Goal: Information Seeking & Learning: Learn about a topic

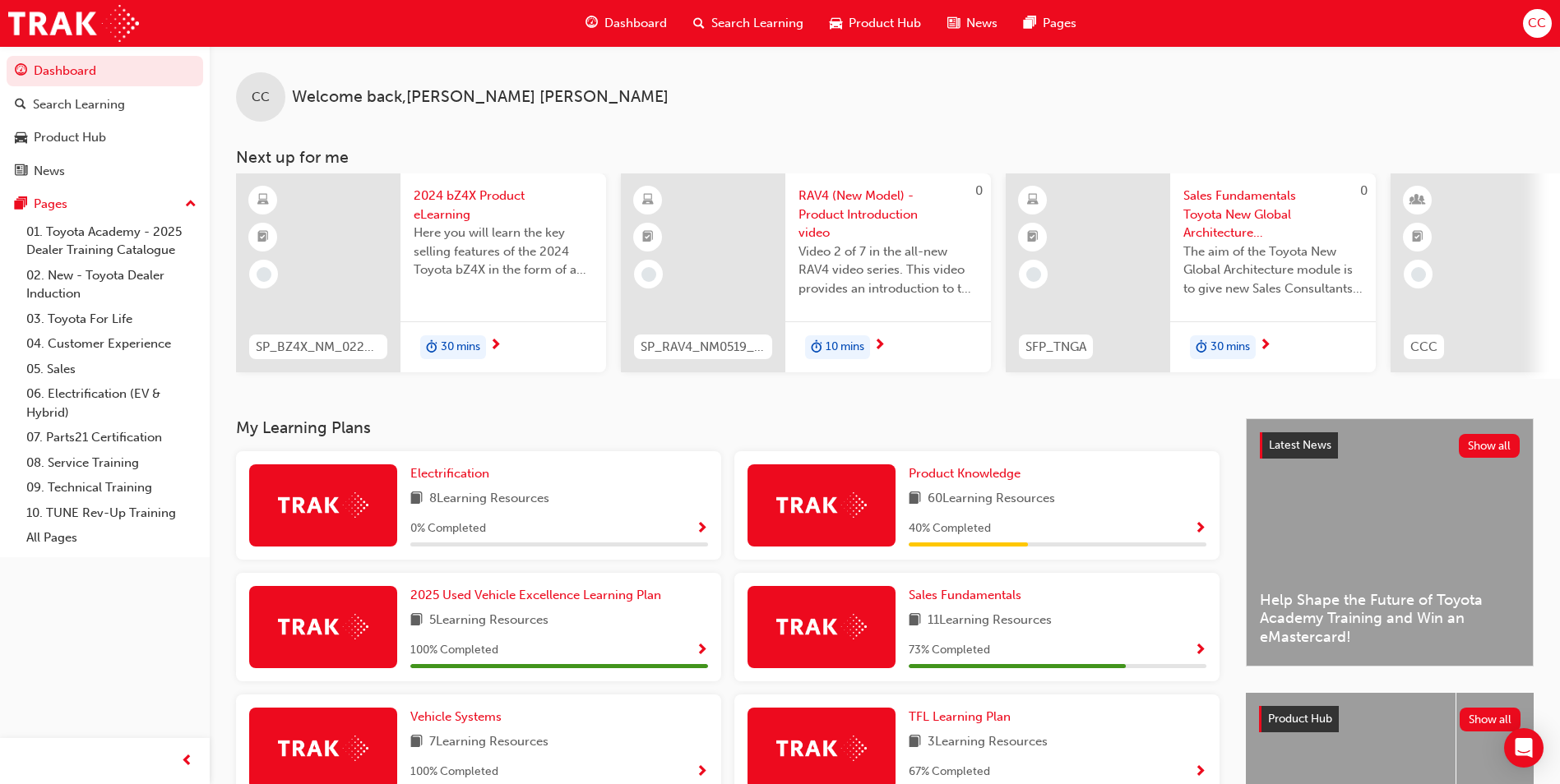
click at [835, 345] on span "10 mins" at bounding box center [845, 346] width 39 height 19
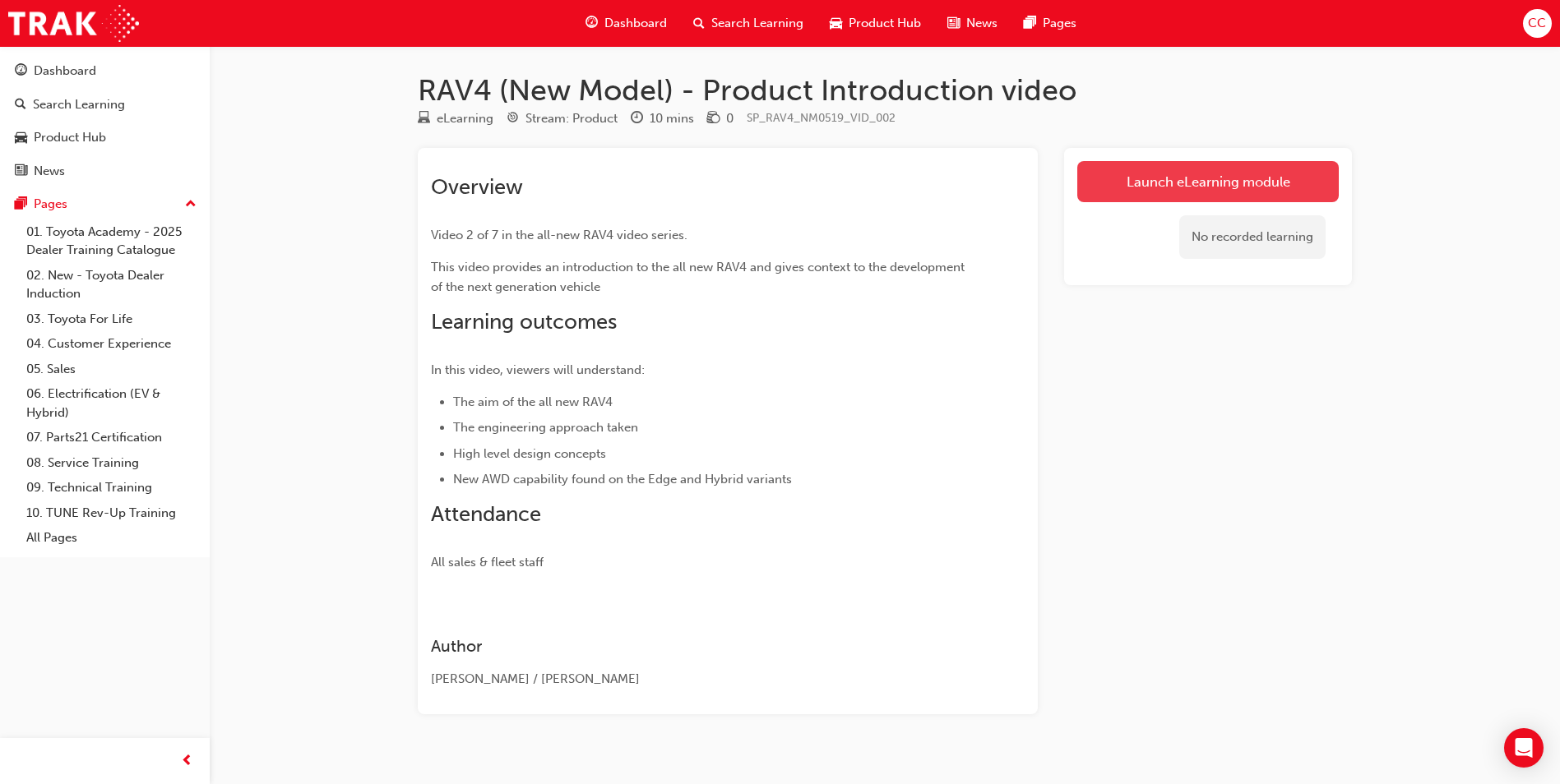
click at [1189, 179] on link "Launch eLearning module" at bounding box center [1207, 182] width 261 height 41
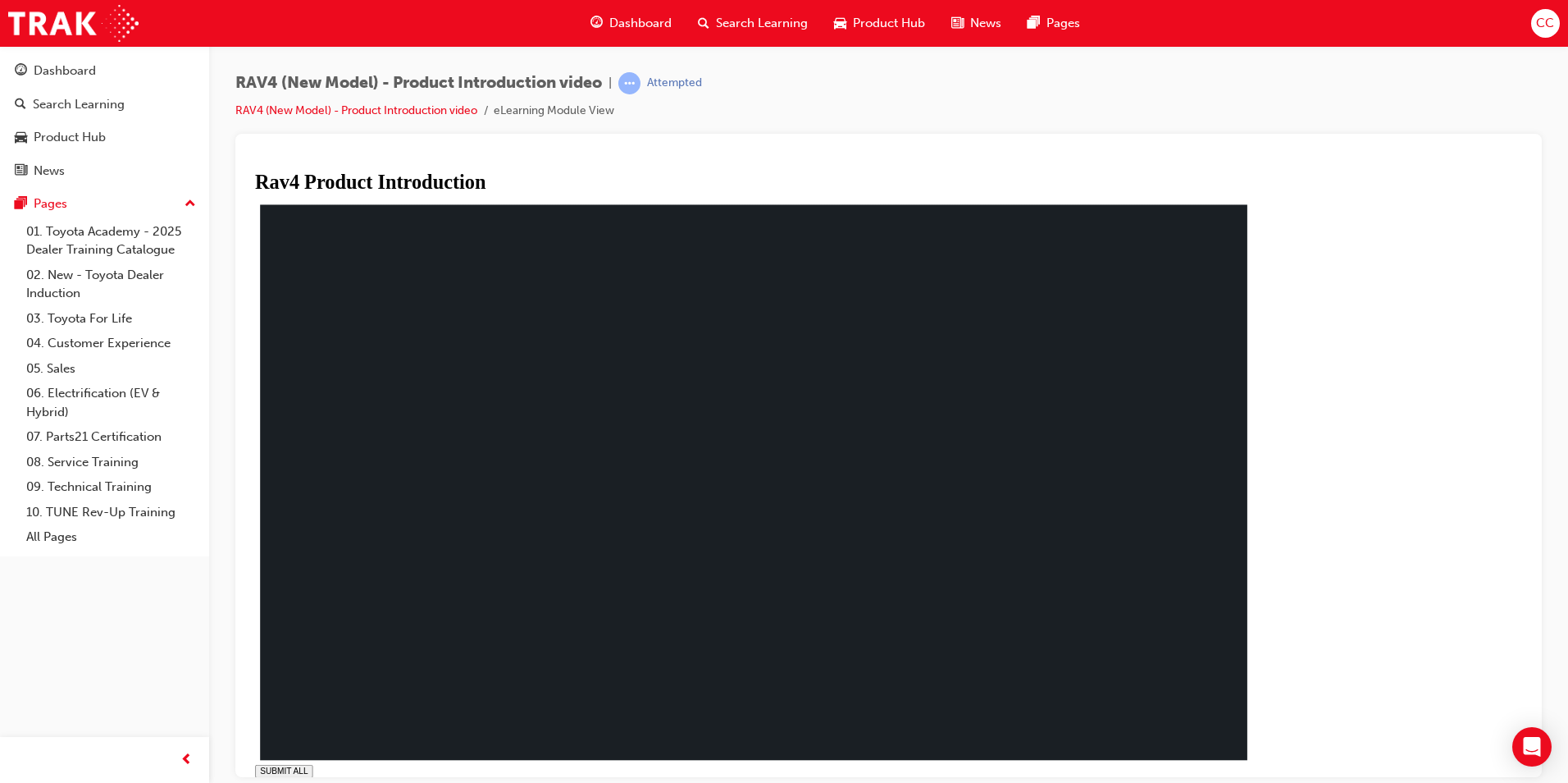
drag, startPoint x: 538, startPoint y: 764, endPoint x: 469, endPoint y: 768, distance: 69.1
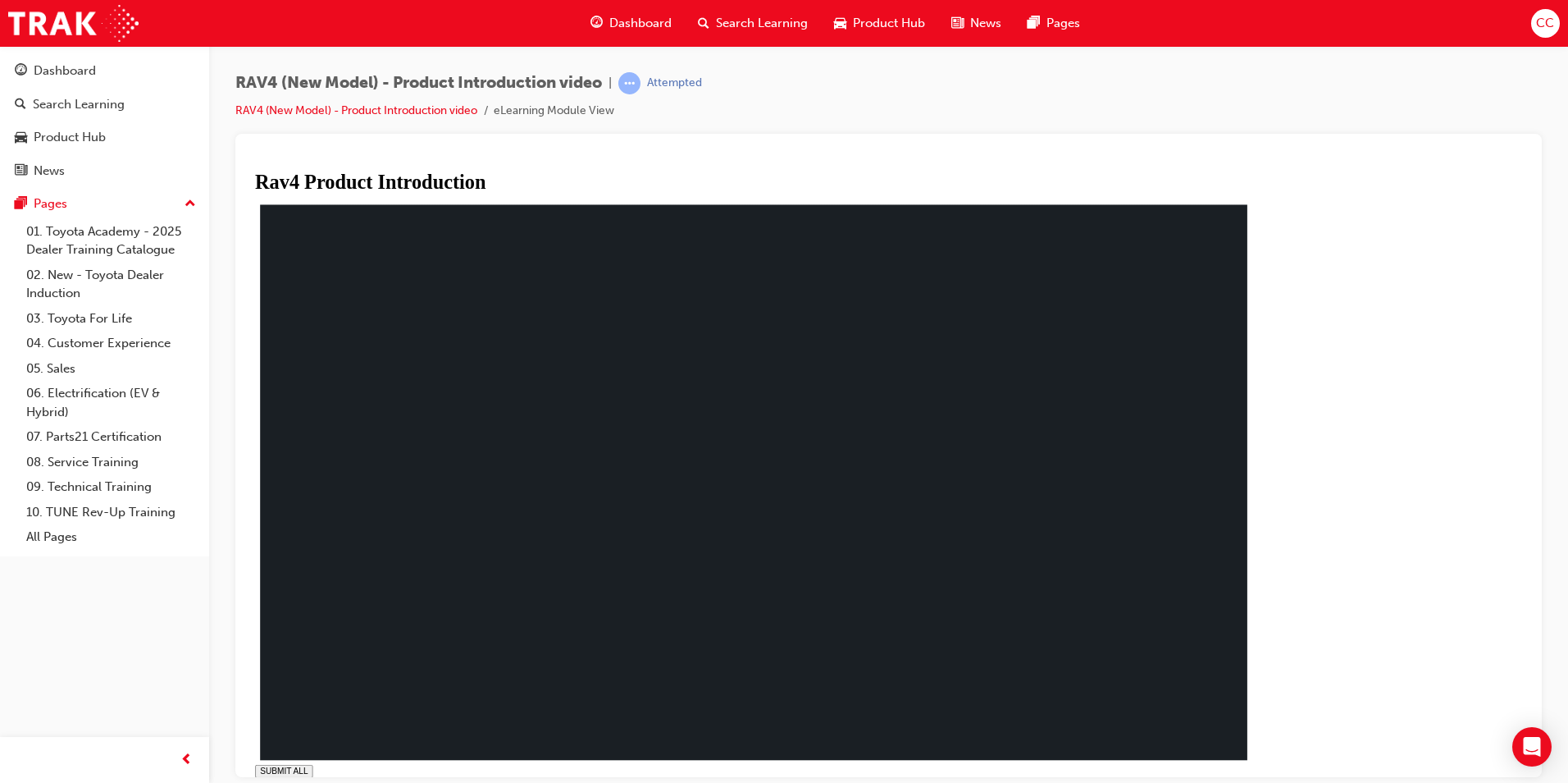
click at [1229, 770] on div "SUBMIT ALL volume pause replay PREV NEXT SUBMIT FINISH" at bounding box center [759, 531] width 1010 height 662
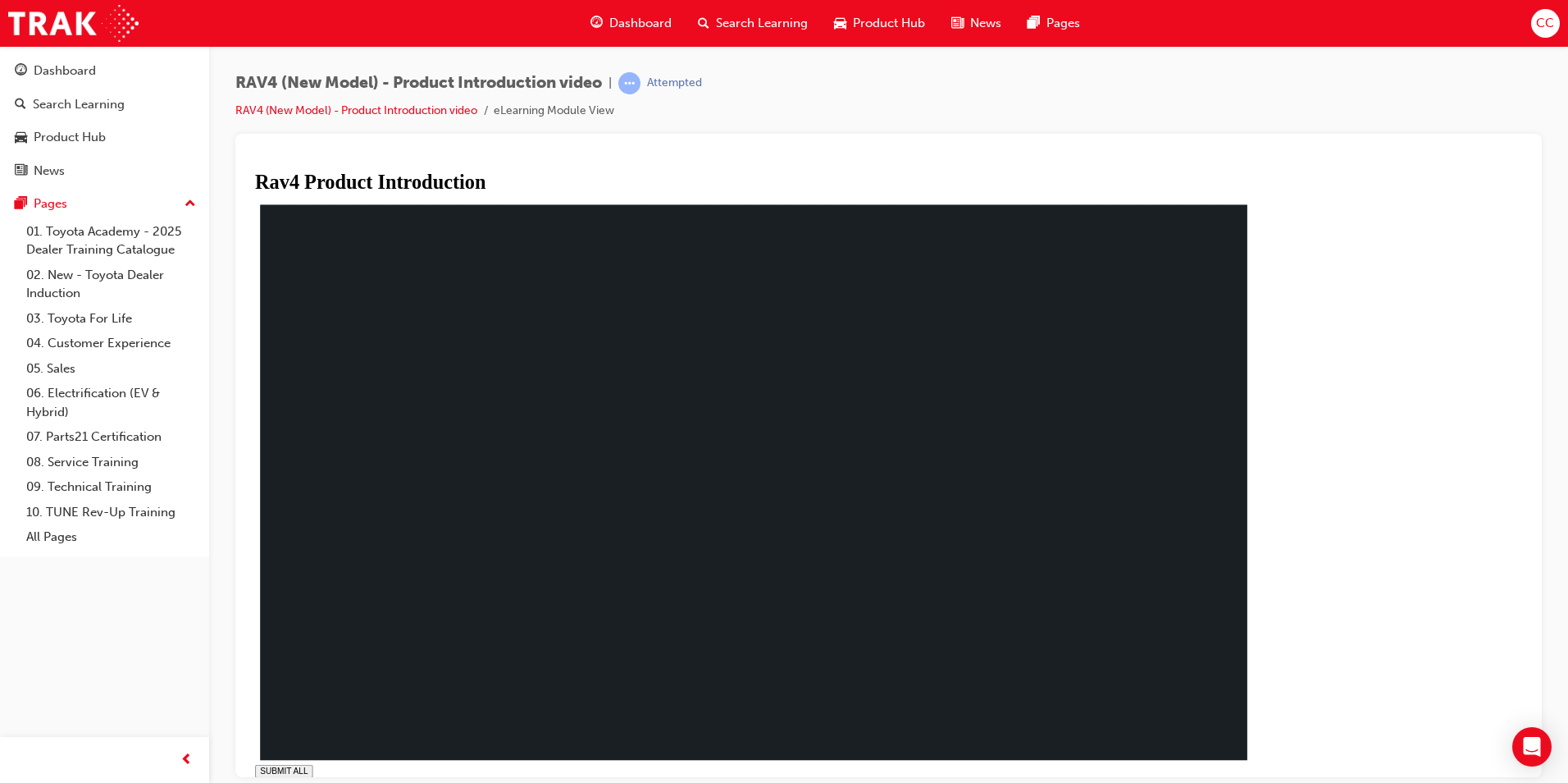
click at [908, 769] on div "SUBMIT ALL volume pause replay PREV NEXT SUBMIT FINISH" at bounding box center [759, 531] width 1010 height 662
type input "0.994"
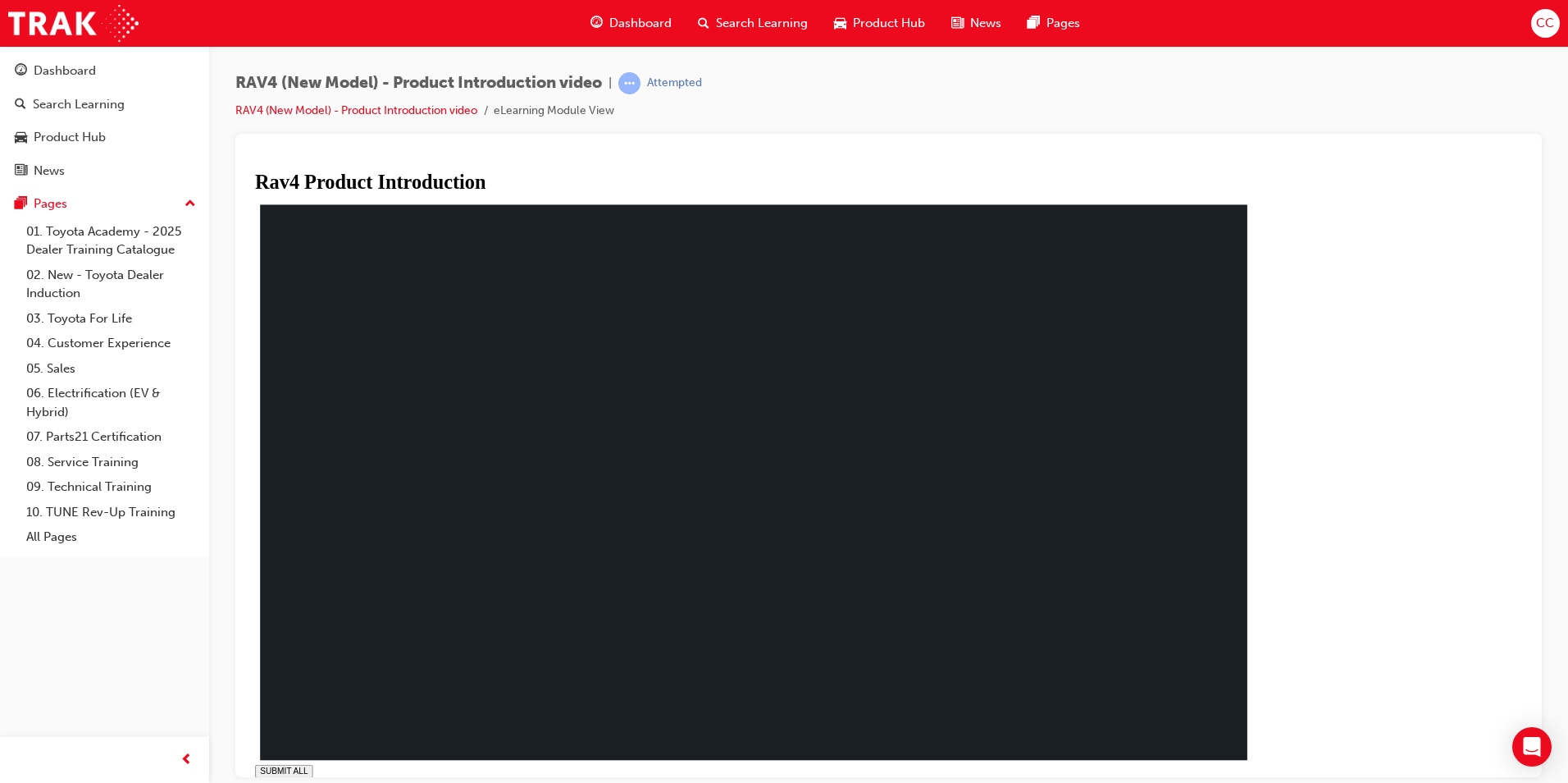
click at [536, 604] on rect at bounding box center [753, 481] width 987 height 556
drag, startPoint x: 481, startPoint y: 382, endPoint x: 480, endPoint y: 364, distance: 18.0
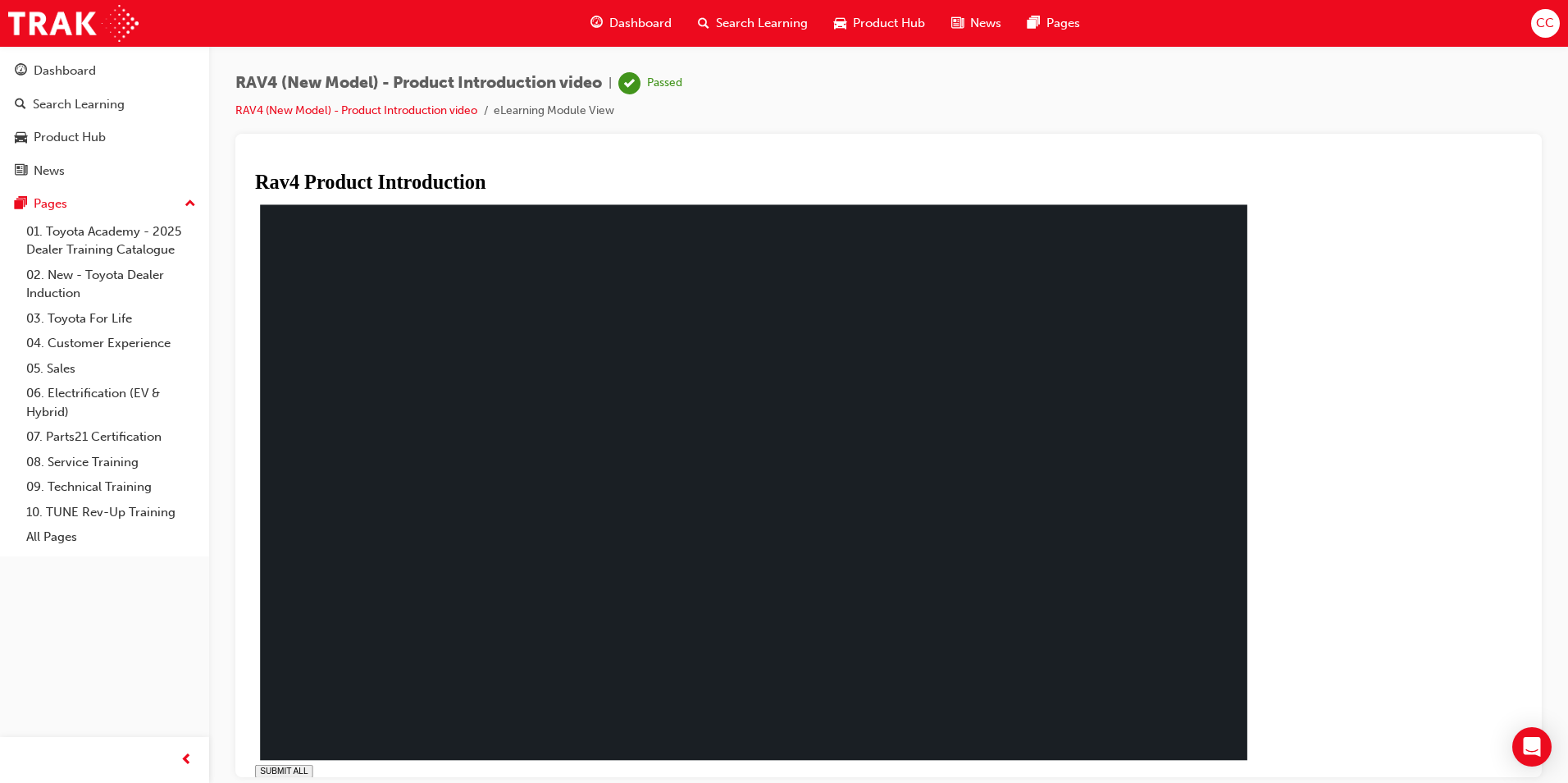
click at [645, 19] on span "Dashboard" at bounding box center [641, 22] width 62 height 19
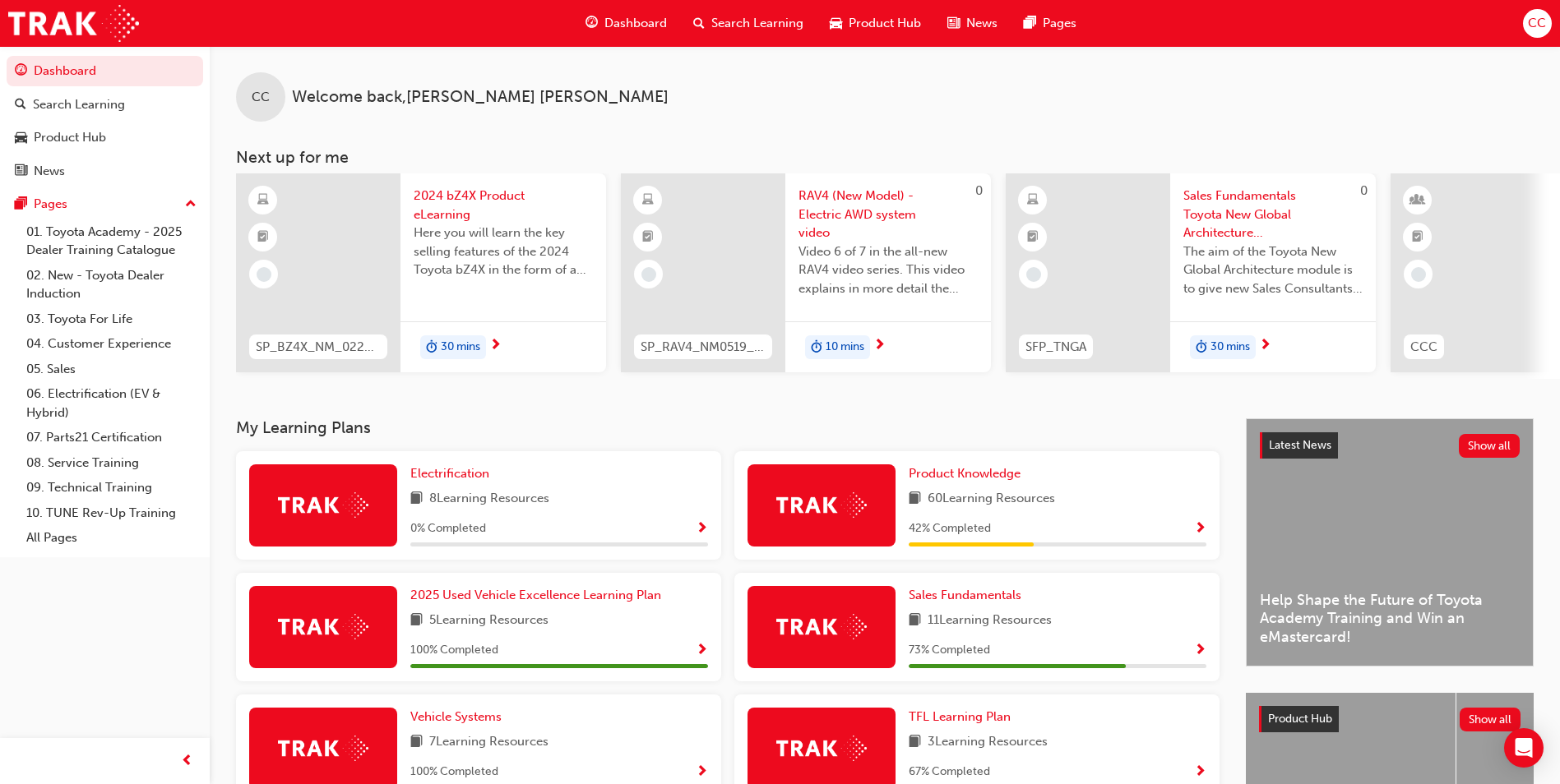
click at [838, 345] on span "10 mins" at bounding box center [845, 346] width 39 height 19
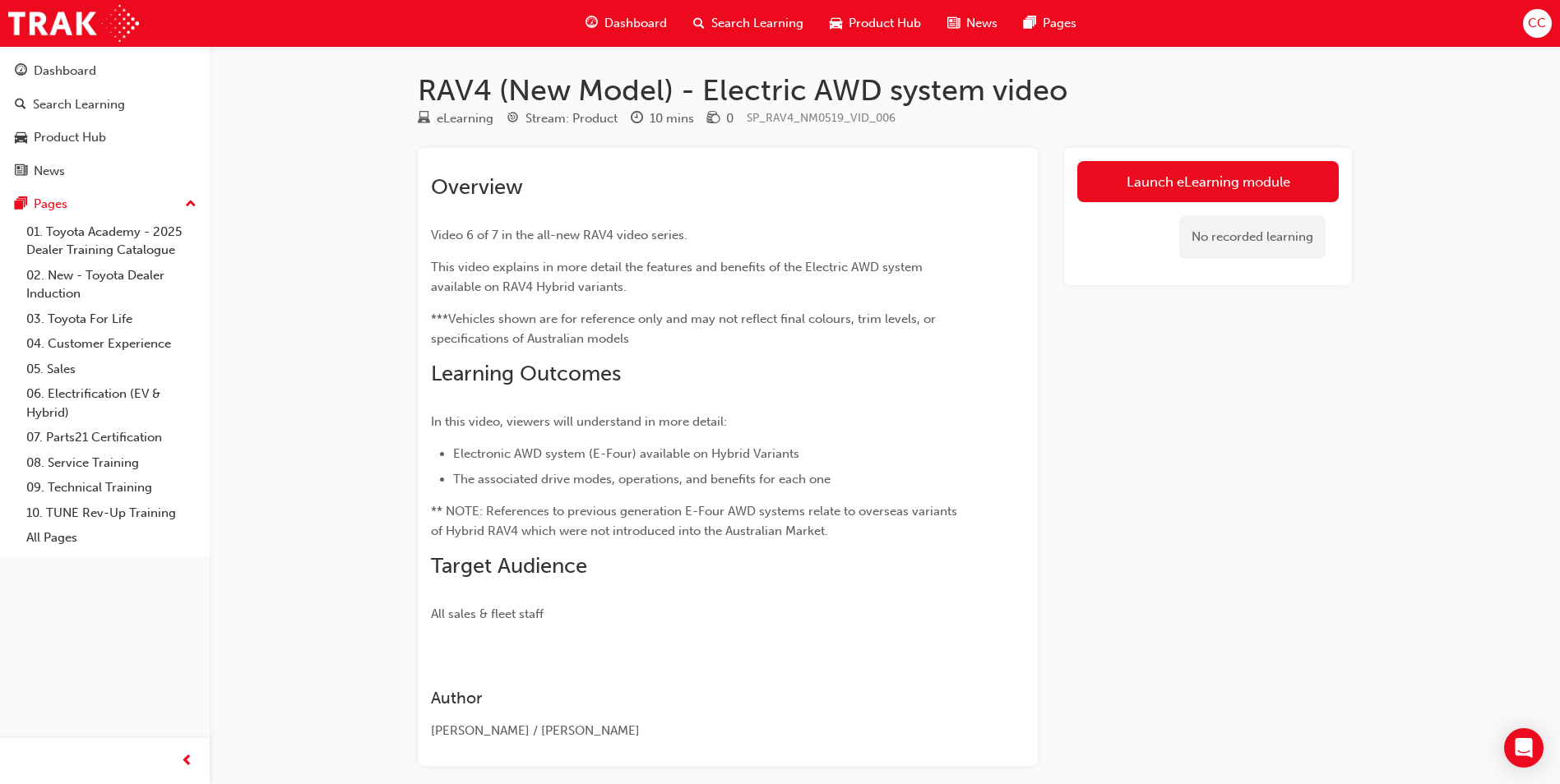
click at [1190, 170] on link "Launch eLearning module" at bounding box center [1207, 182] width 261 height 41
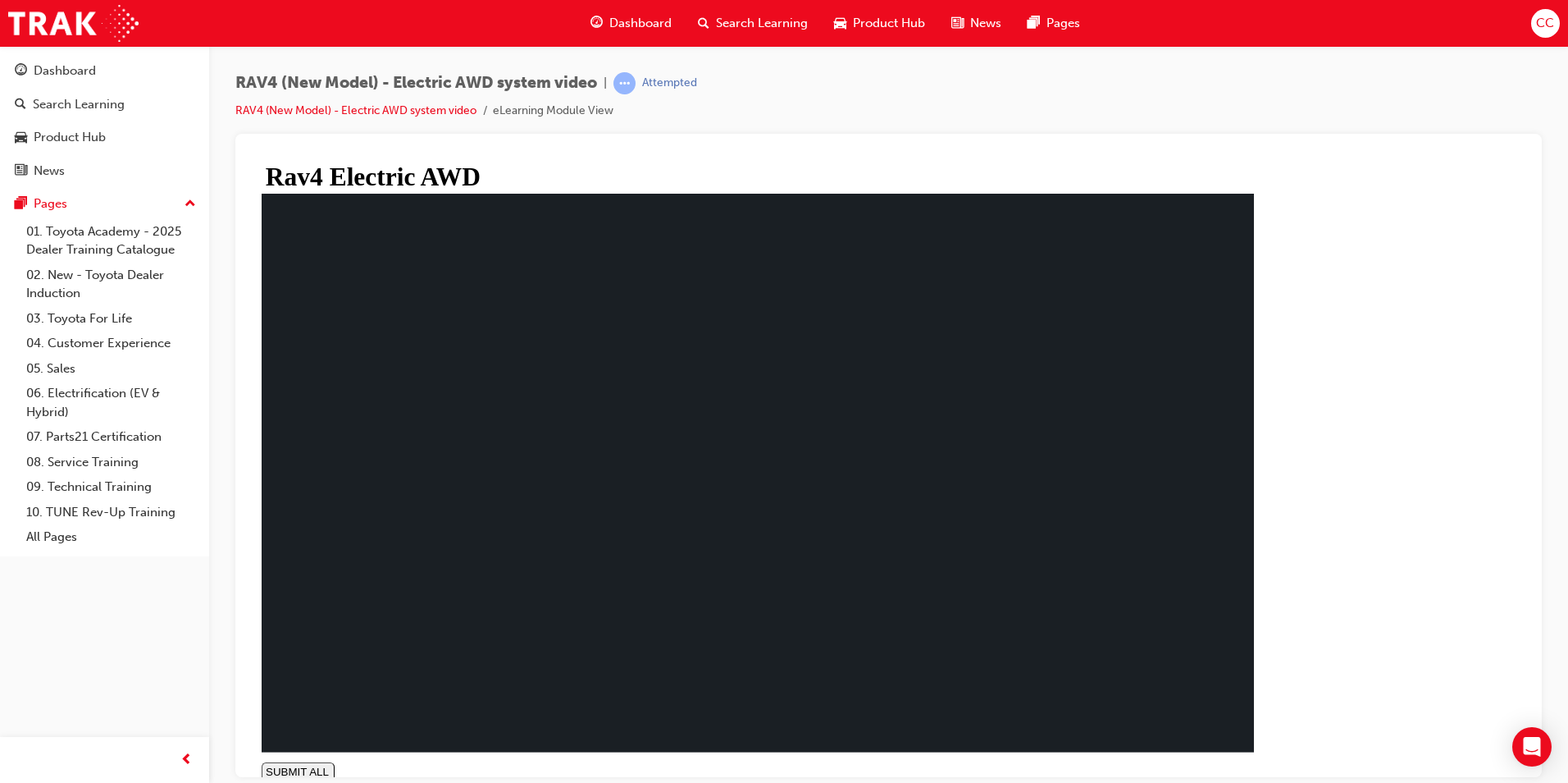
type input "1"
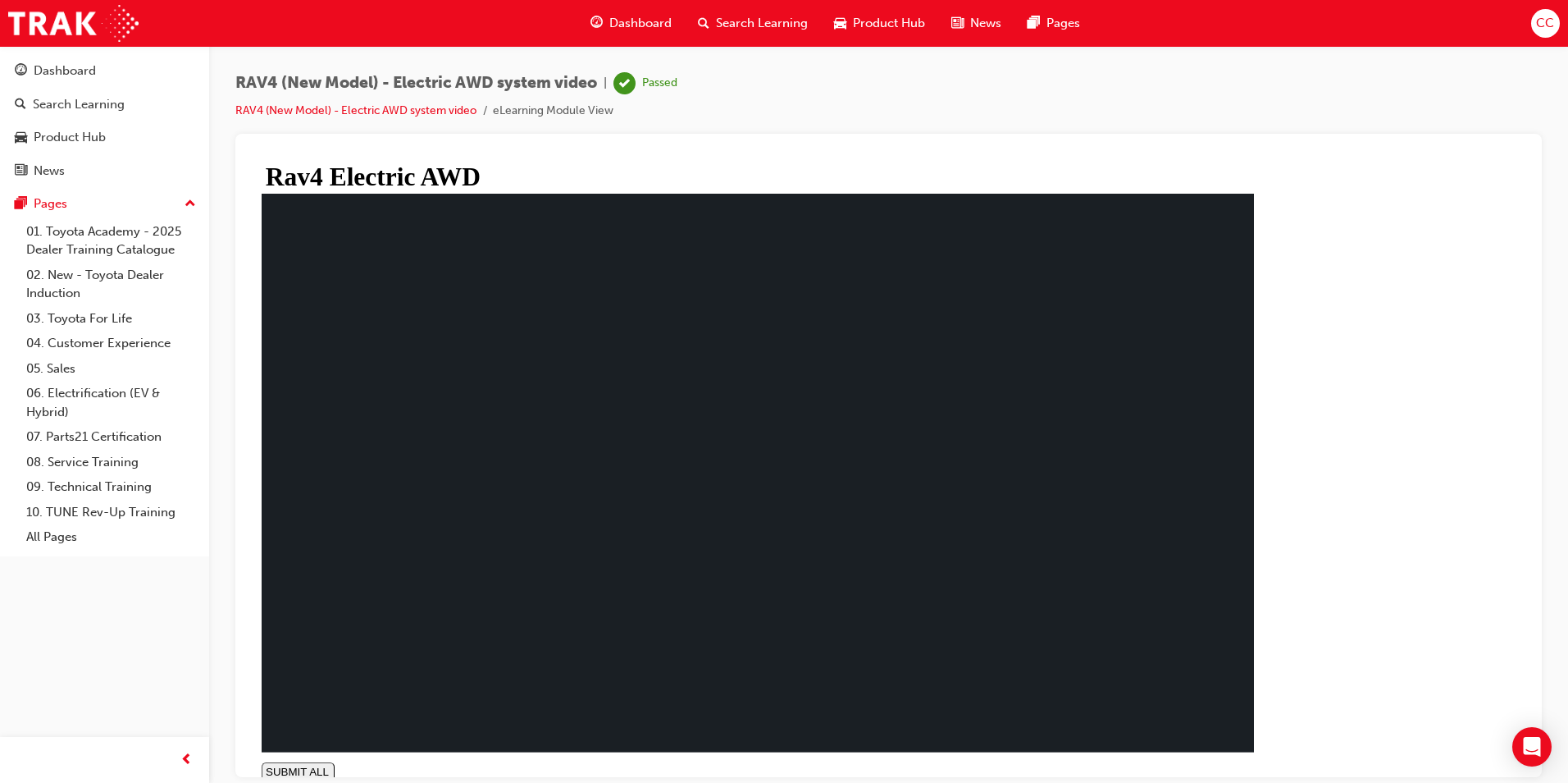
click at [621, 21] on span "Dashboard" at bounding box center [641, 22] width 62 height 19
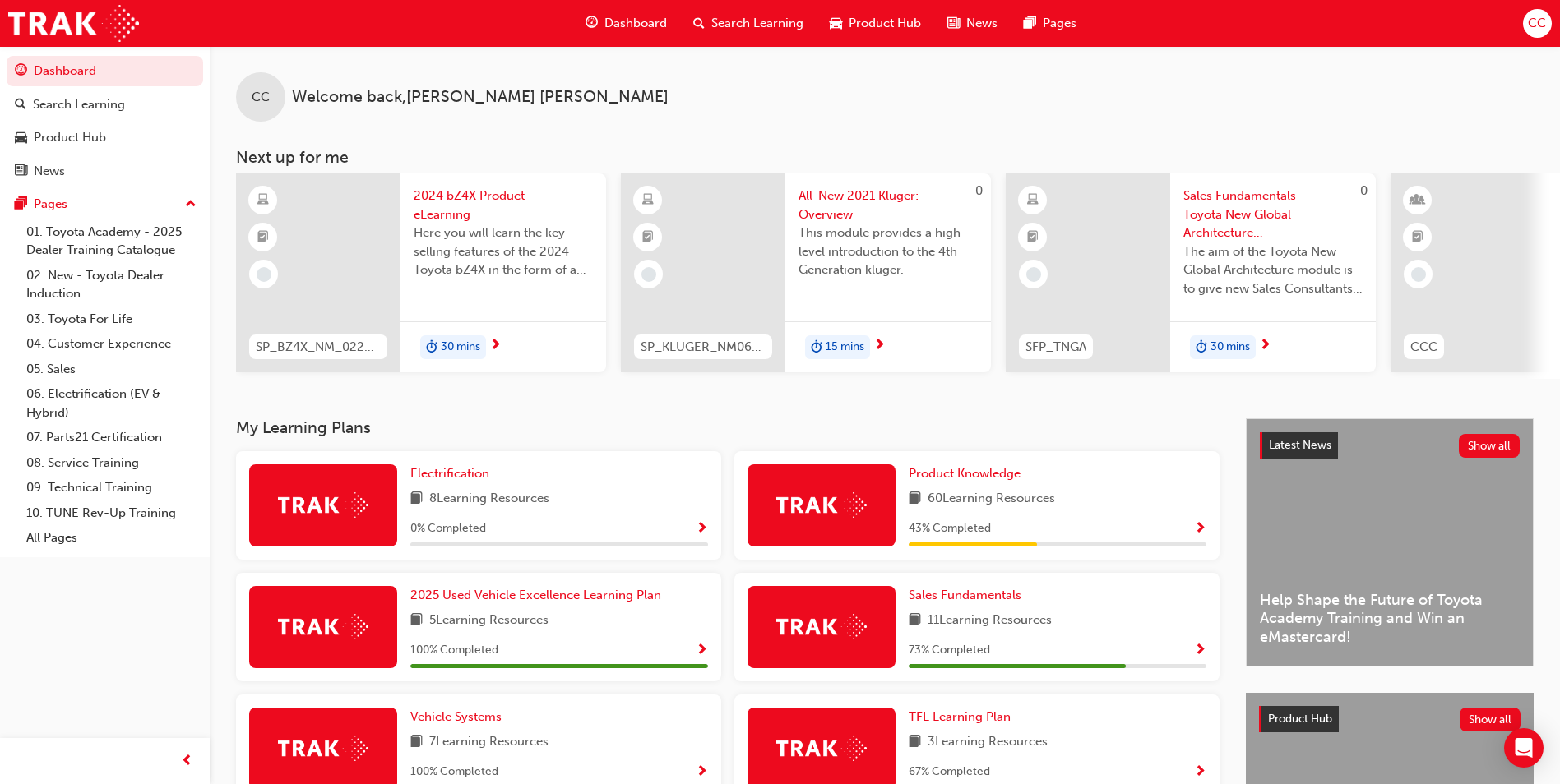
scroll to position [0, 983]
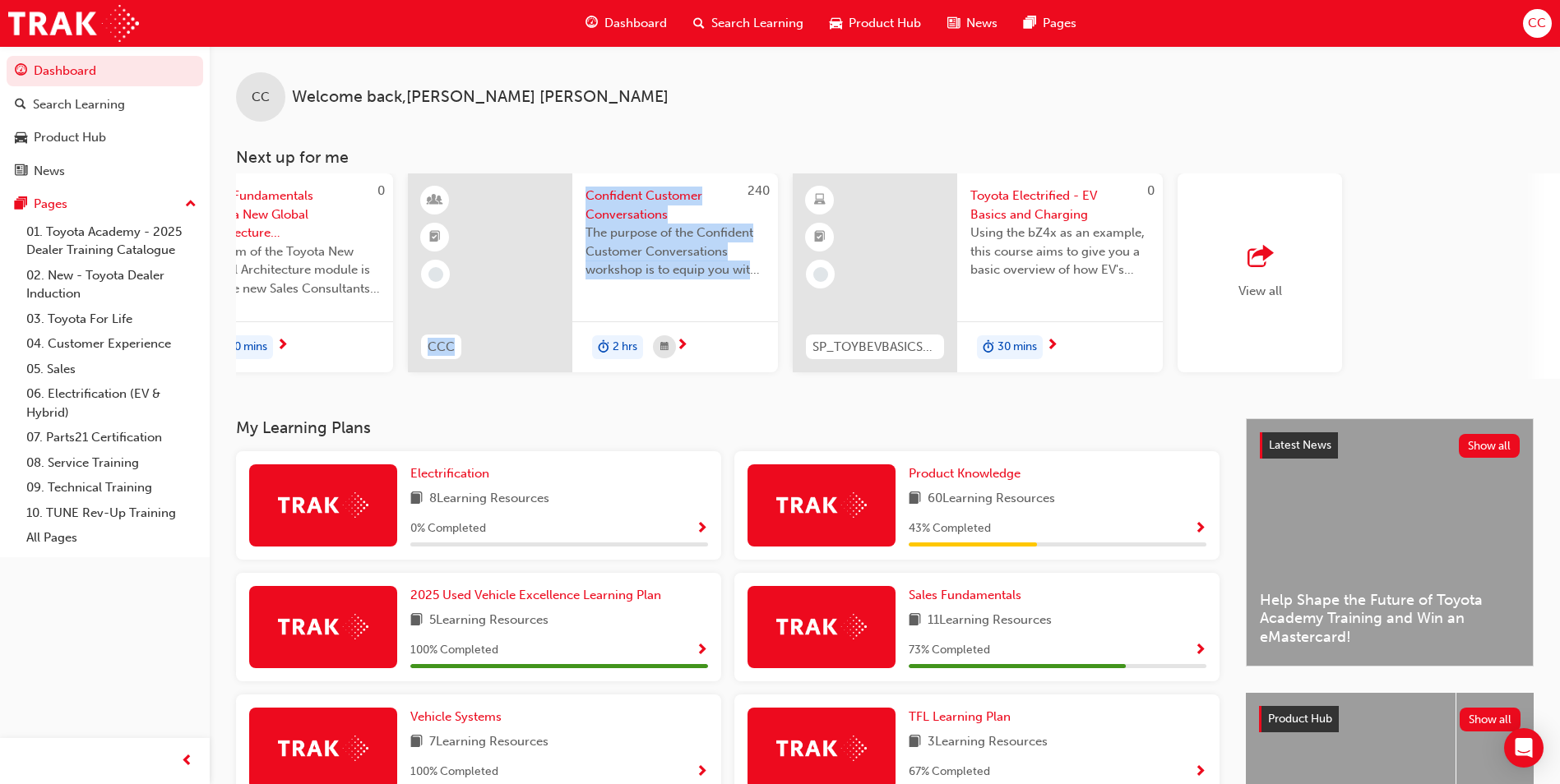
drag, startPoint x: 593, startPoint y: 374, endPoint x: 448, endPoint y: 384, distance: 145.3
click at [448, 379] on div "SP_BZ4X_NM_0224_EL01 2024 bZ4X Product eLearning Here you will learn the key se…" at bounding box center [897, 276] width 1323 height 205
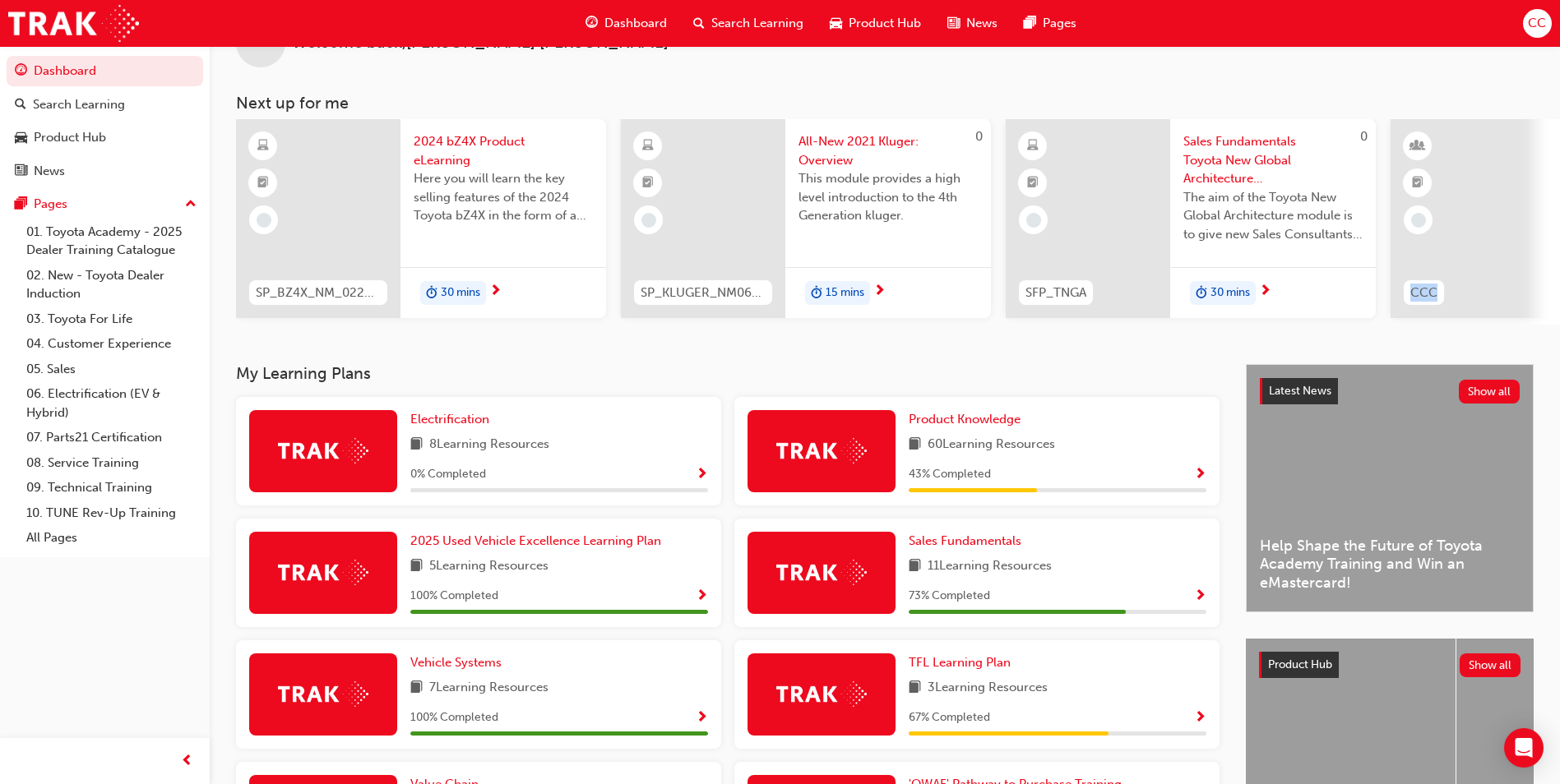
scroll to position [82, 0]
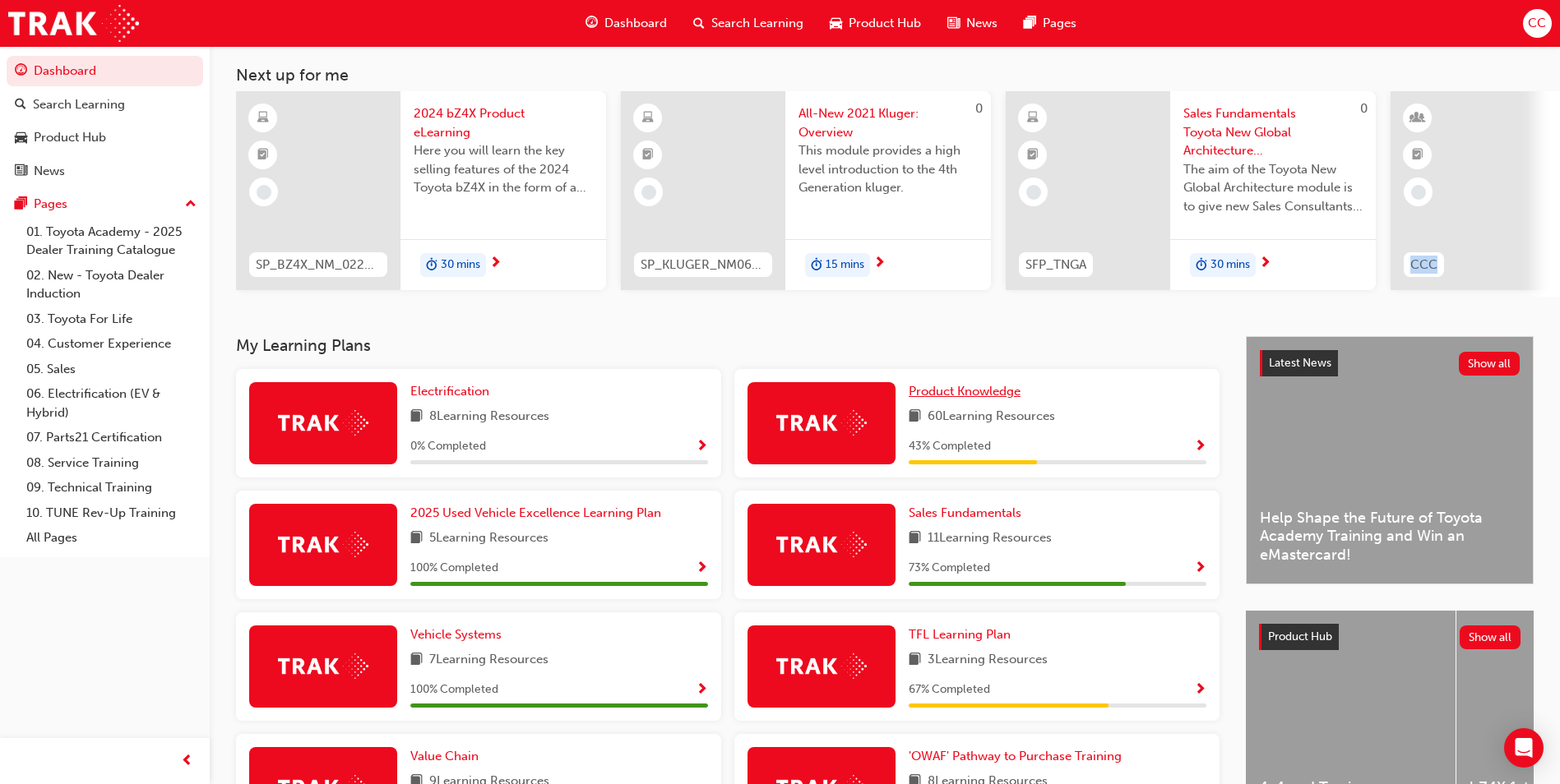
click at [975, 399] on span "Product Knowledge" at bounding box center [964, 391] width 111 height 15
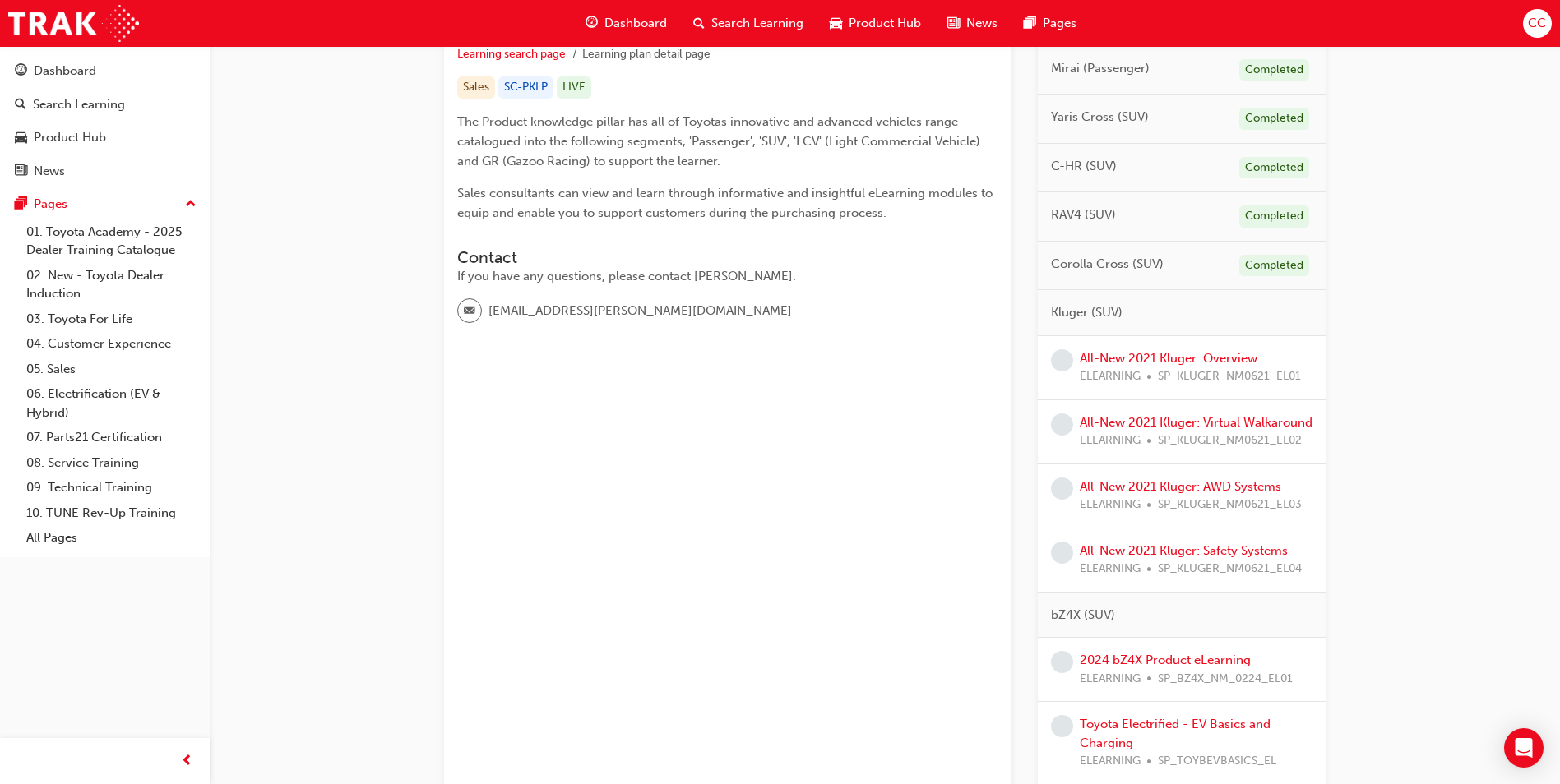
scroll to position [328, 0]
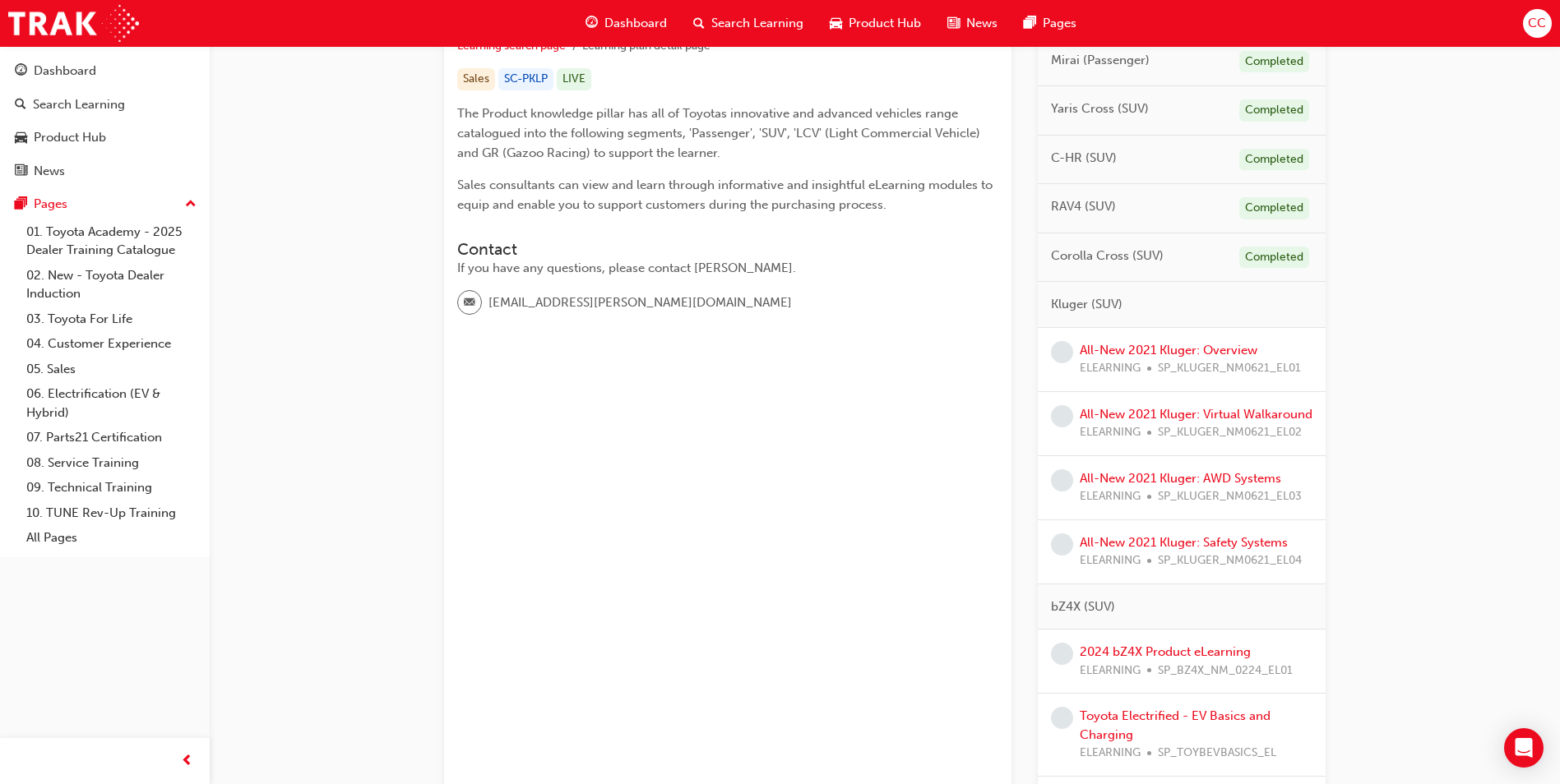
click at [609, 23] on span "Dashboard" at bounding box center [636, 22] width 63 height 19
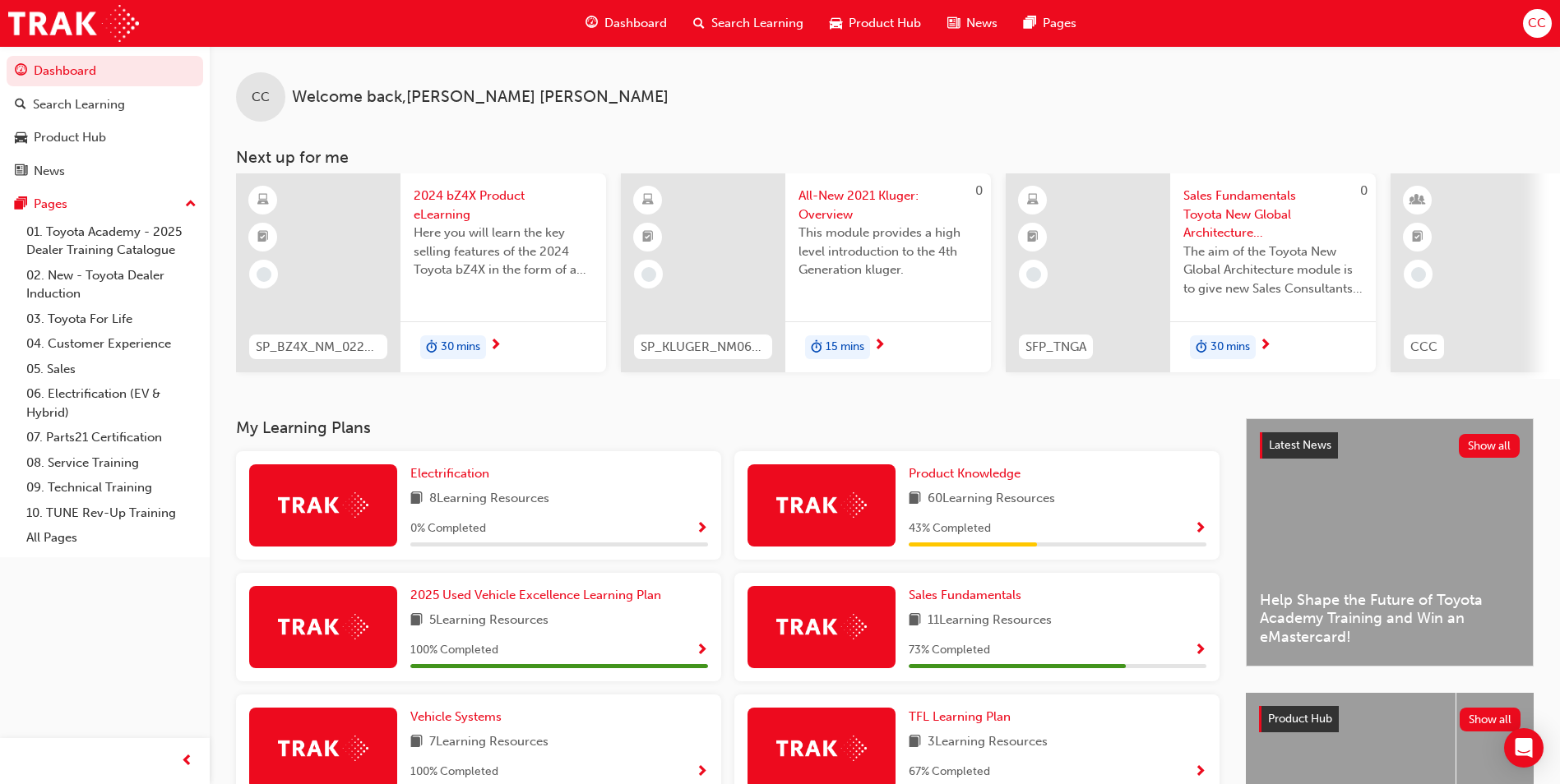
click at [852, 192] on span "All-New 2021 Kluger: Overview" at bounding box center [887, 205] width 179 height 37
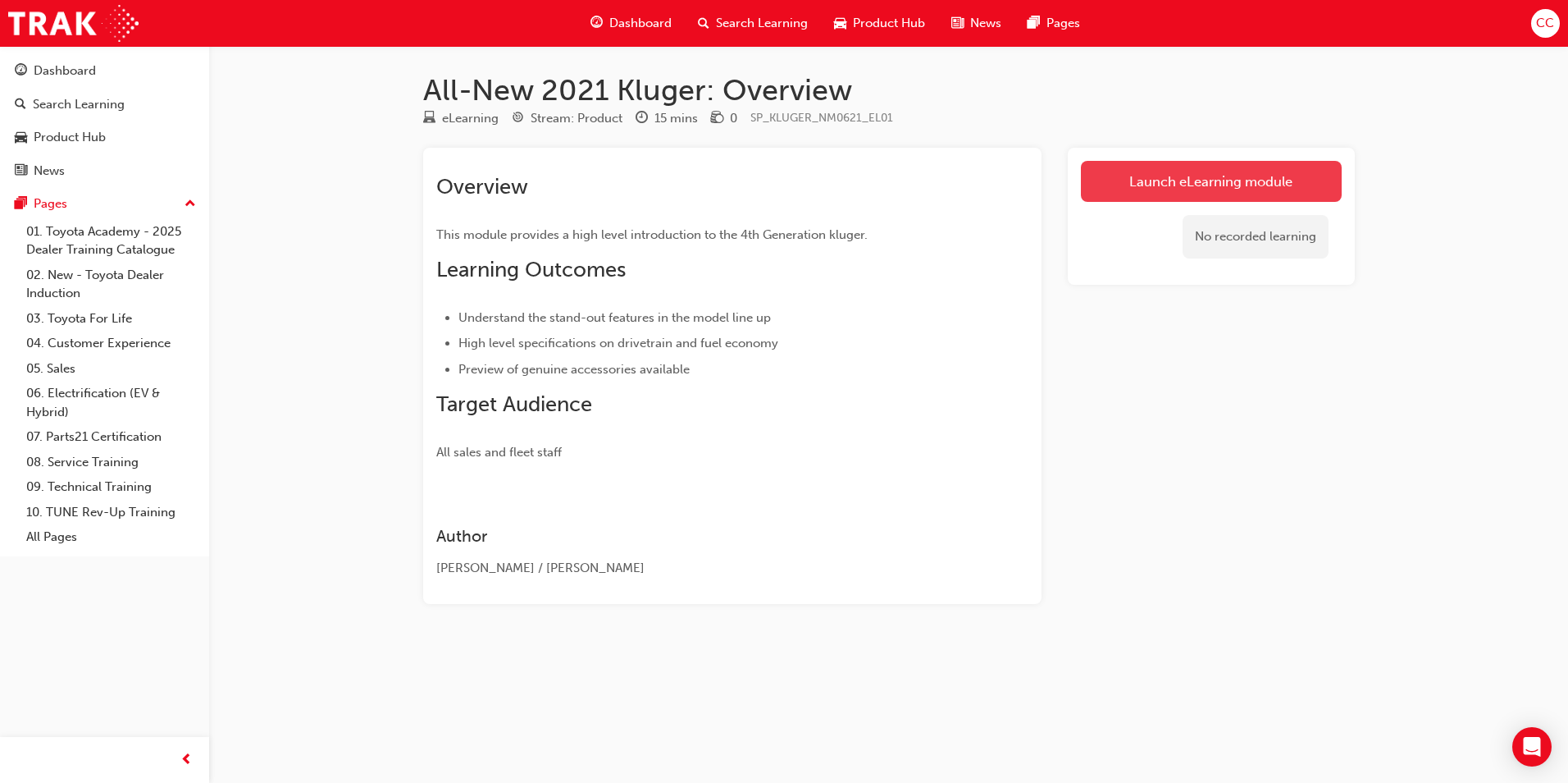
click at [1166, 184] on link "Launch eLearning module" at bounding box center [1211, 182] width 261 height 41
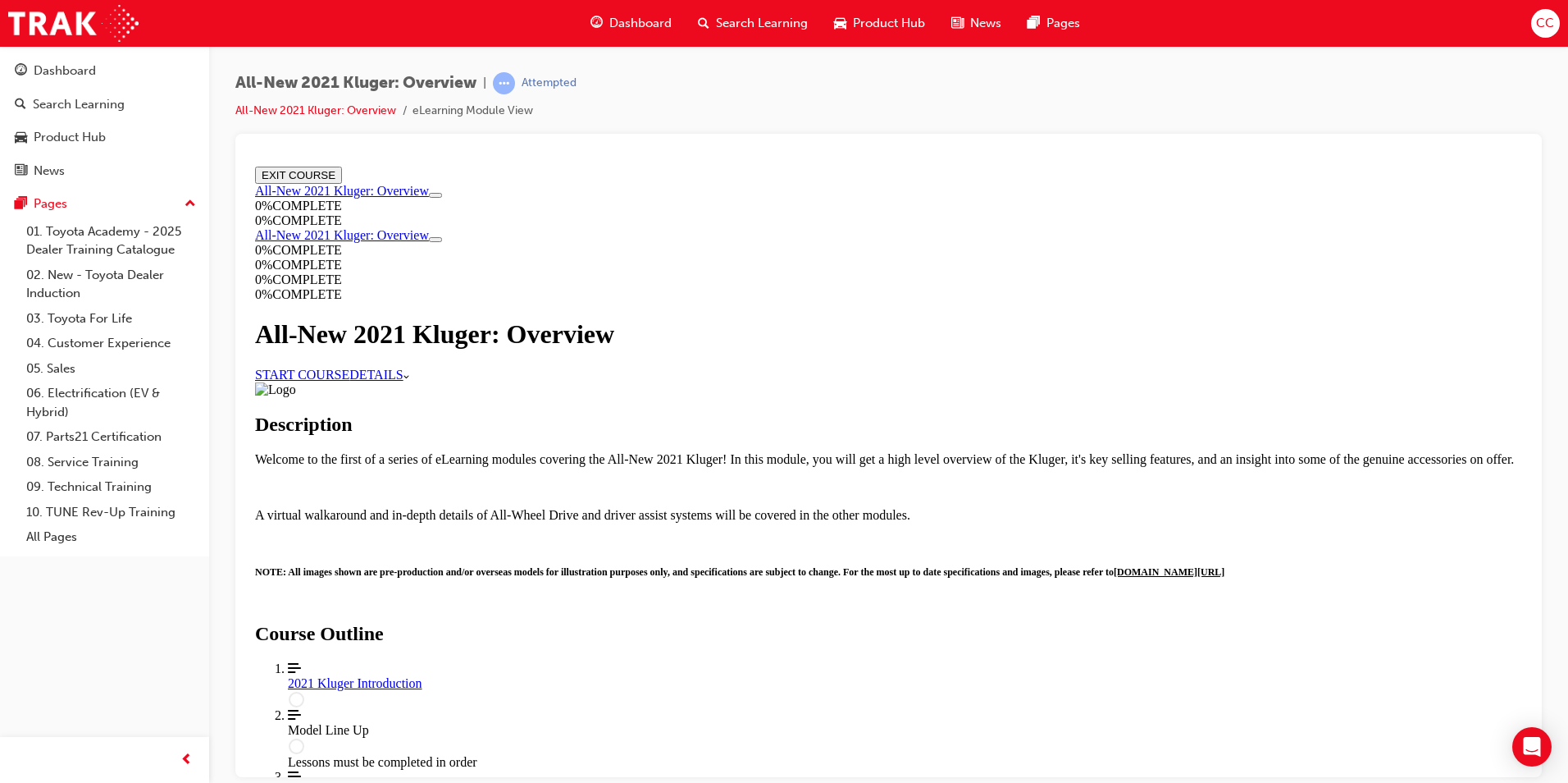
scroll to position [164, 0]
click at [349, 367] on link "START COURSE" at bounding box center [302, 374] width 95 height 14
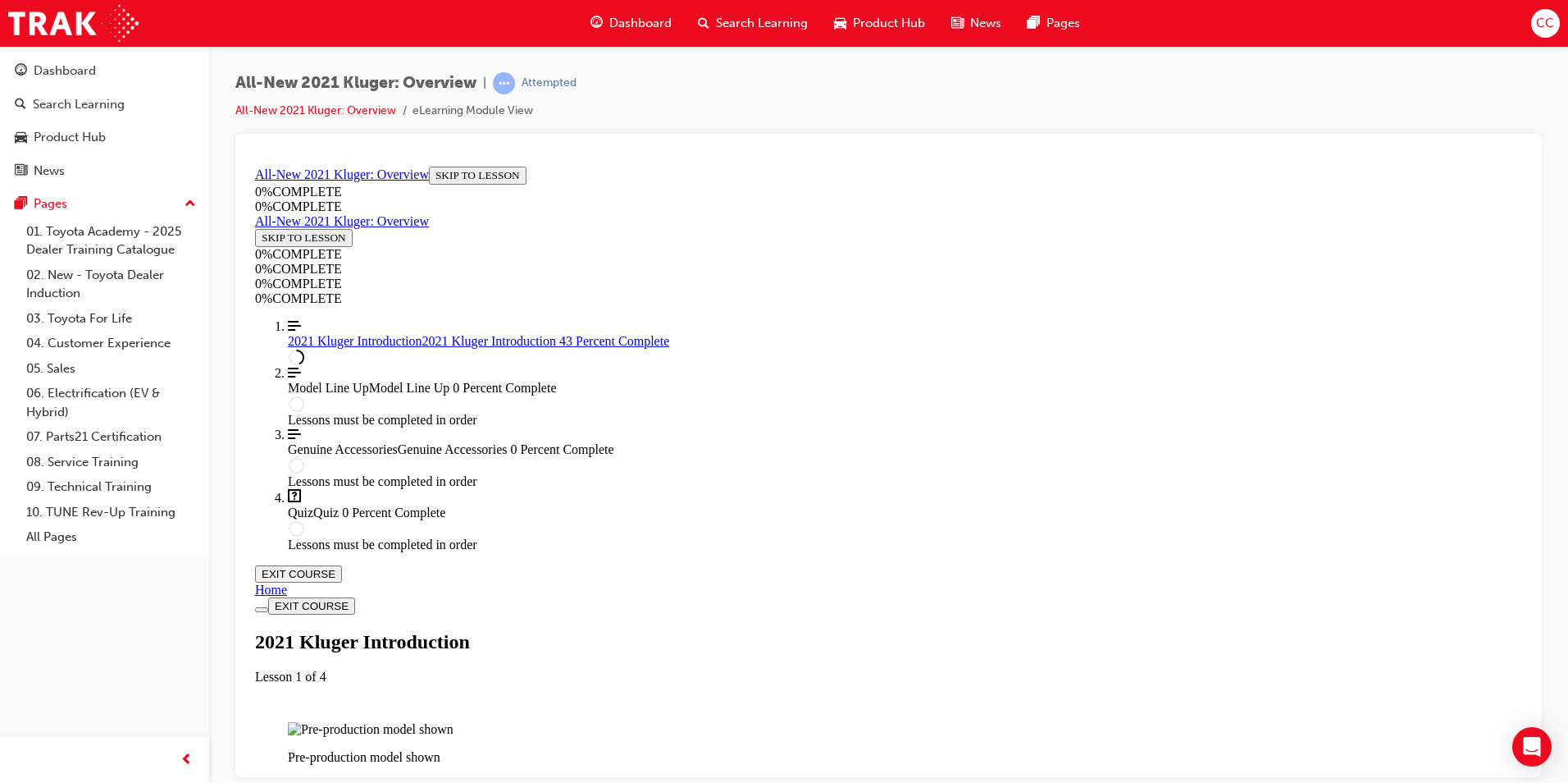
scroll to position [1370, 0]
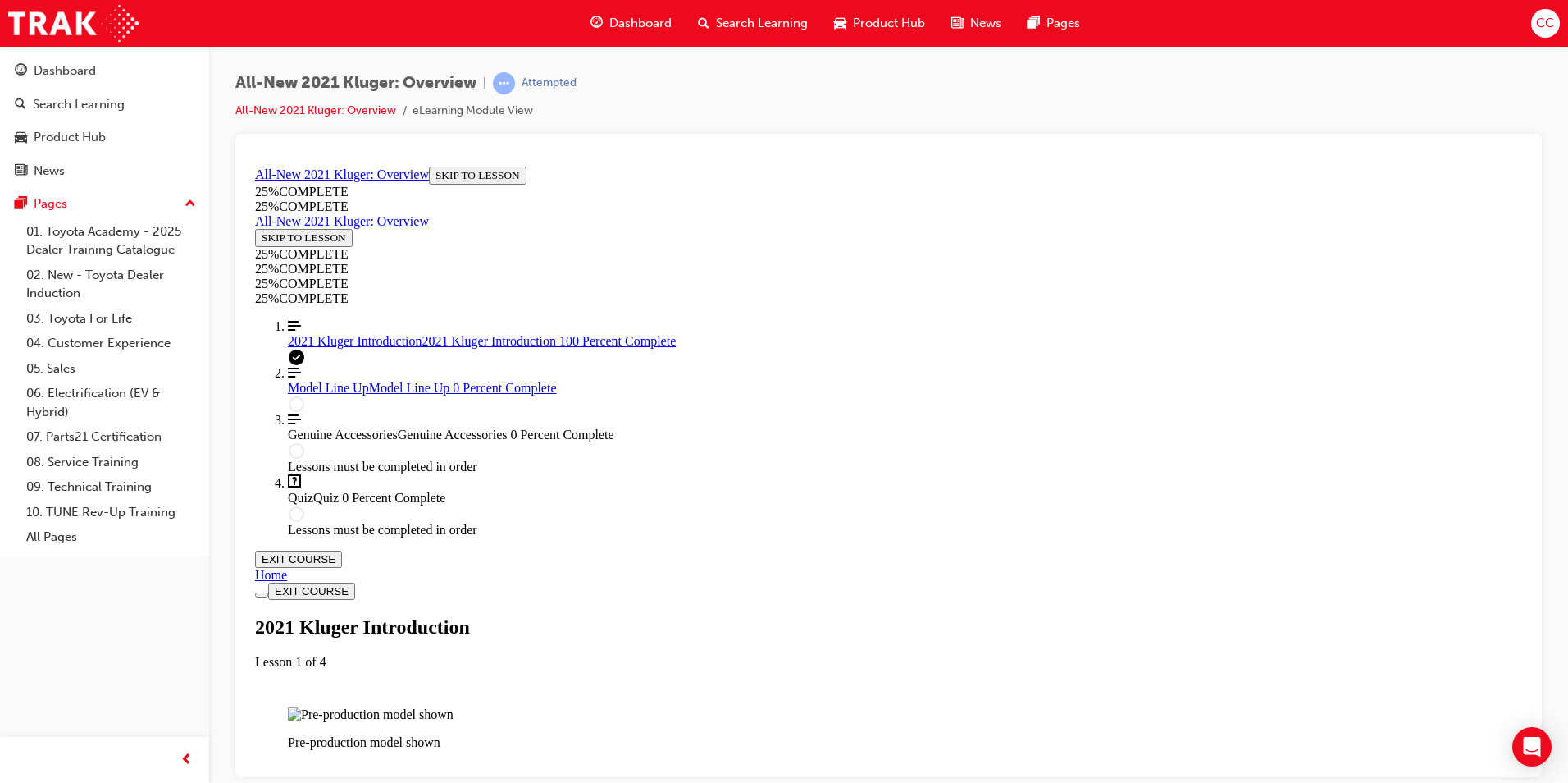
scroll to position [2744, 0]
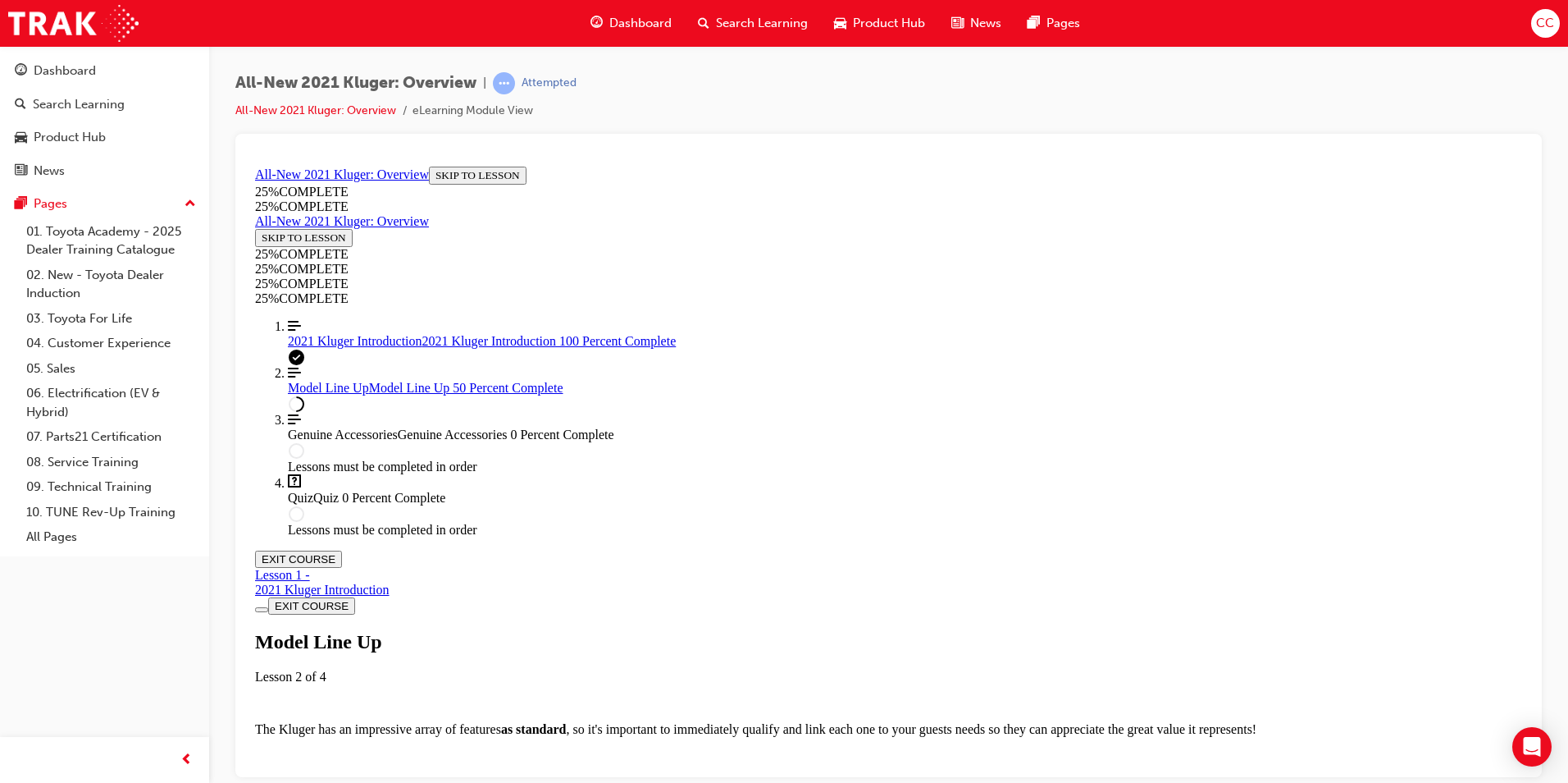
scroll to position [2437, 0]
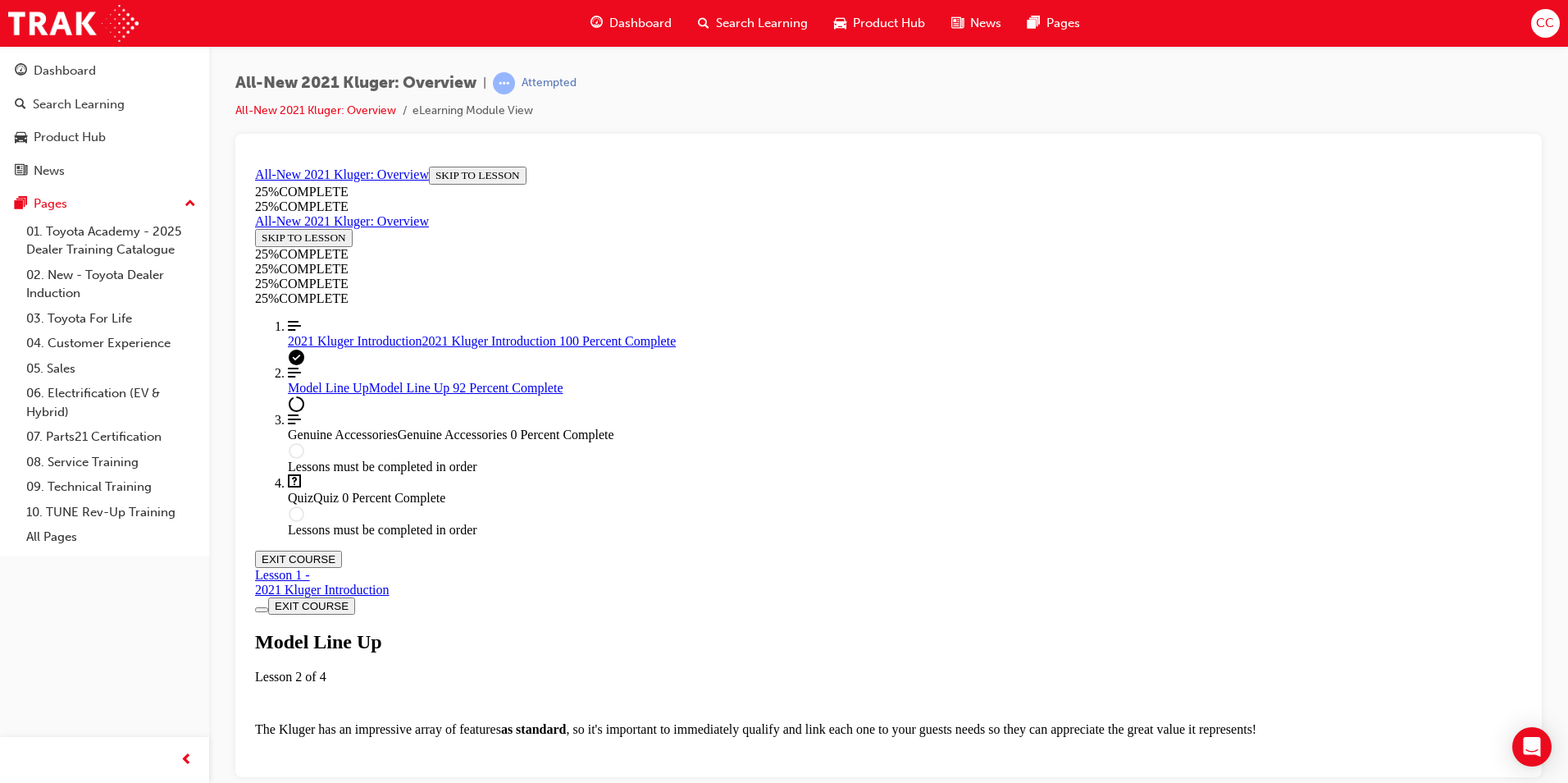
scroll to position [4324, 0]
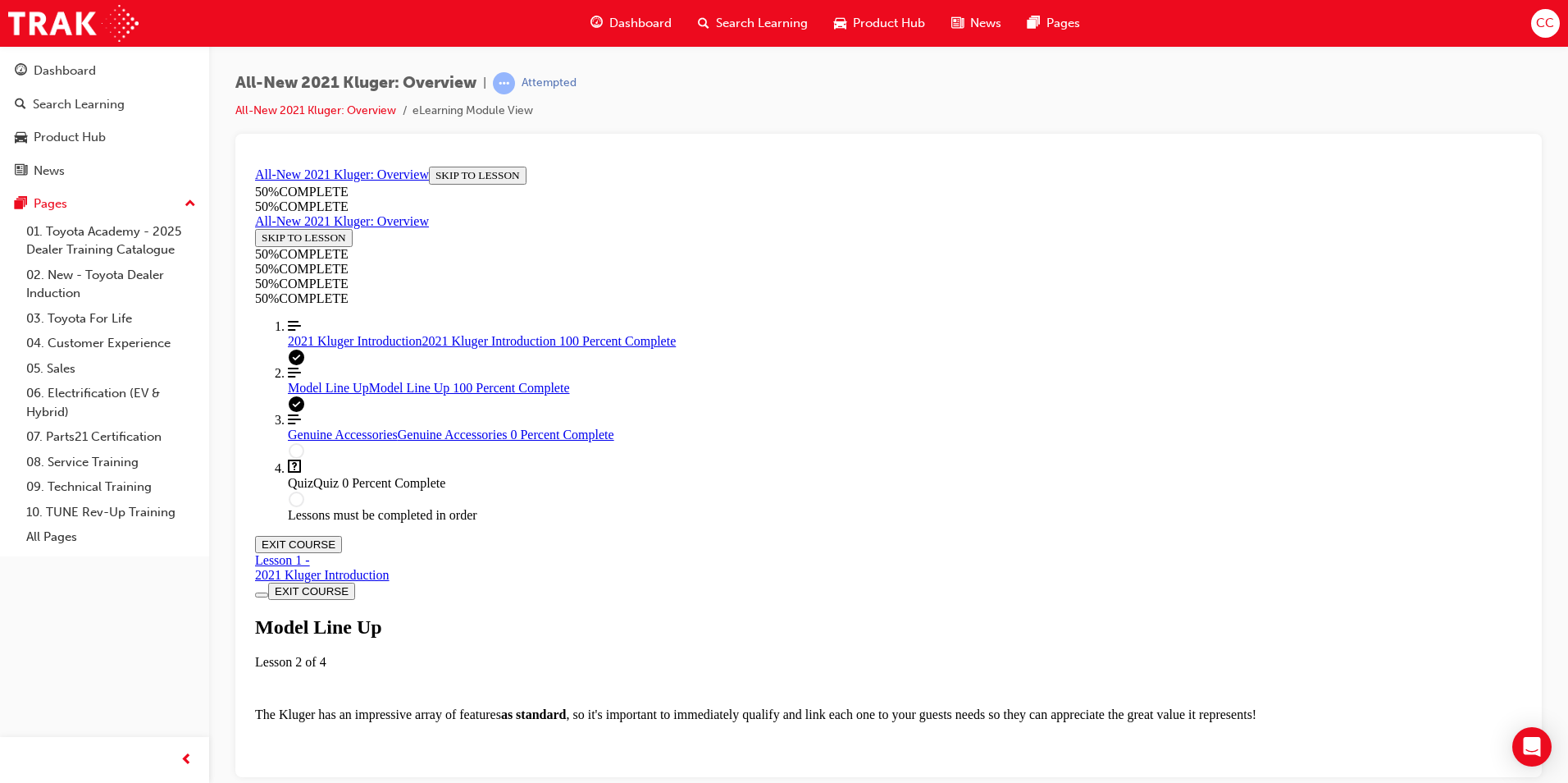
scroll to position [4817, 0]
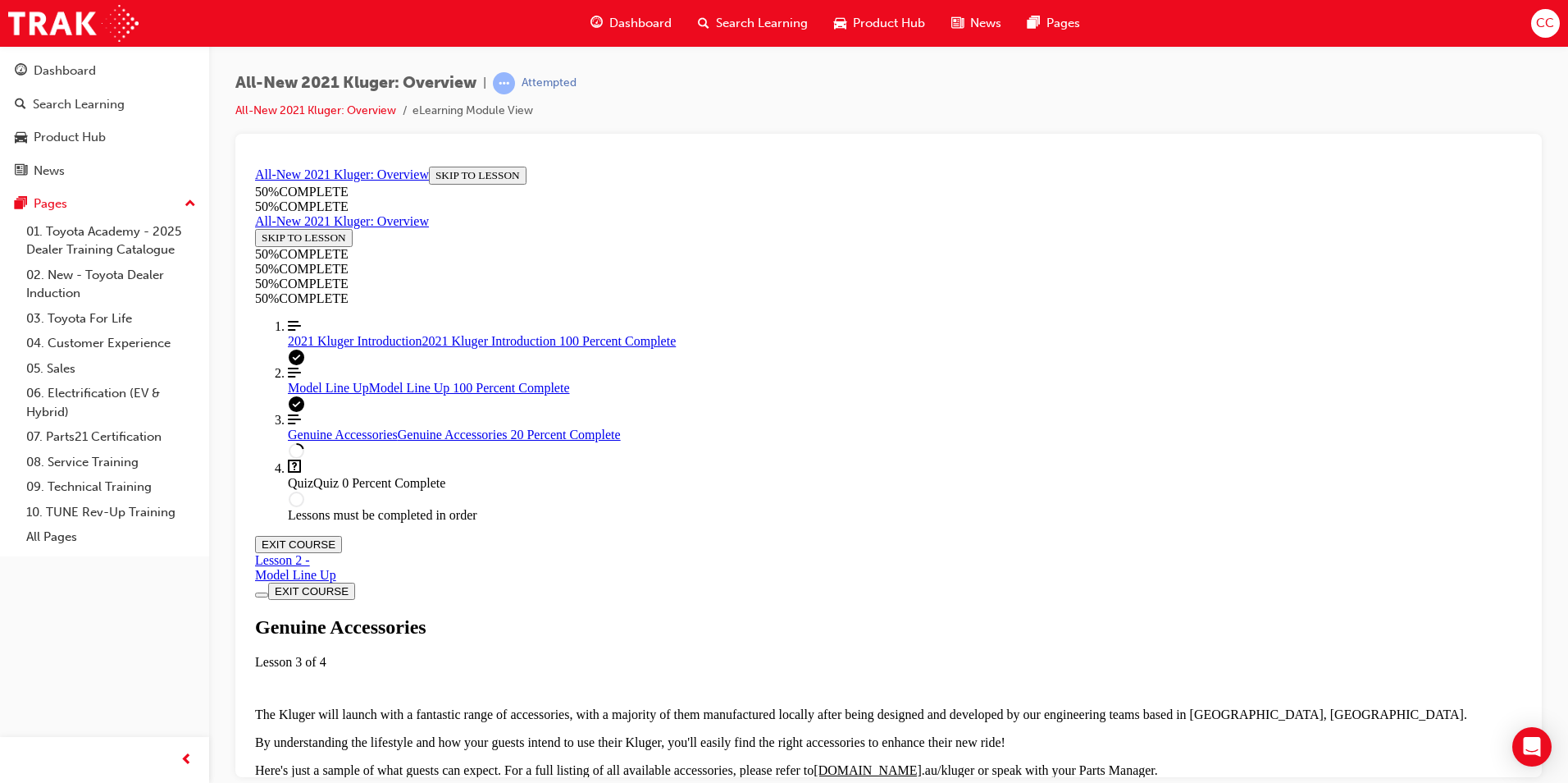
scroll to position [467, 0]
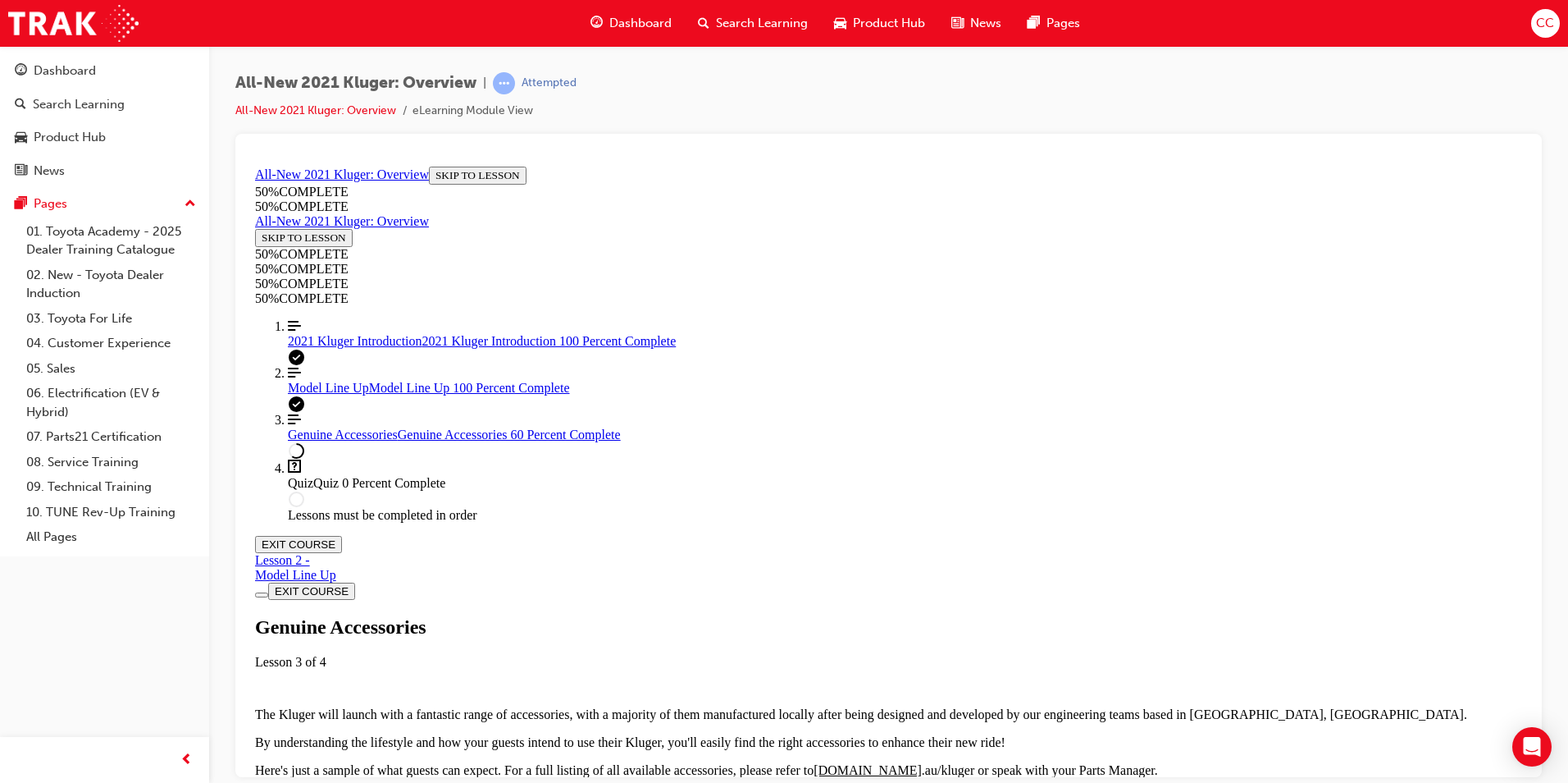
scroll to position [1206, 0]
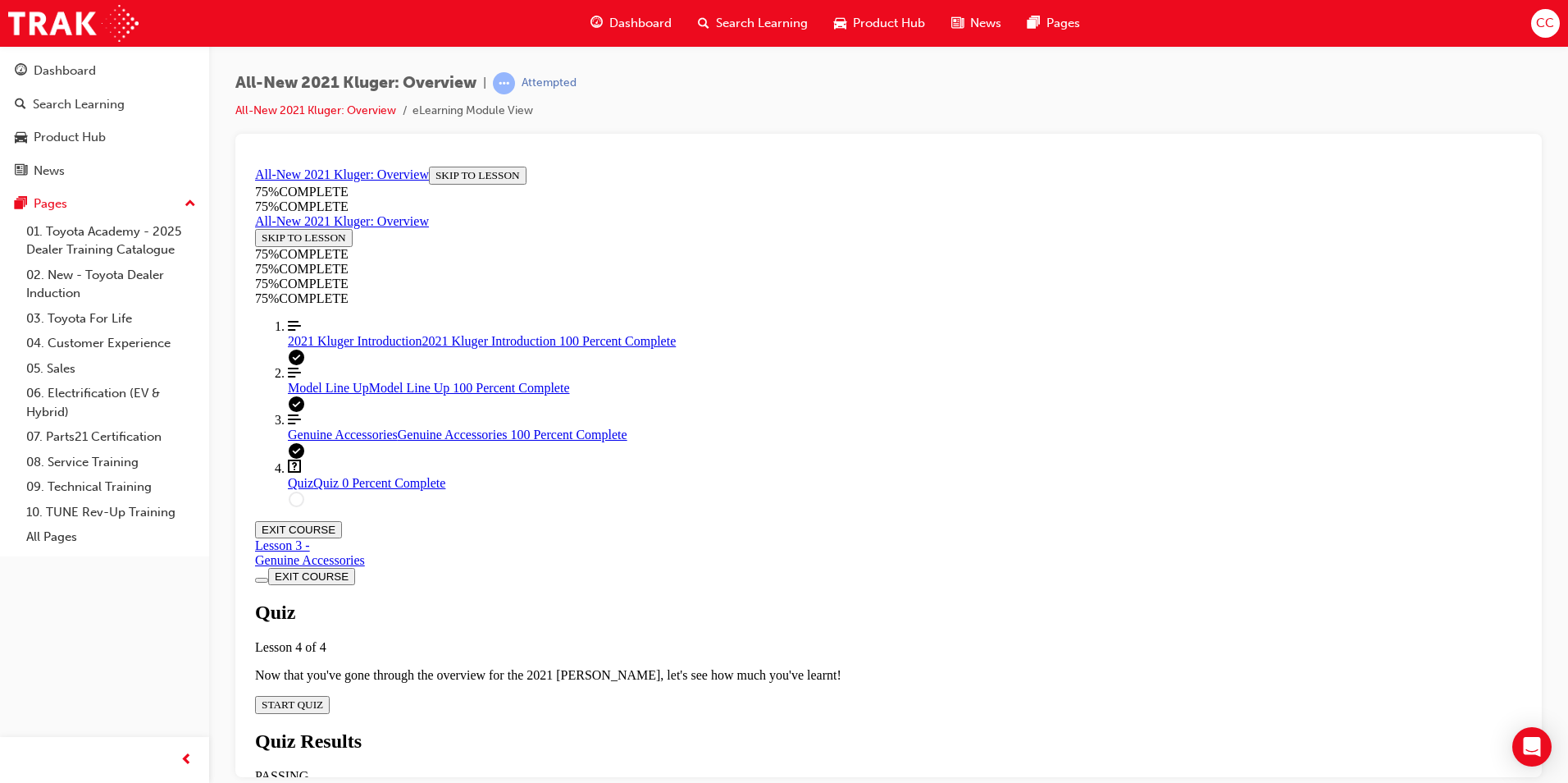
scroll to position [57, 0]
click at [323, 698] on span "START QUIZ" at bounding box center [292, 704] width 61 height 13
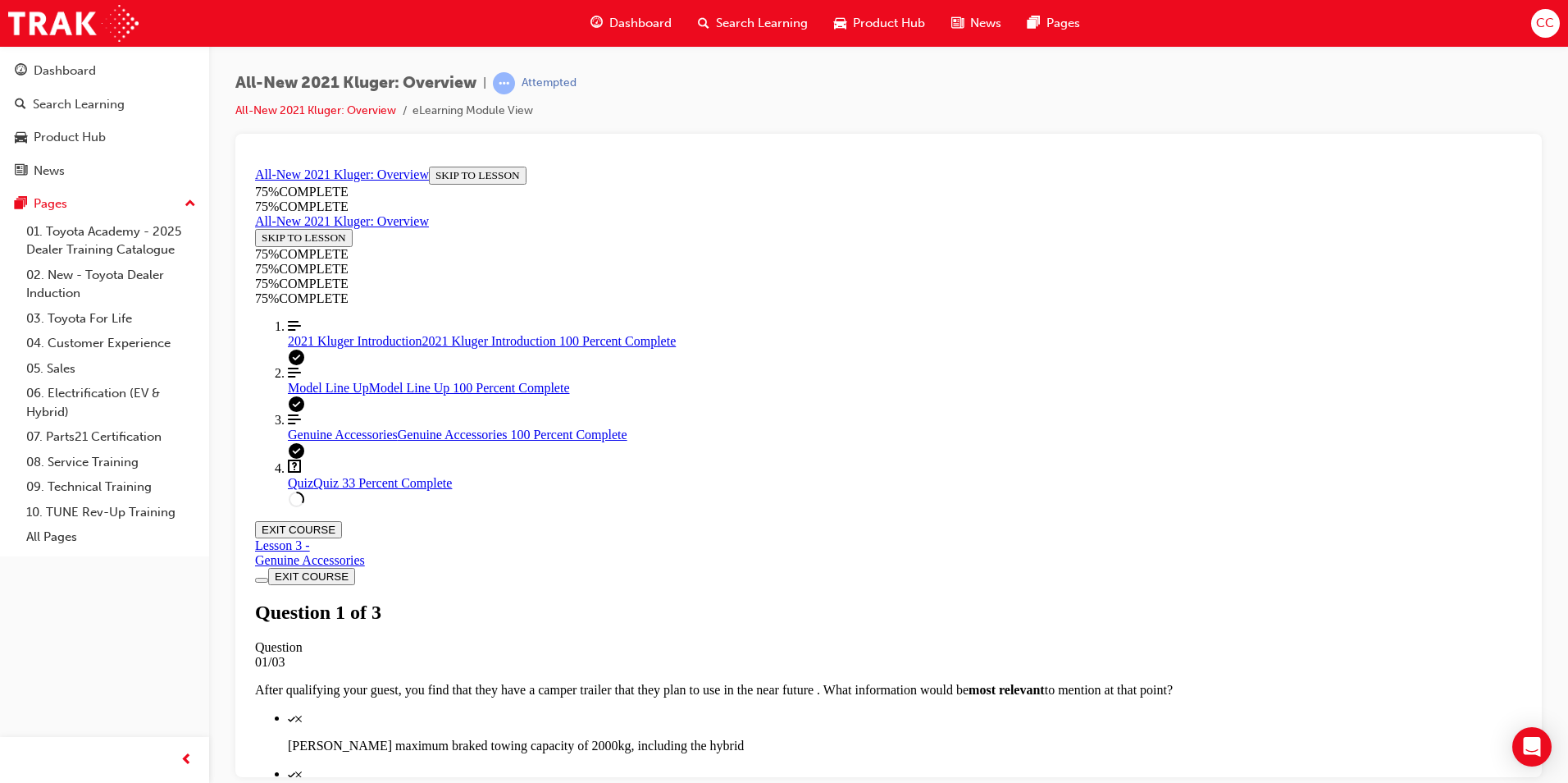
scroll to position [207, 0]
drag, startPoint x: 739, startPoint y: 445, endPoint x: 739, endPoint y: 426, distance: 19.0
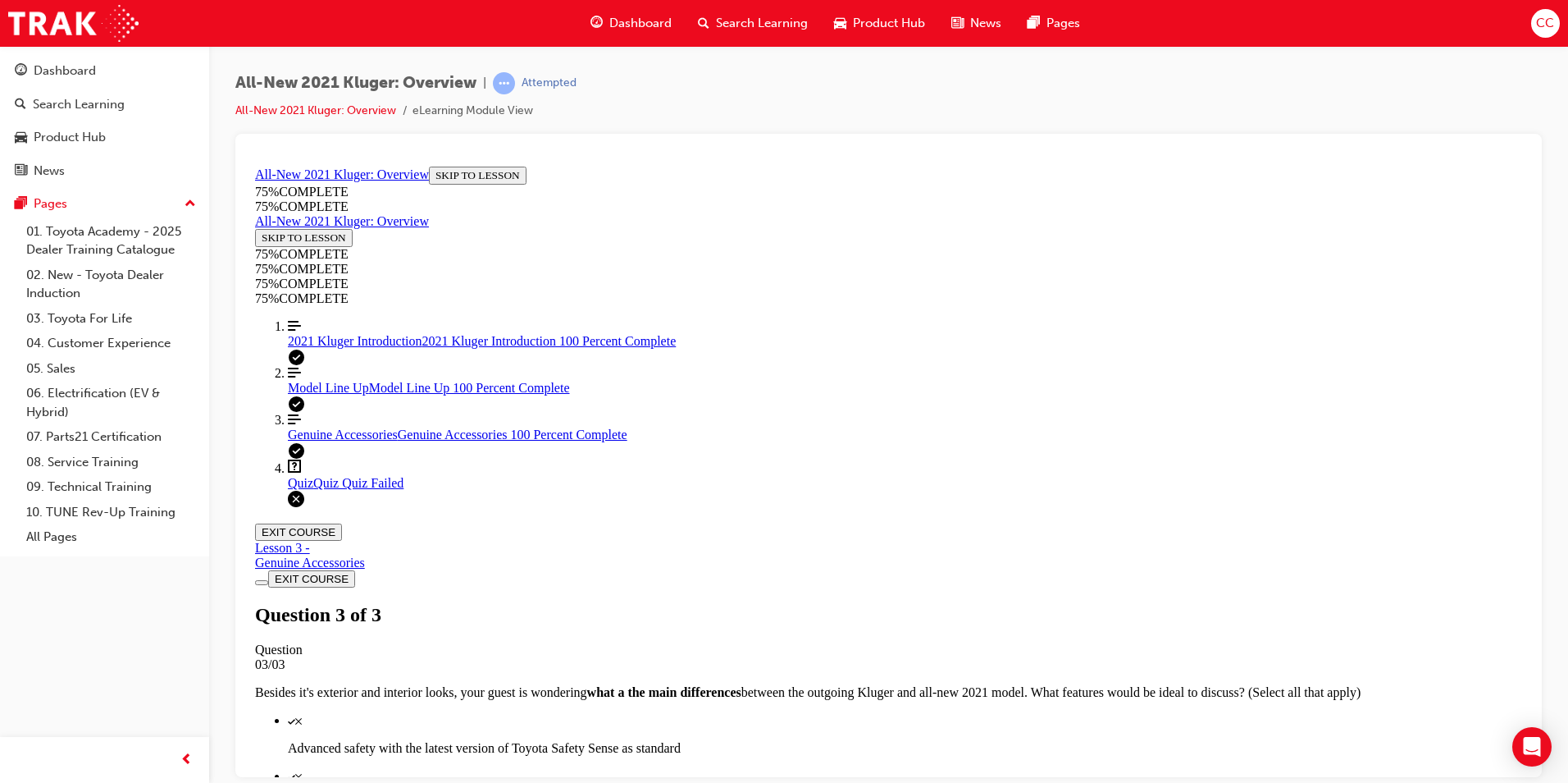
scroll to position [60, 0]
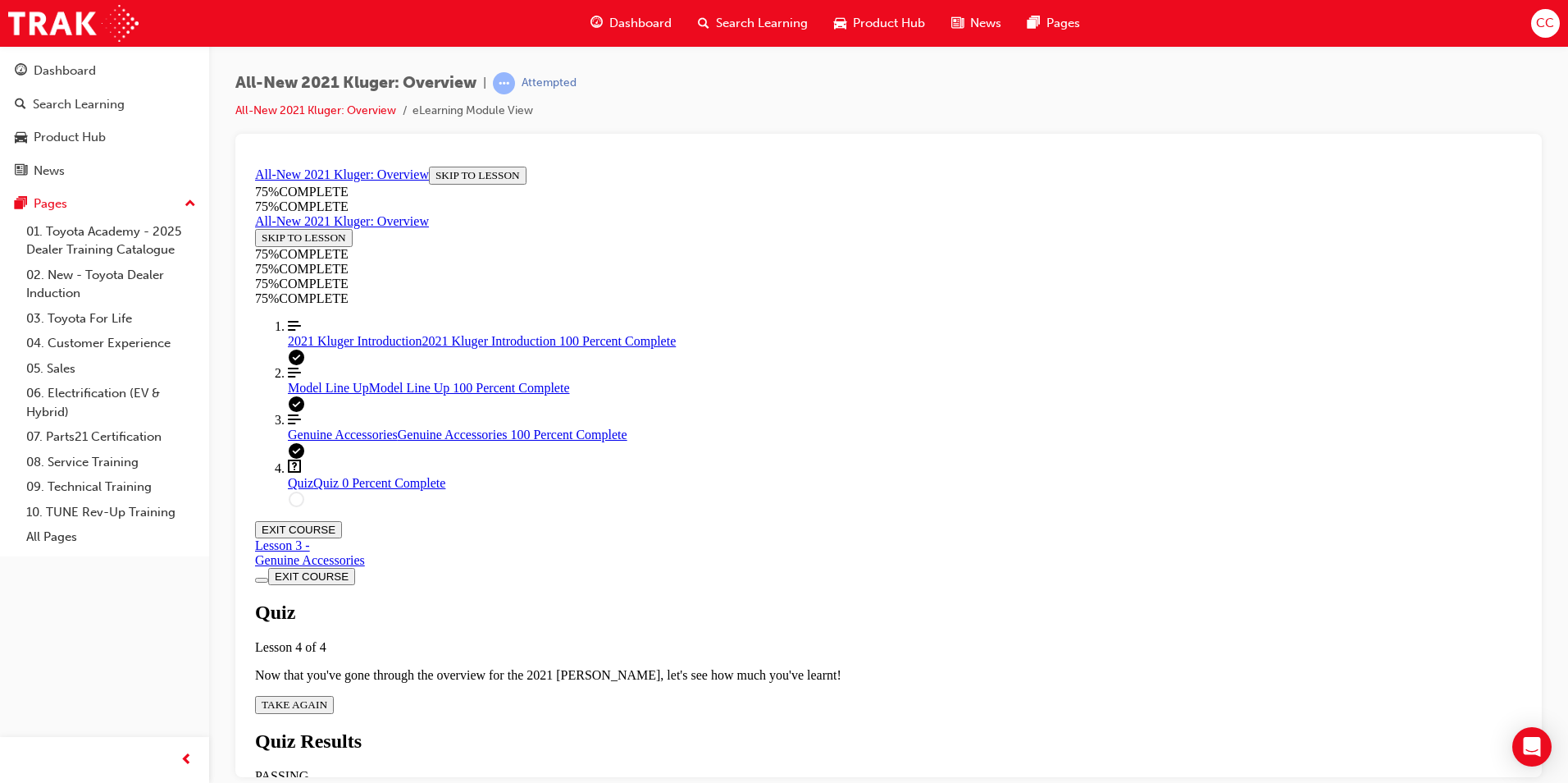
click at [327, 698] on span "TAKE AGAIN" at bounding box center [294, 704] width 65 height 13
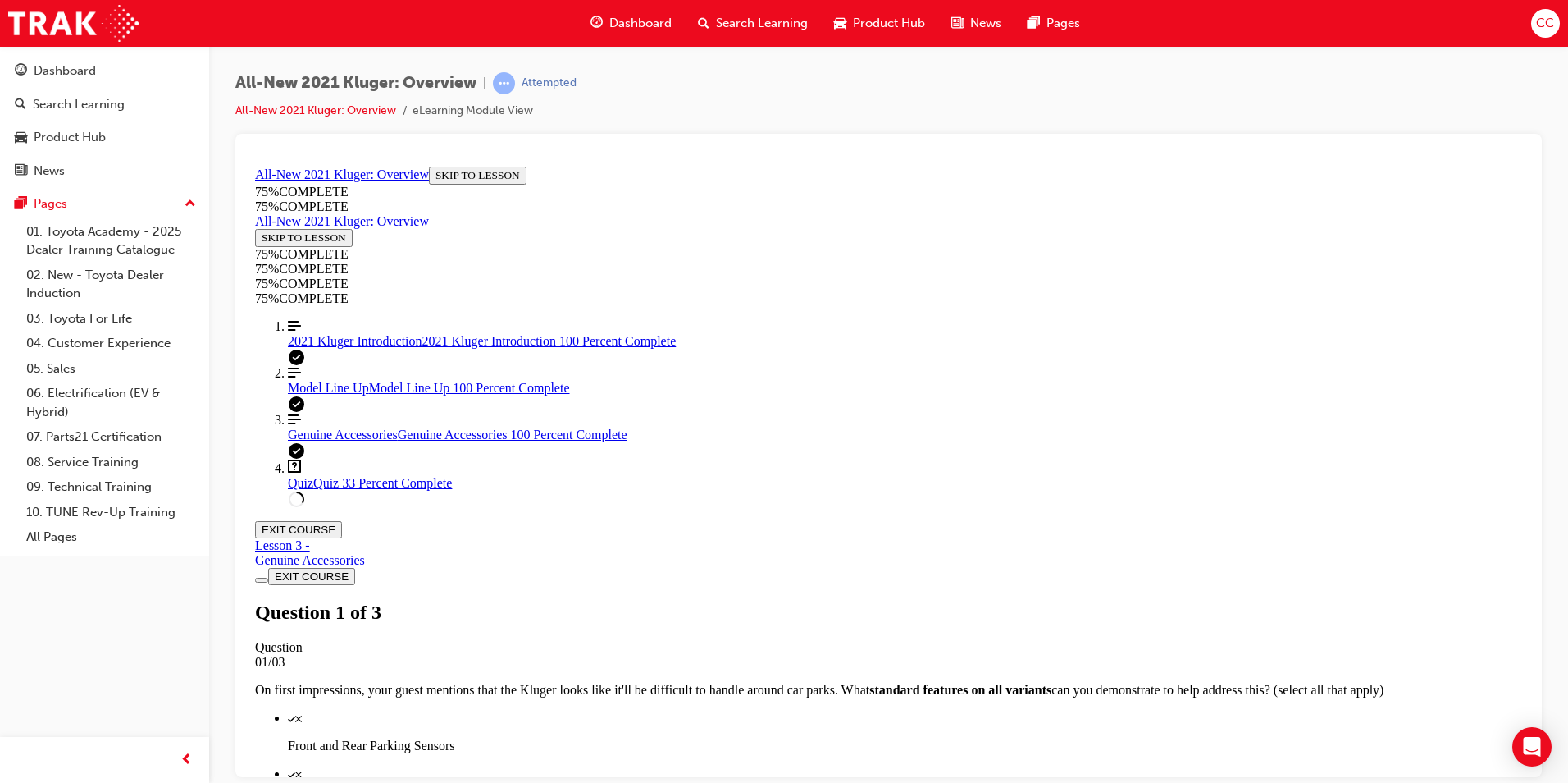
scroll to position [224, 0]
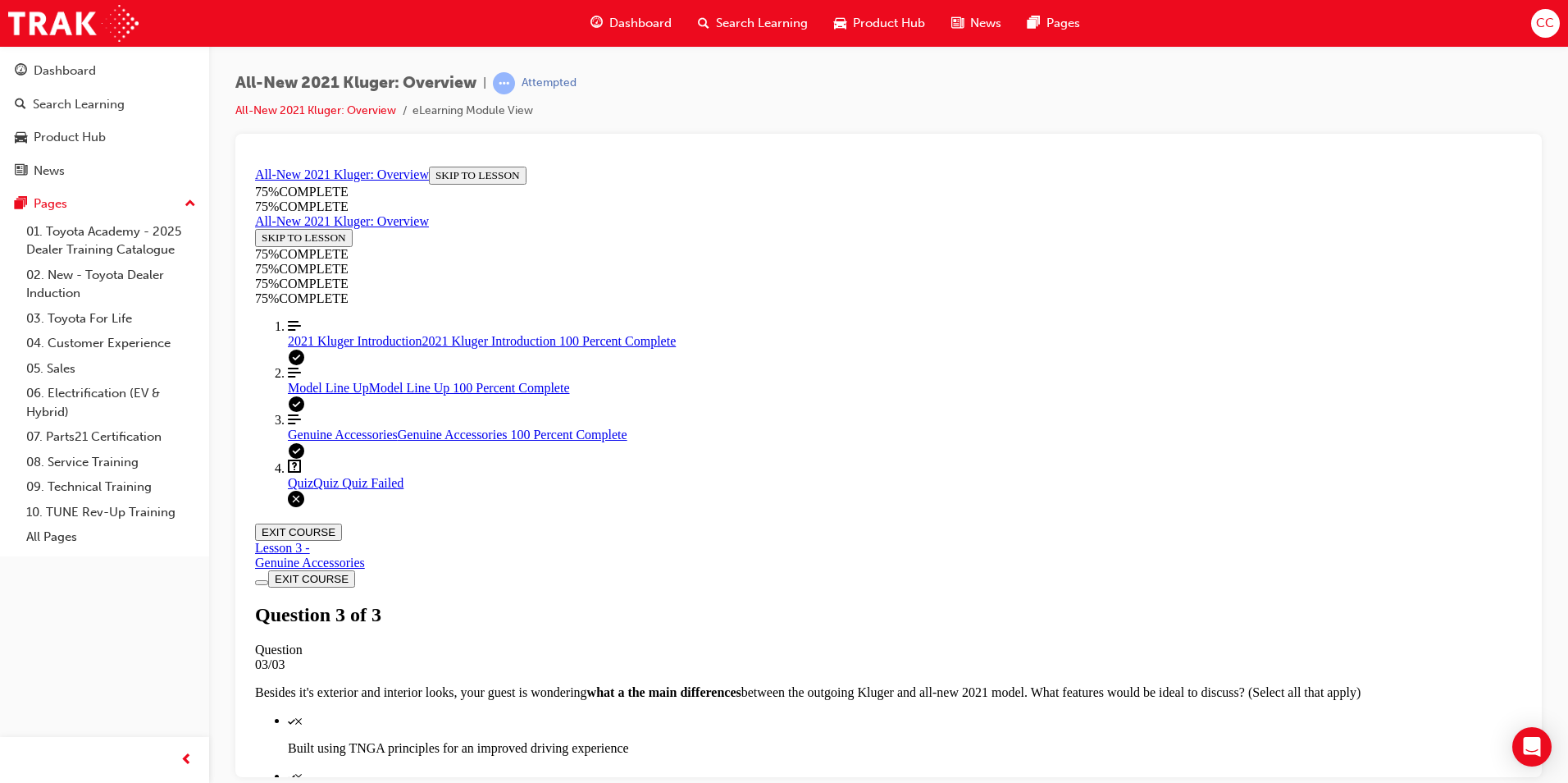
scroll to position [231, 0]
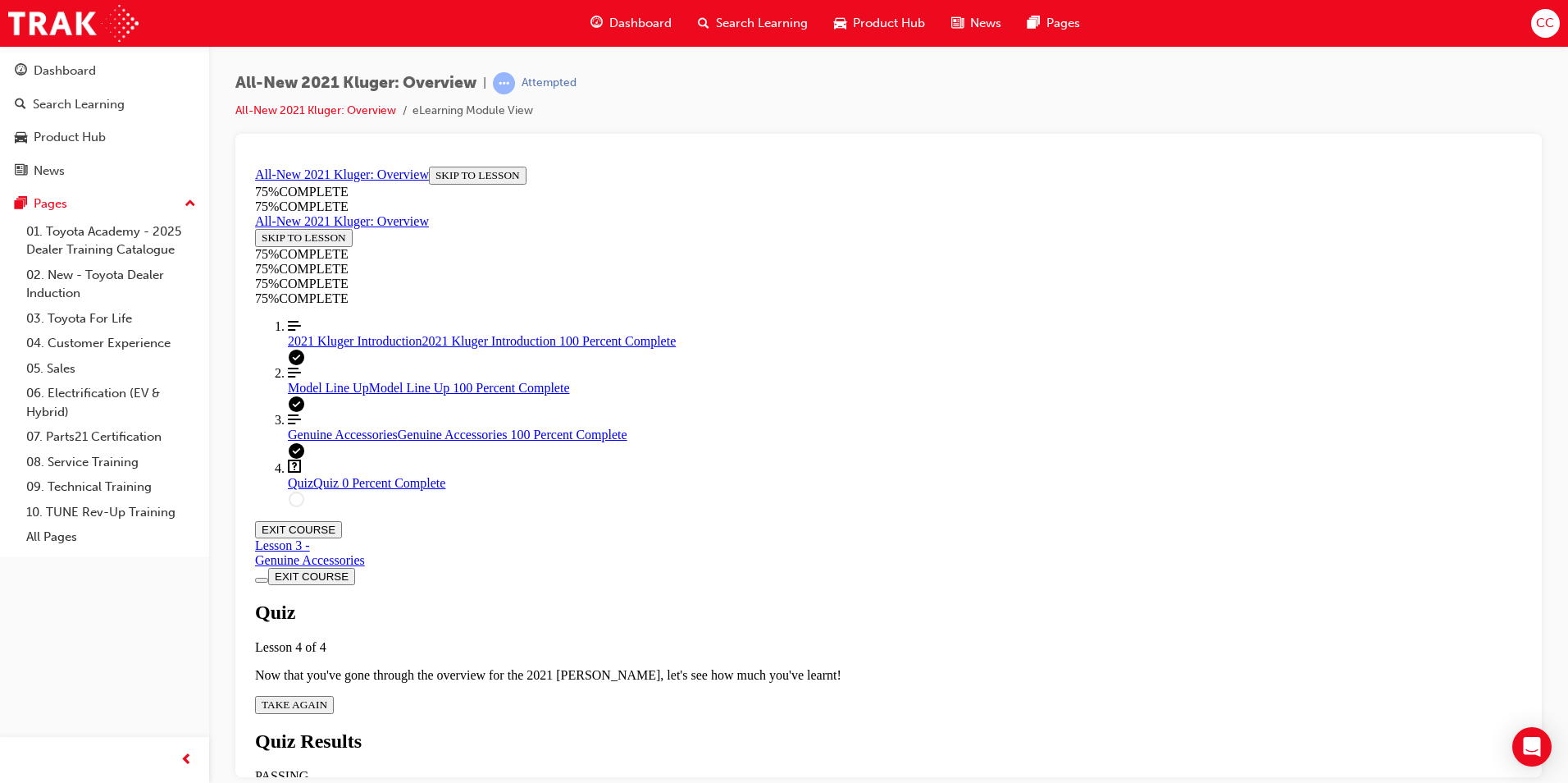
click at [327, 698] on span "TAKE AGAIN" at bounding box center [294, 704] width 65 height 13
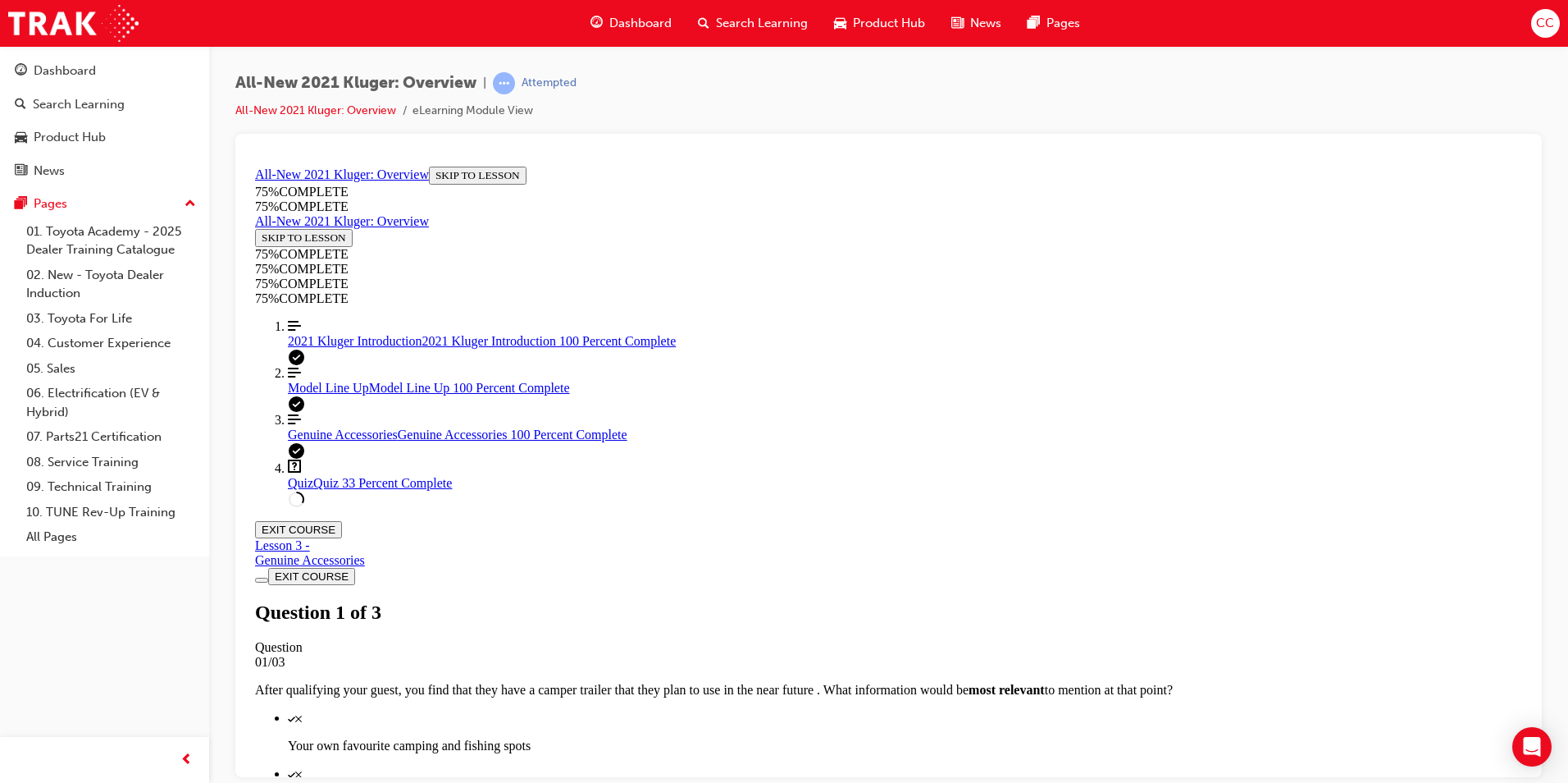
scroll to position [207, 0]
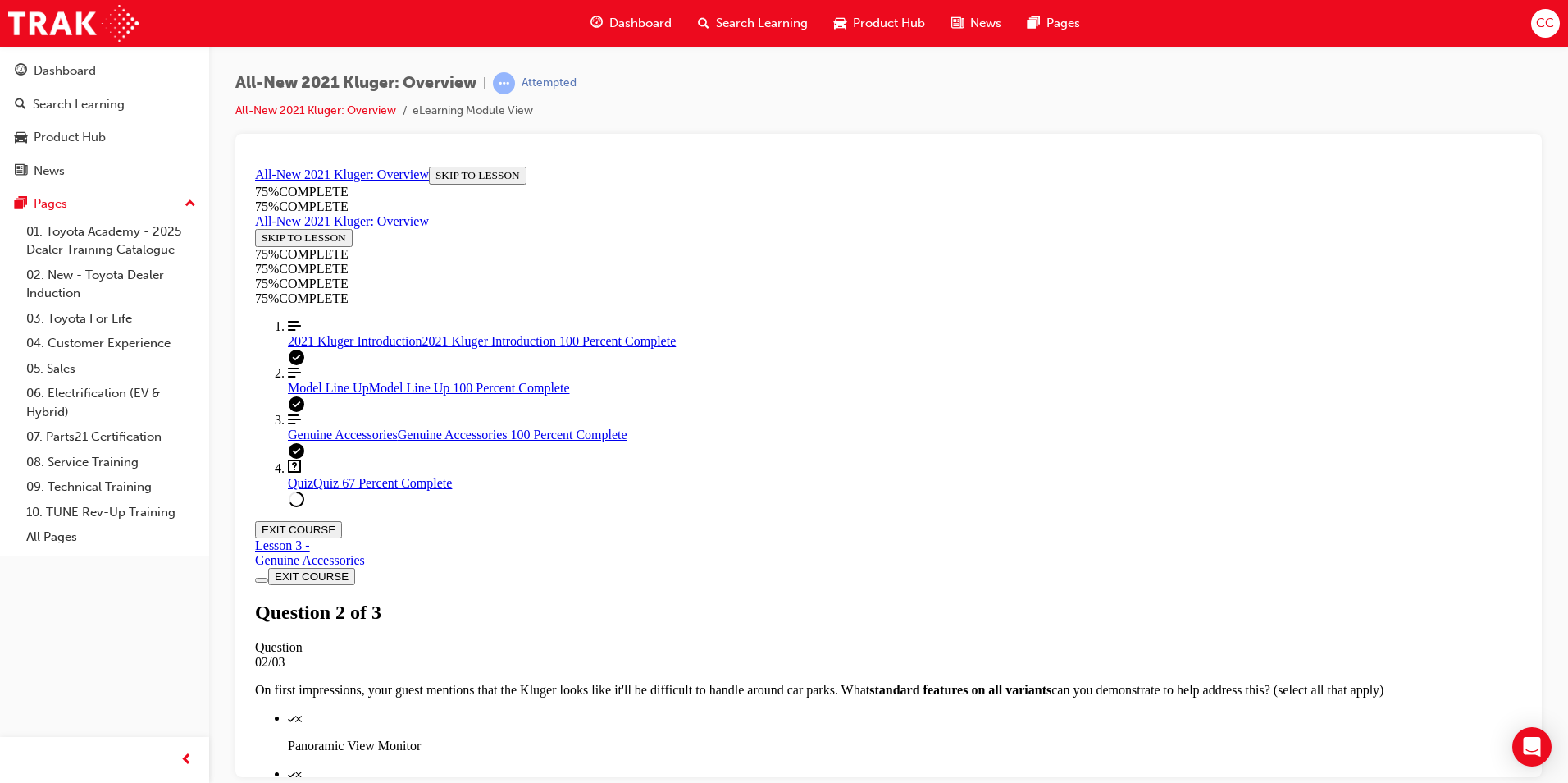
scroll to position [289, 0]
drag, startPoint x: 747, startPoint y: 495, endPoint x: 743, endPoint y: 509, distance: 14.6
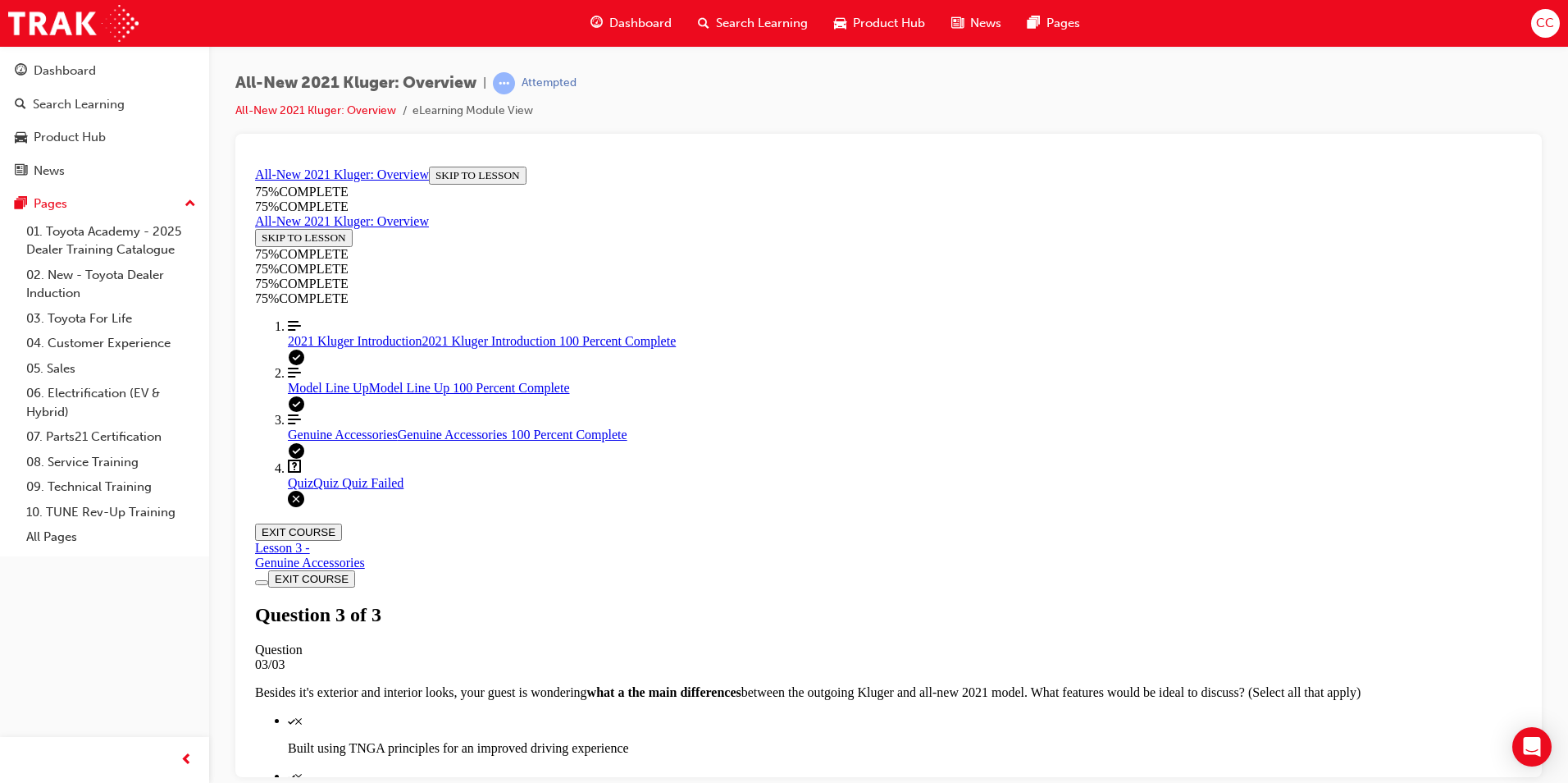
scroll to position [60, 0]
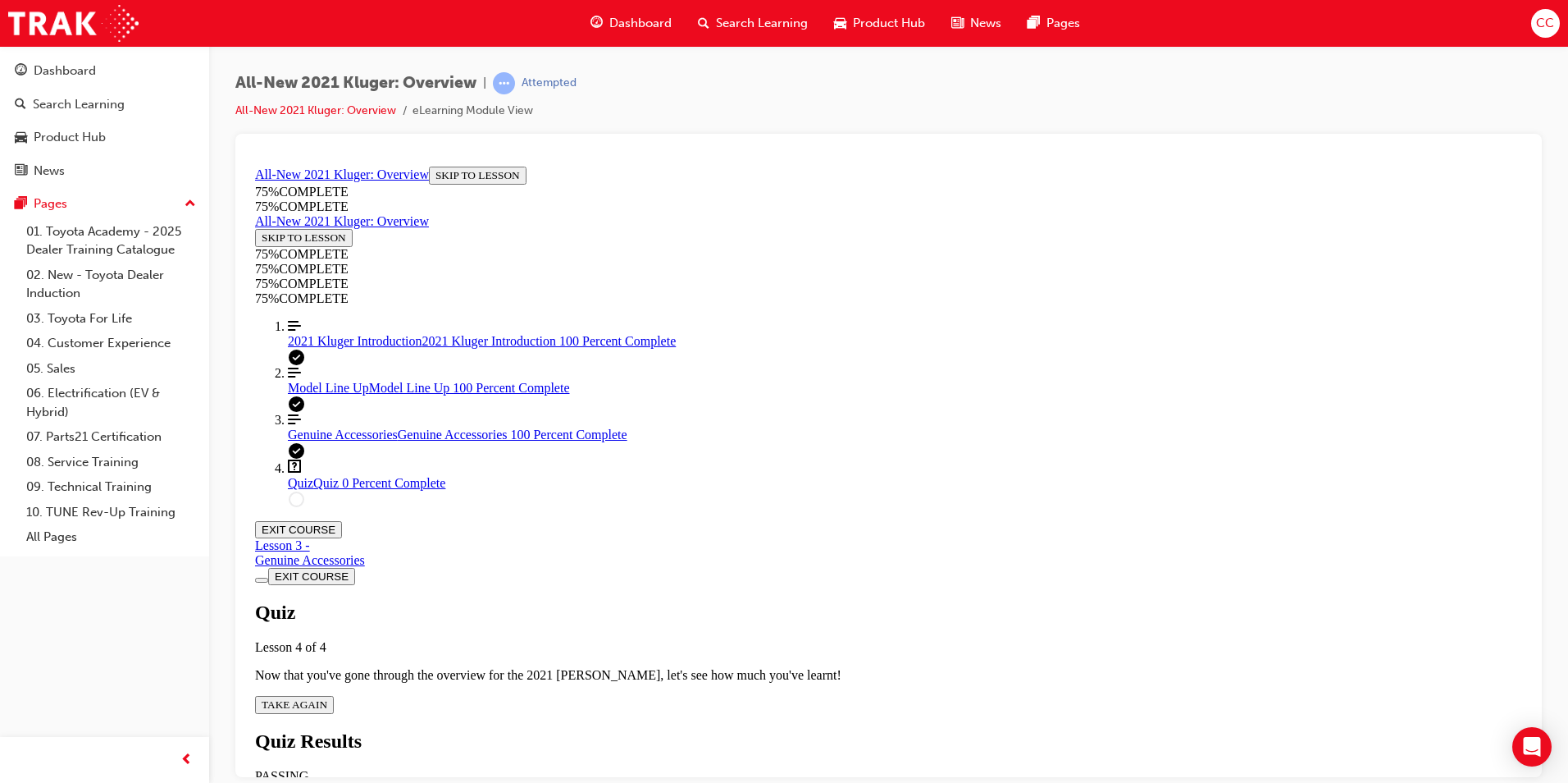
click at [327, 698] on span "TAKE AGAIN" at bounding box center [294, 704] width 65 height 13
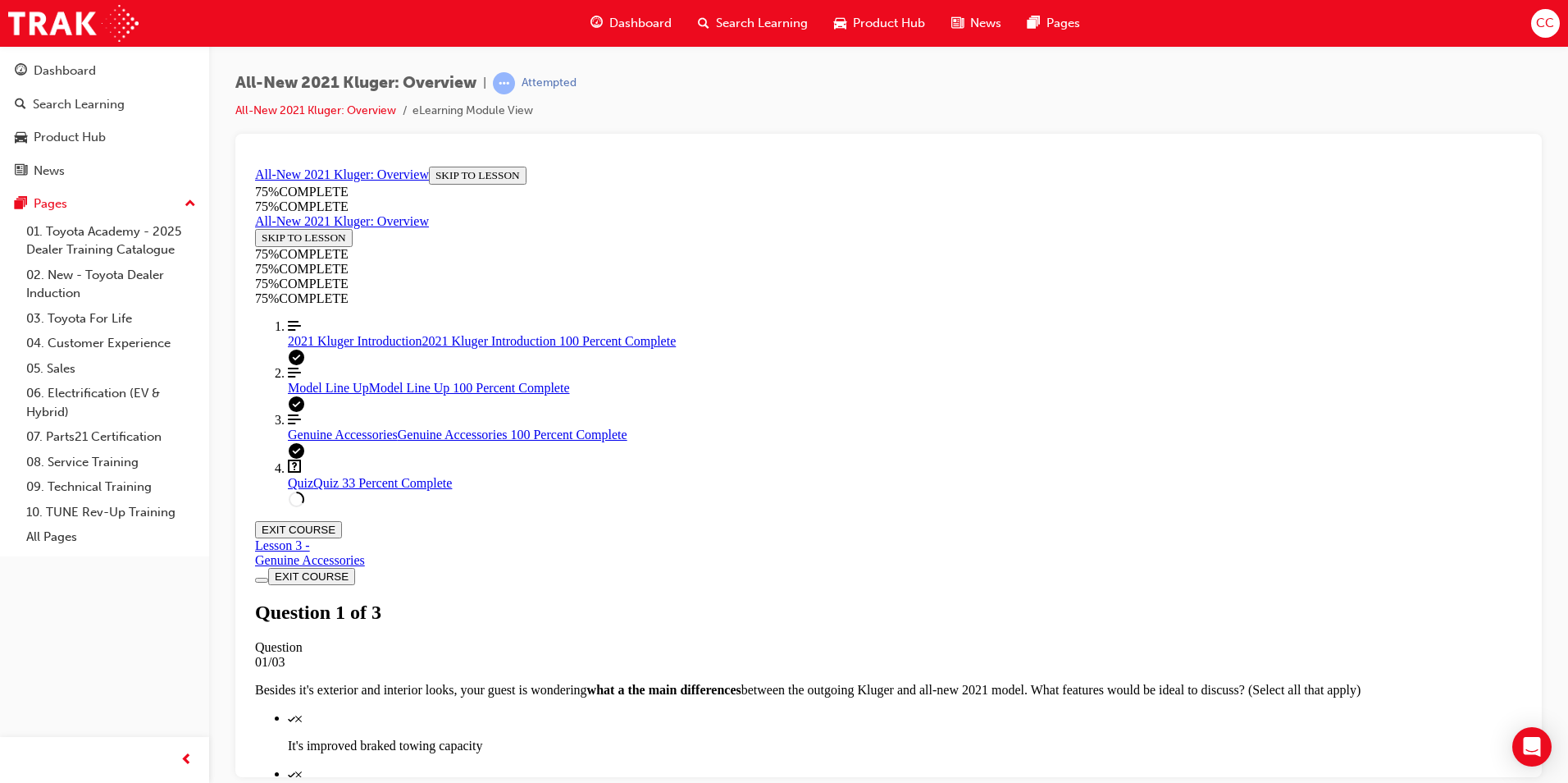
scroll to position [207, 0]
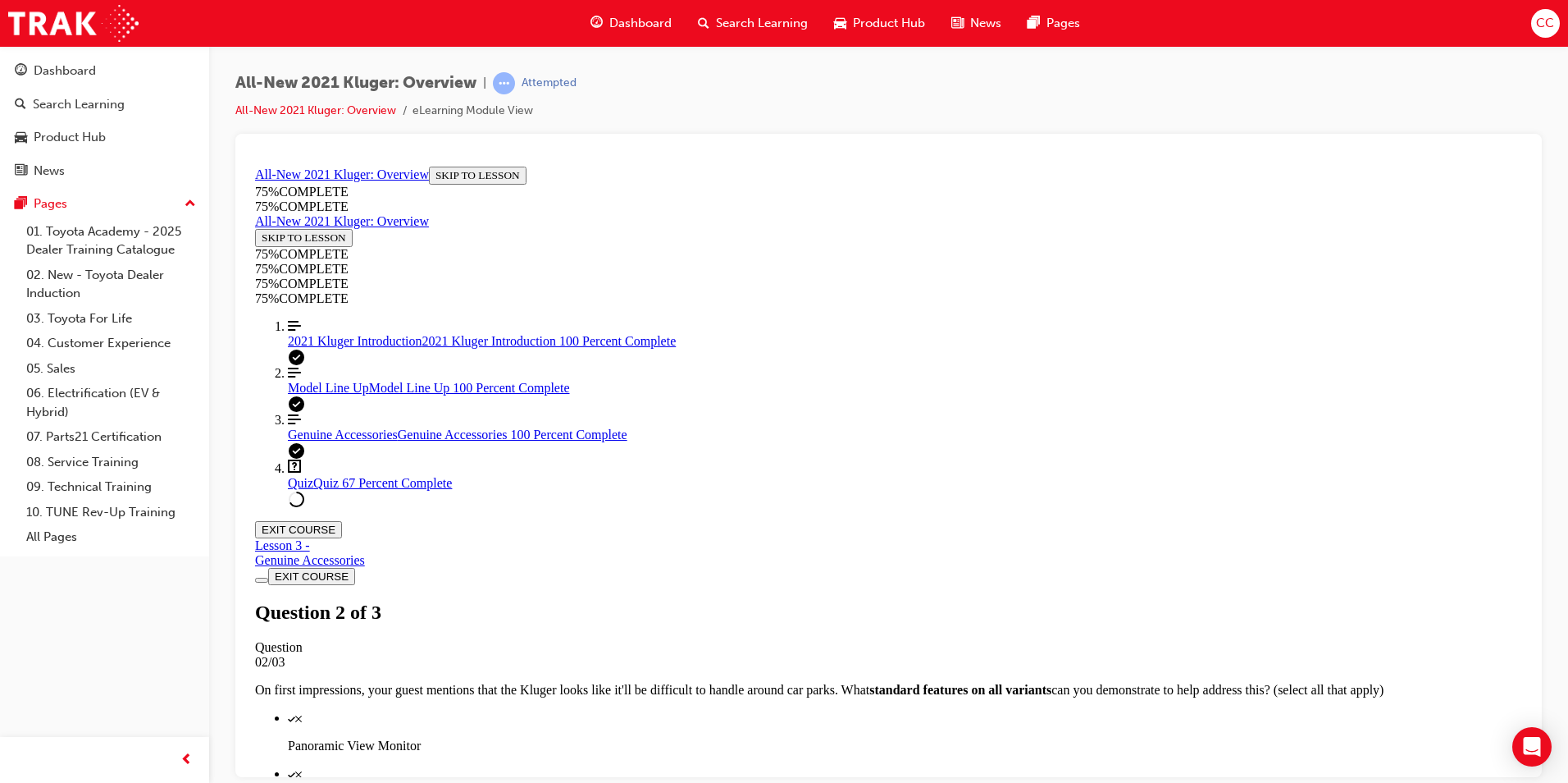
scroll to position [239, 0]
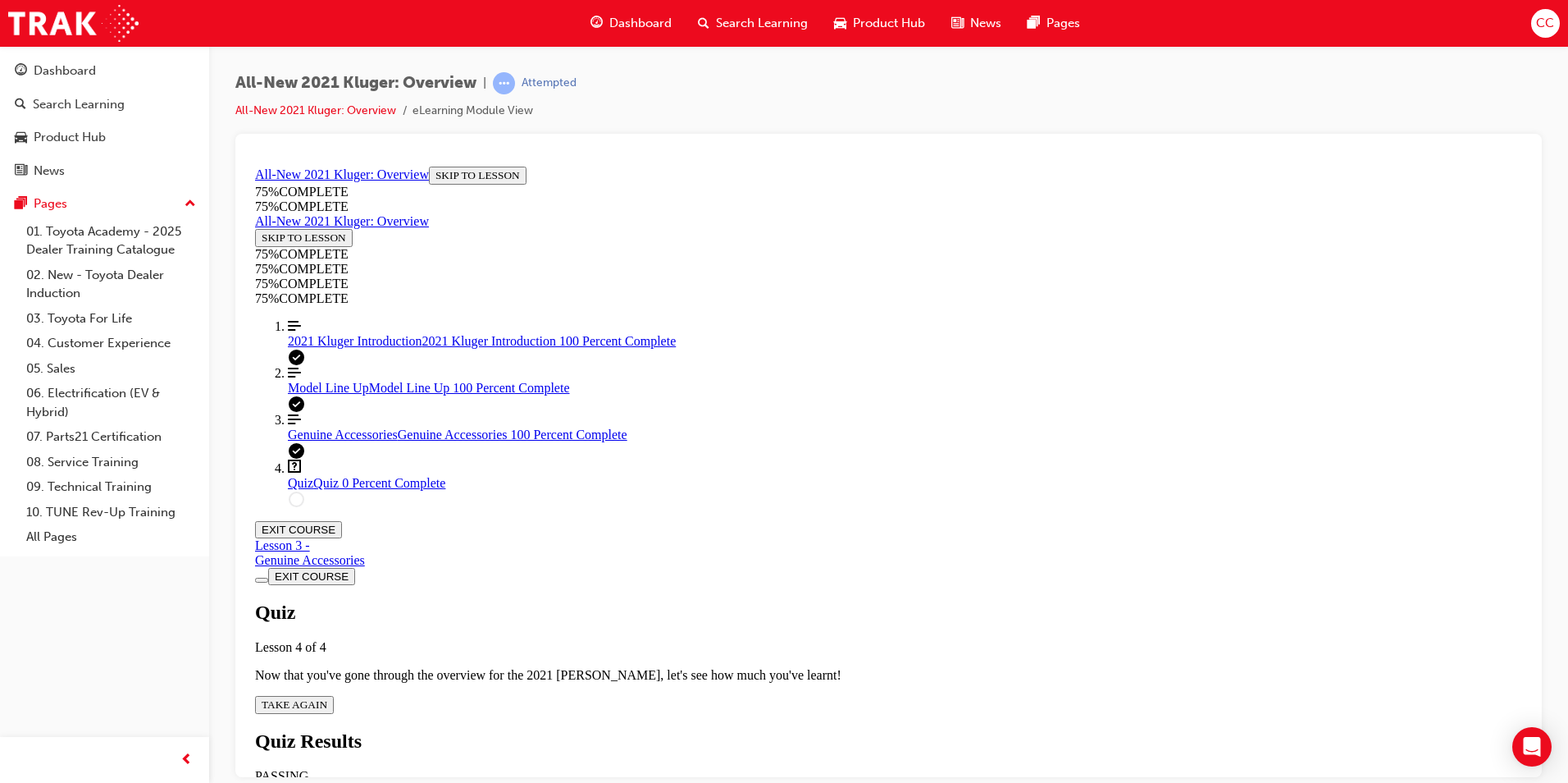
scroll to position [60, 0]
click at [334, 695] on button "TAKE AGAIN" at bounding box center [294, 704] width 79 height 18
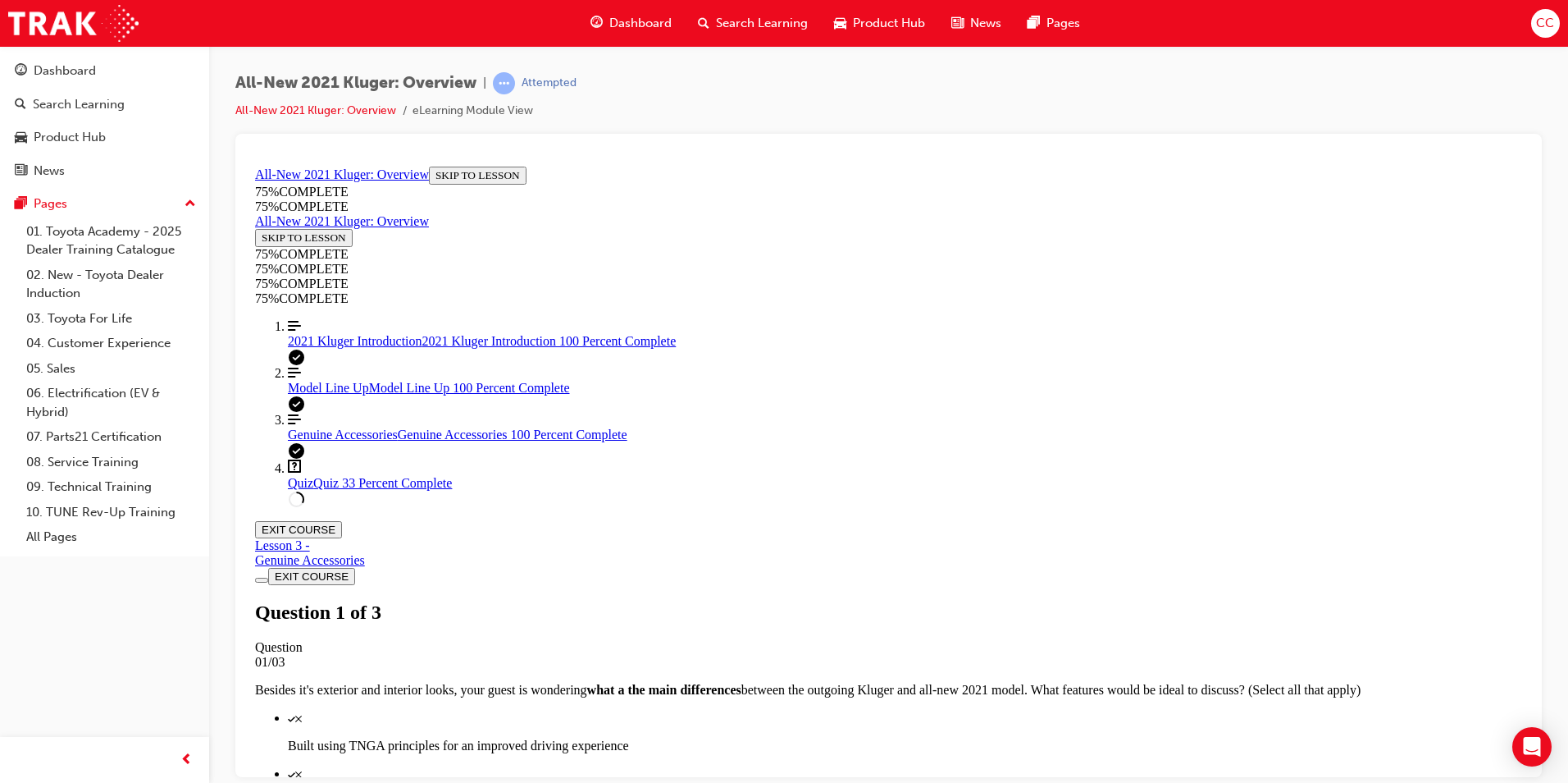
scroll to position [207, 0]
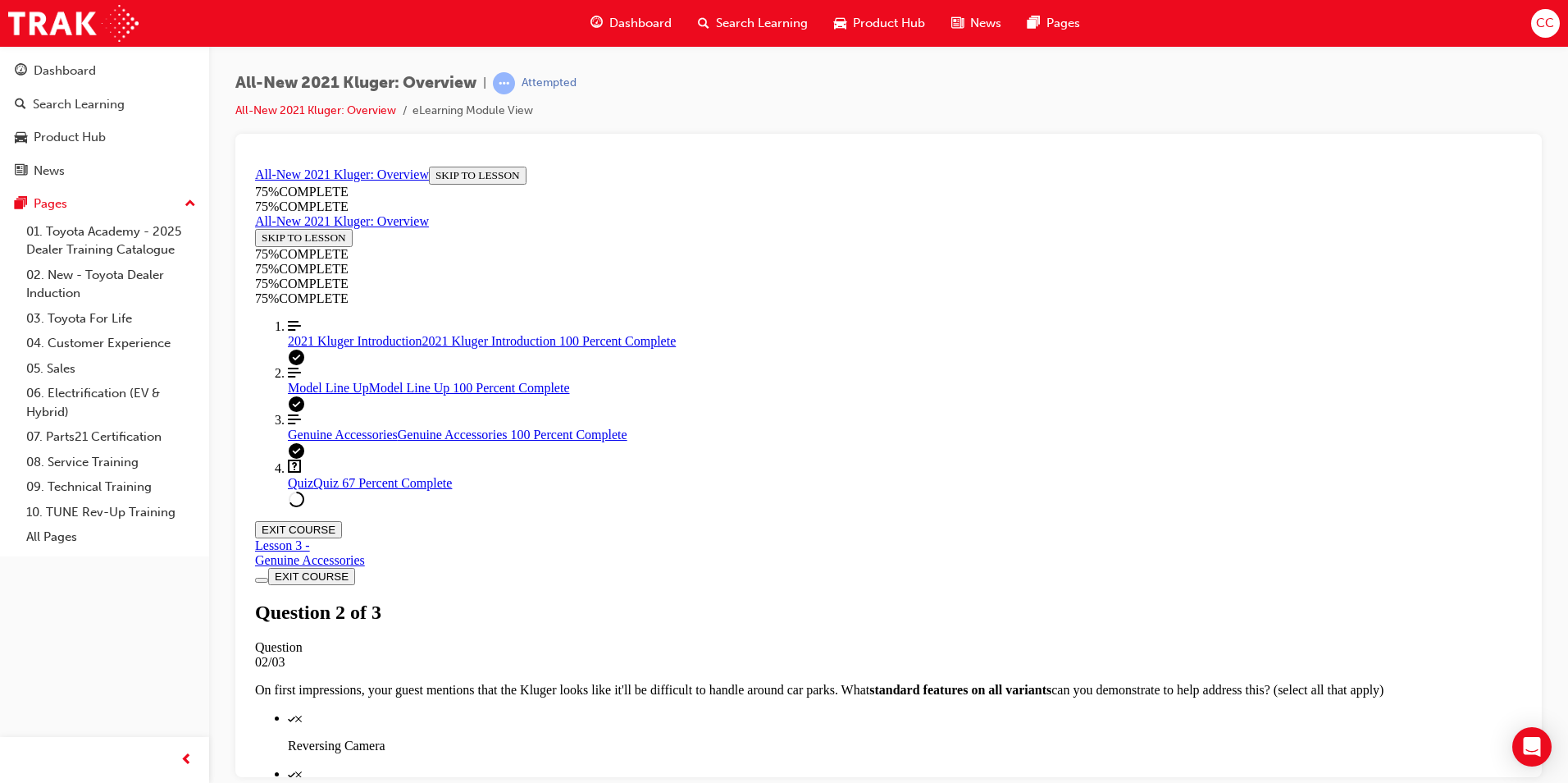
scroll to position [239, 0]
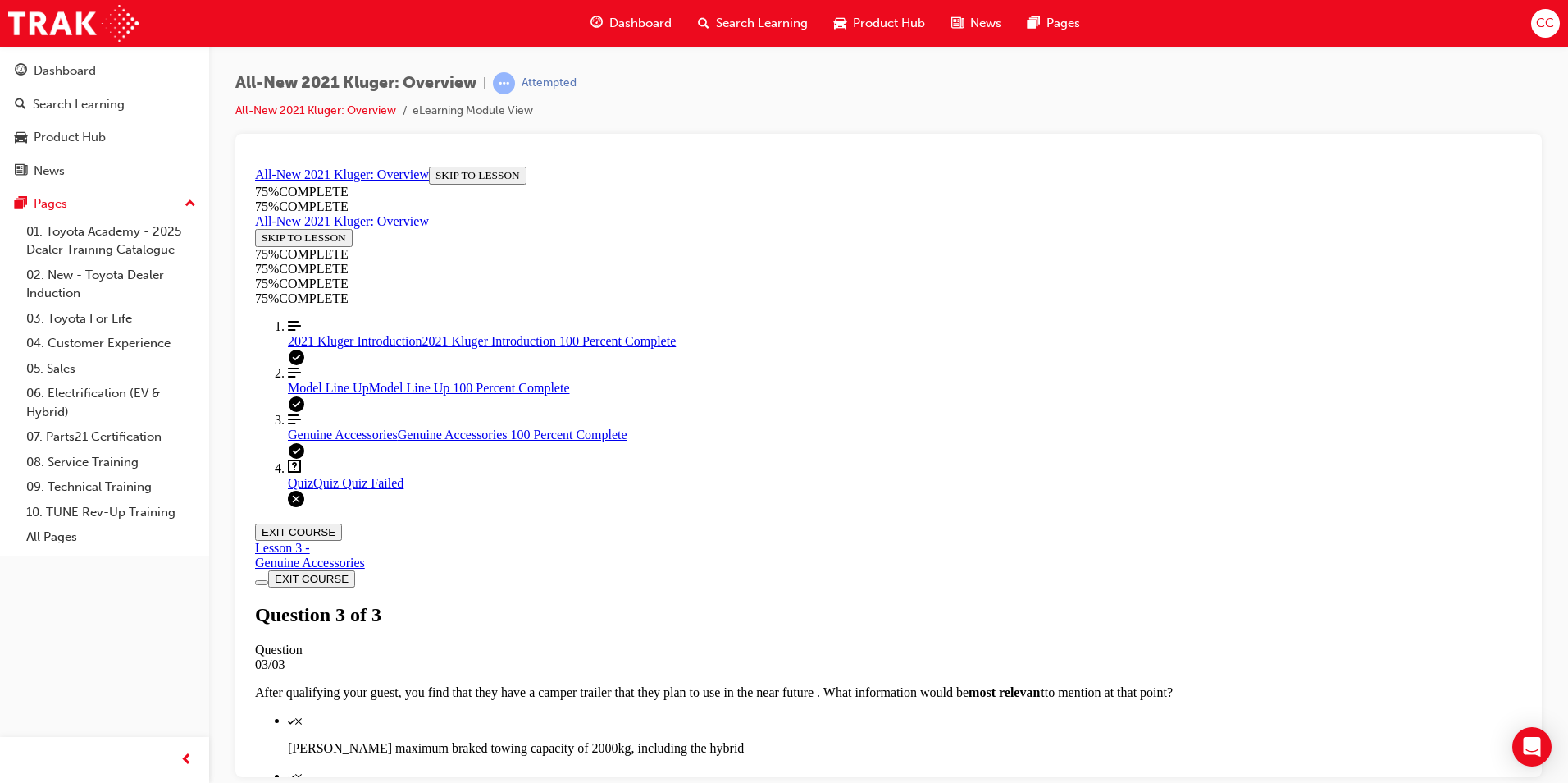
scroll to position [231, 0]
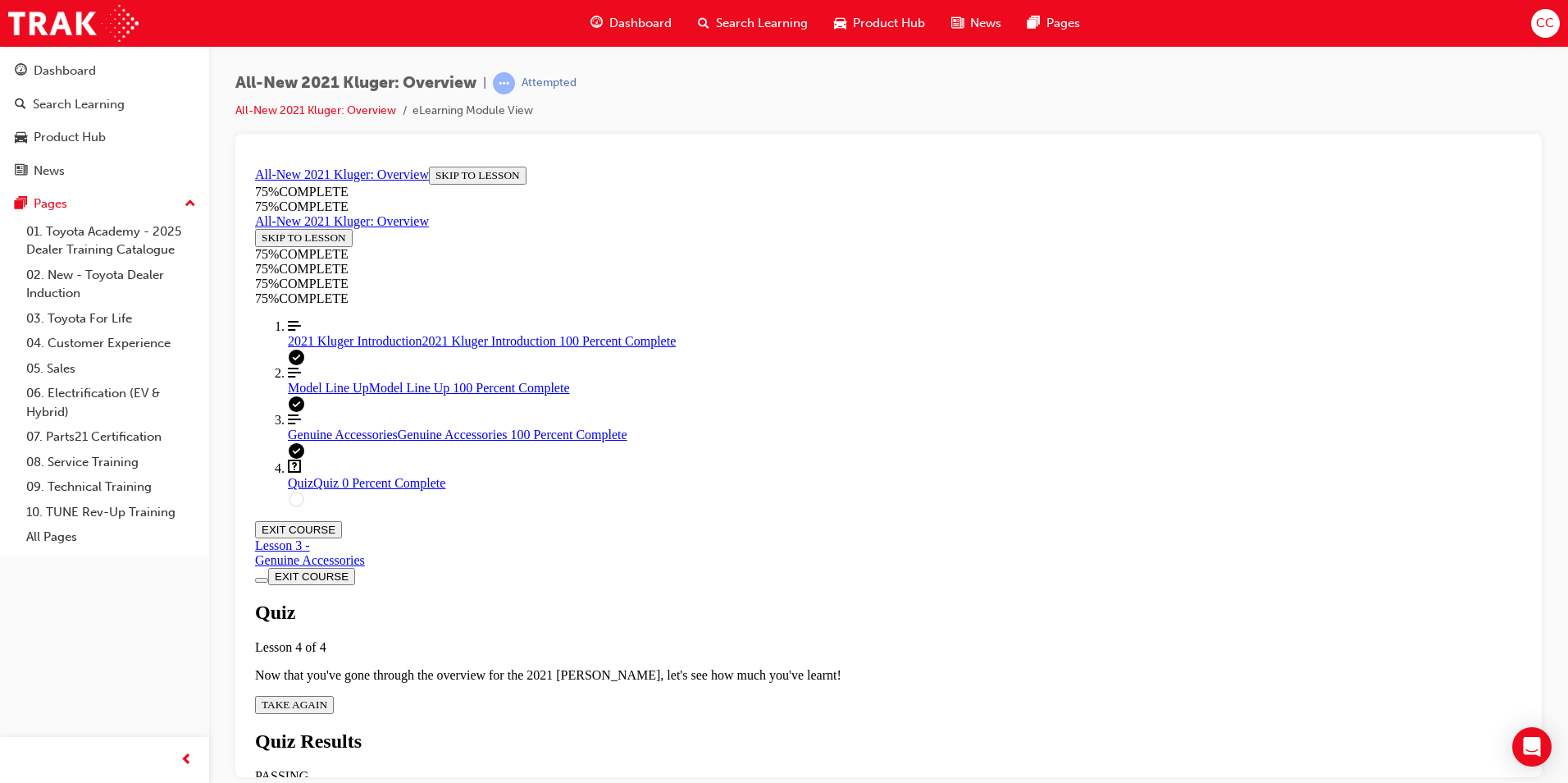
click at [334, 695] on button "TAKE AGAIN" at bounding box center [294, 704] width 79 height 18
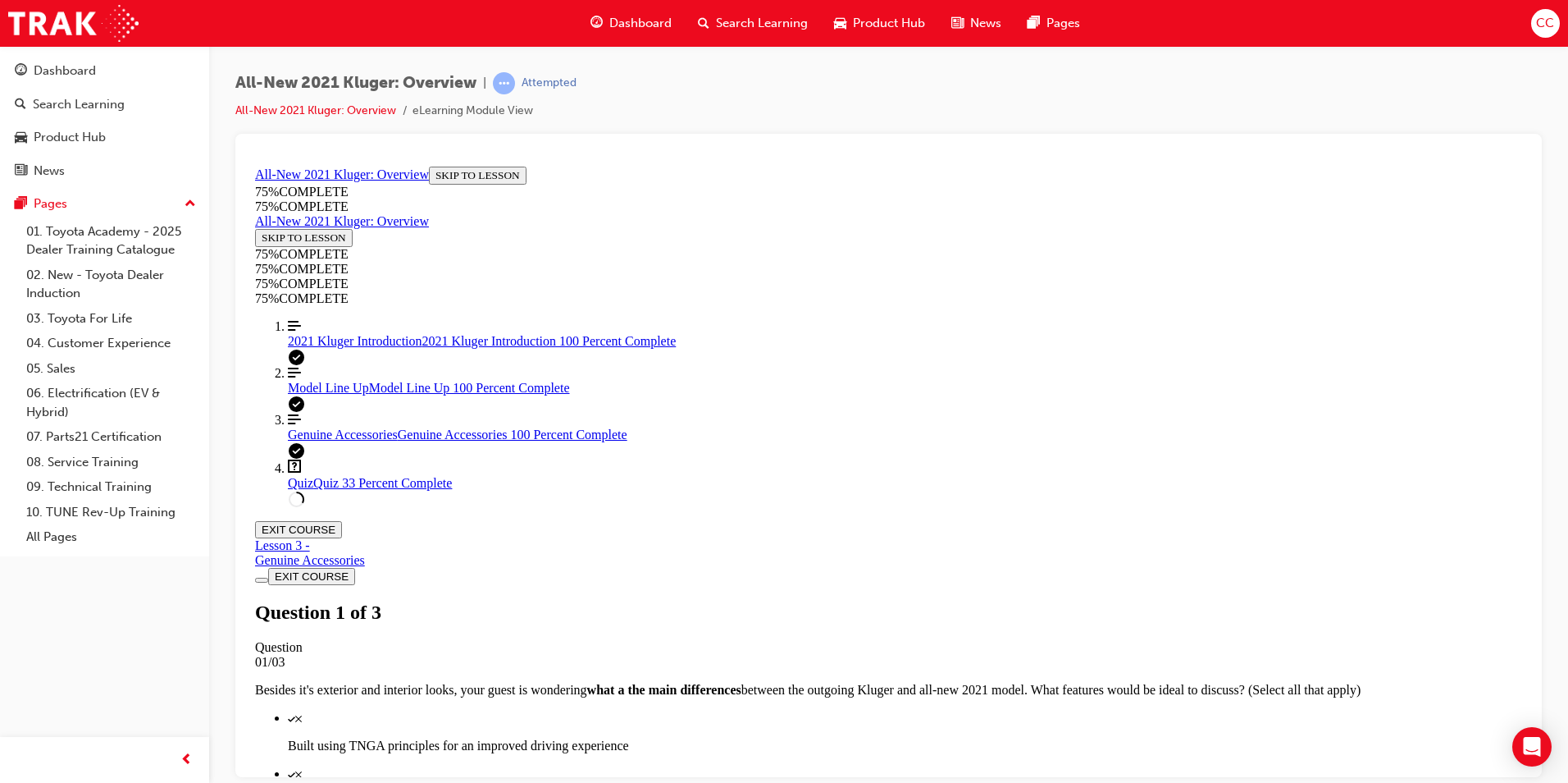
scroll to position [239, 0]
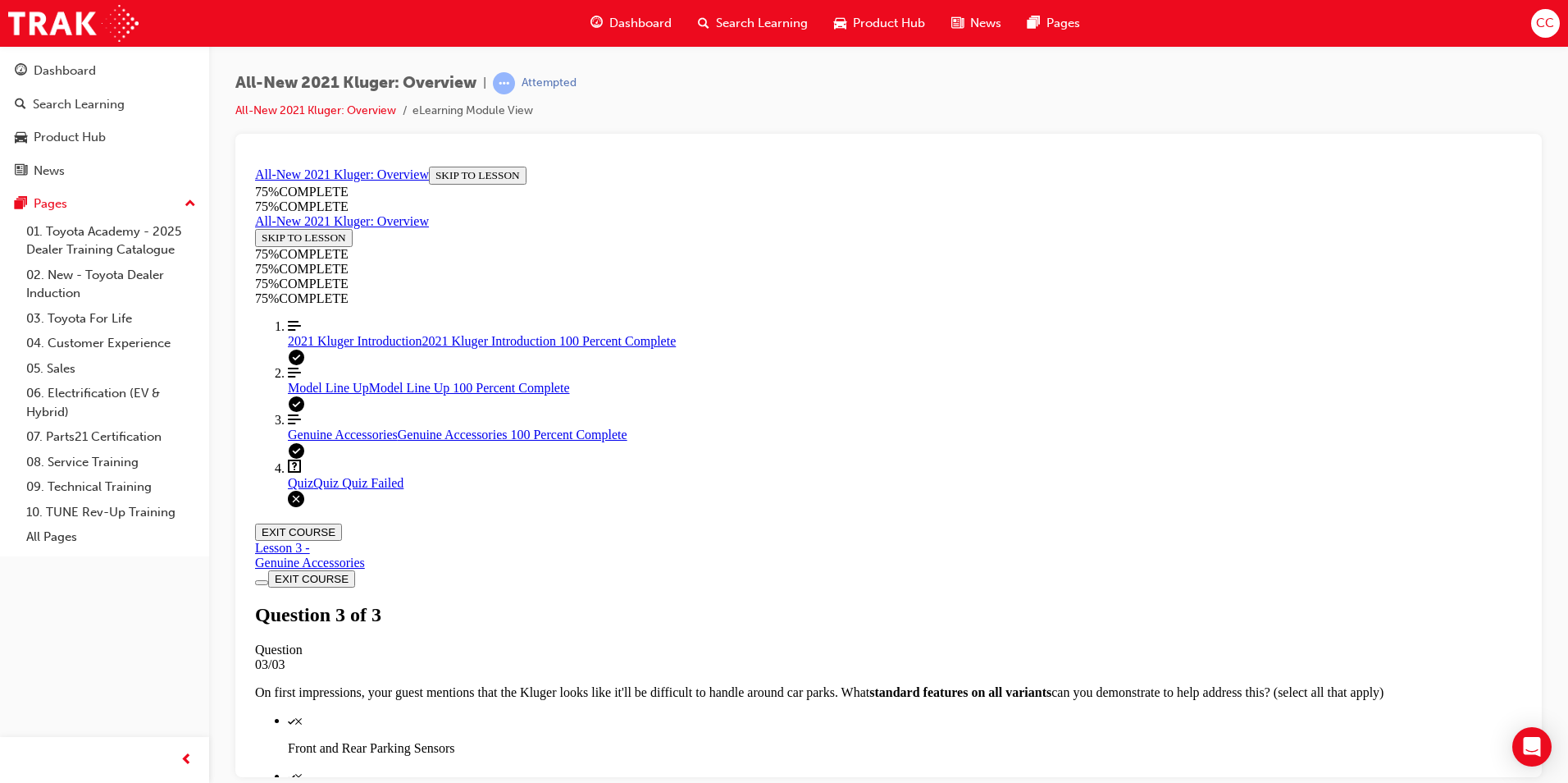
scroll to position [60, 0]
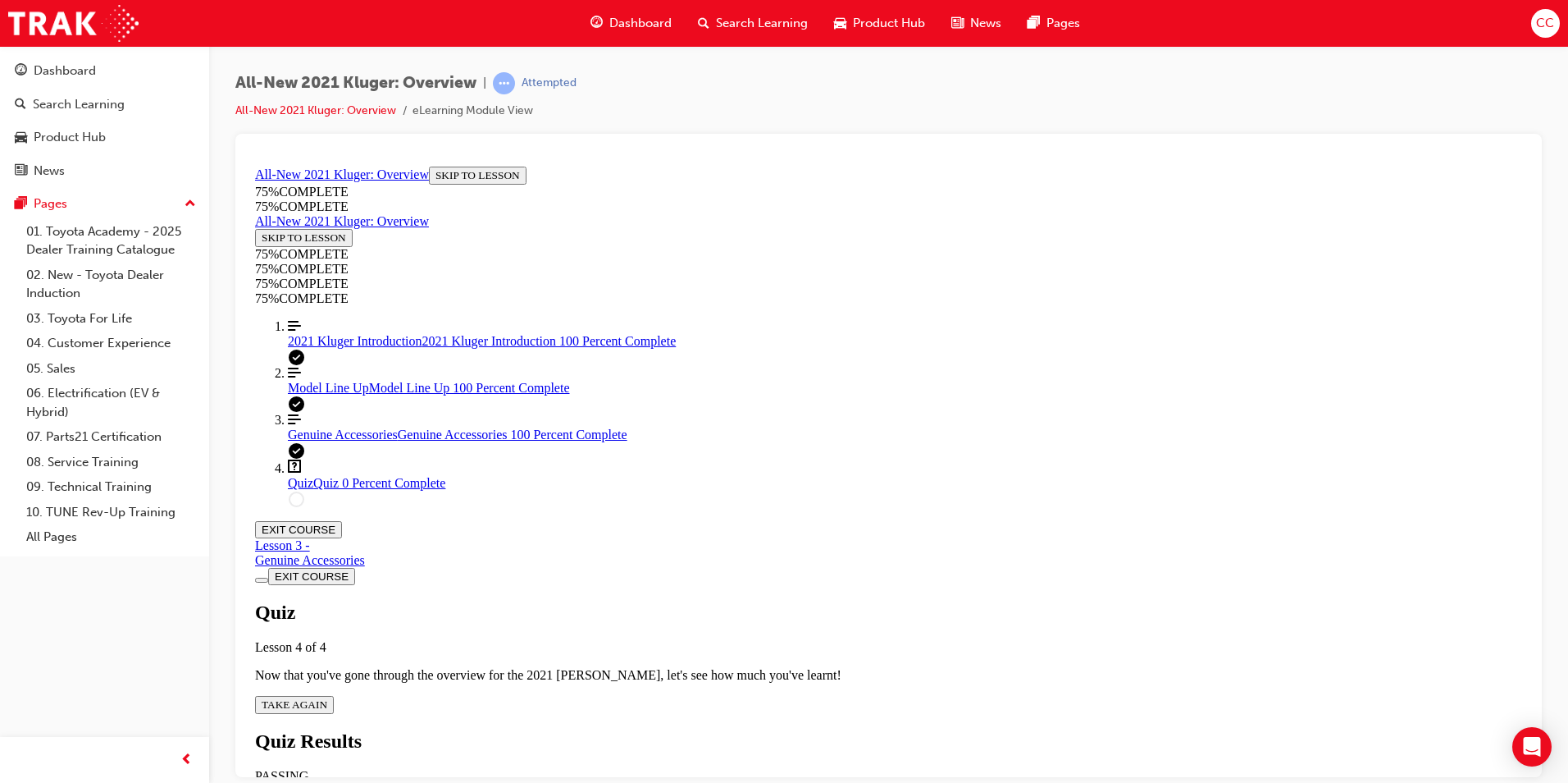
click at [334, 695] on button "TAKE AGAIN" at bounding box center [294, 704] width 79 height 18
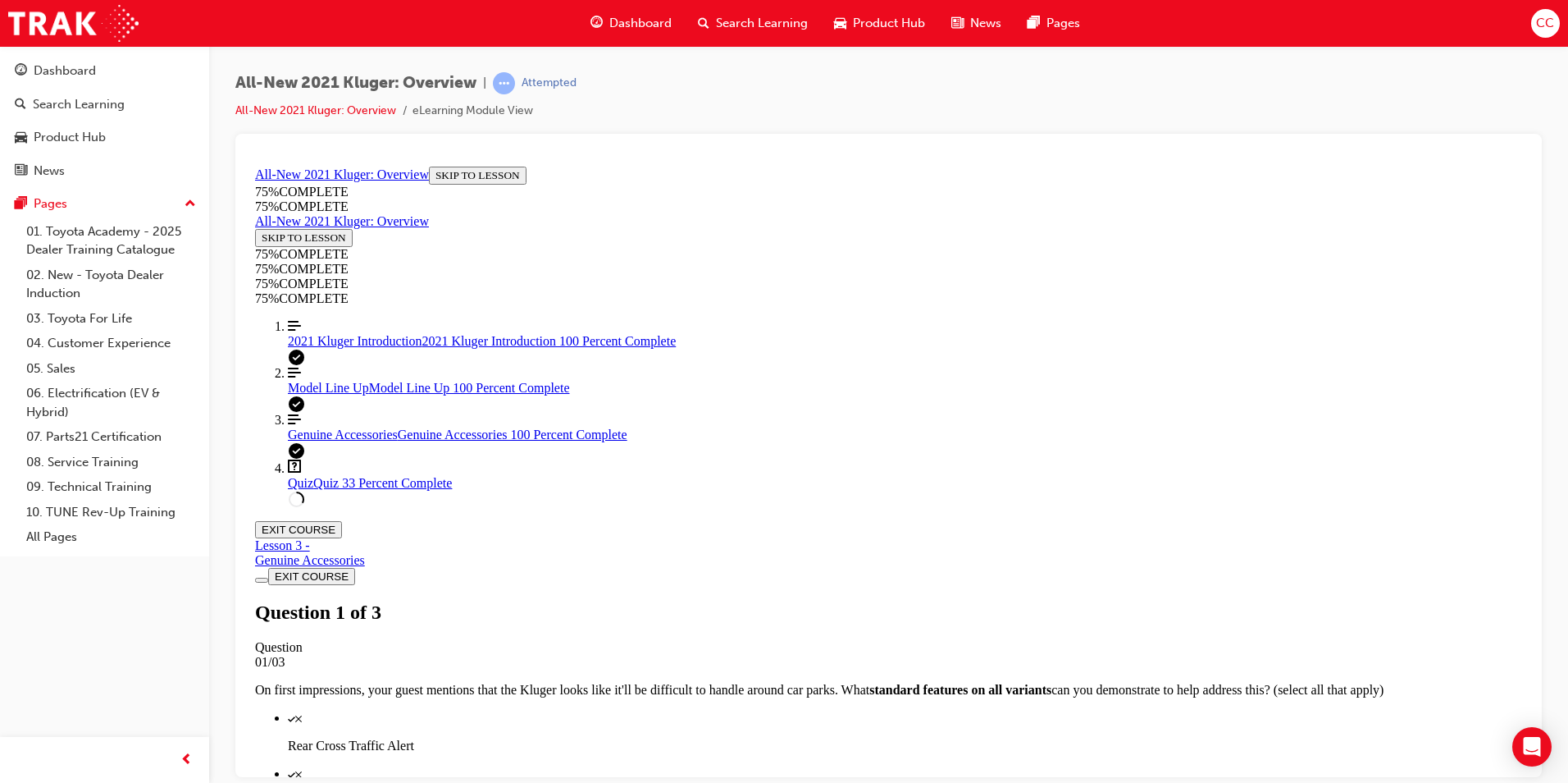
scroll to position [142, 0]
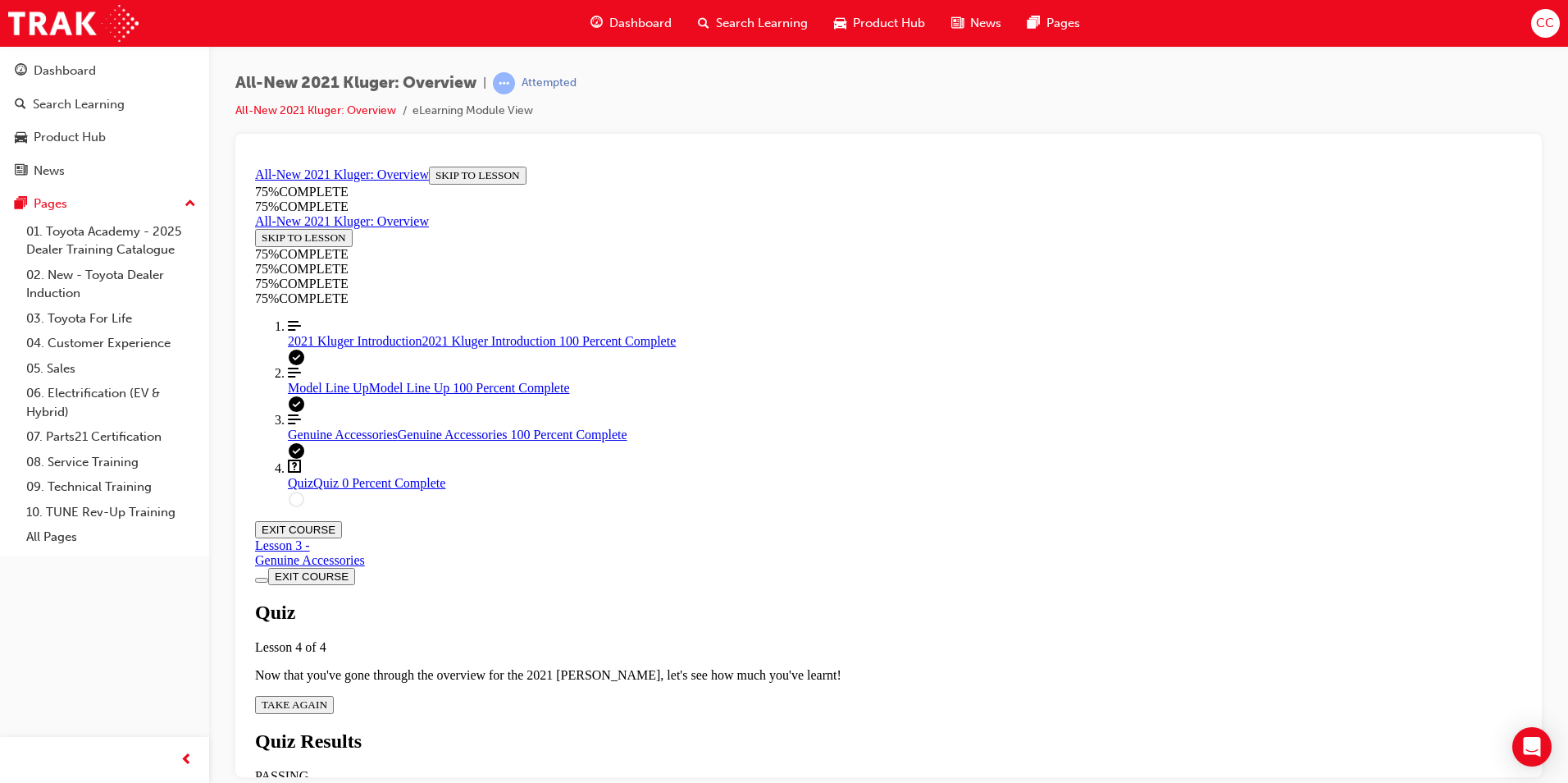
scroll to position [60, 0]
click at [327, 698] on span "TAKE AGAIN" at bounding box center [294, 704] width 65 height 13
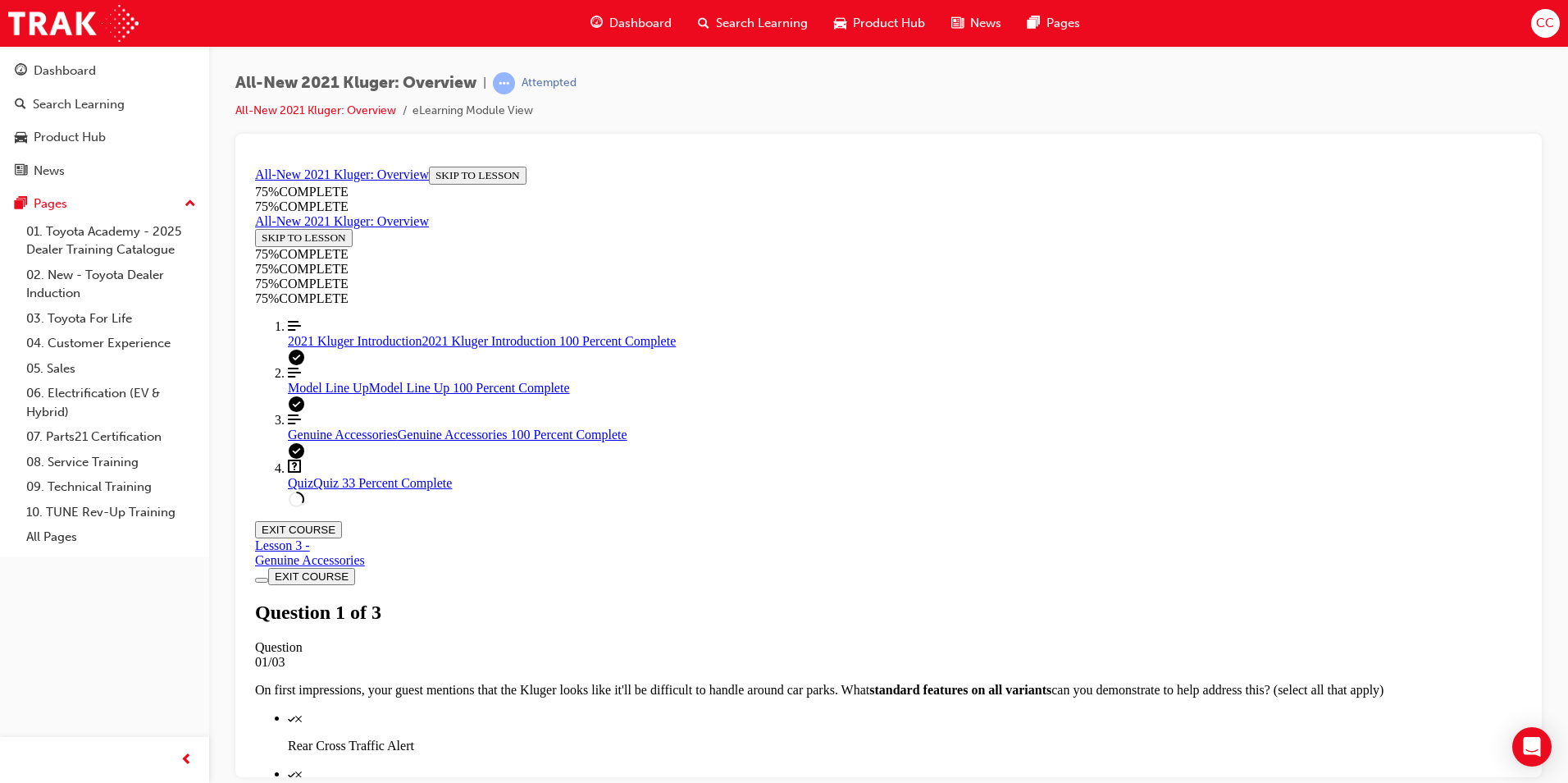
scroll to position [239, 0]
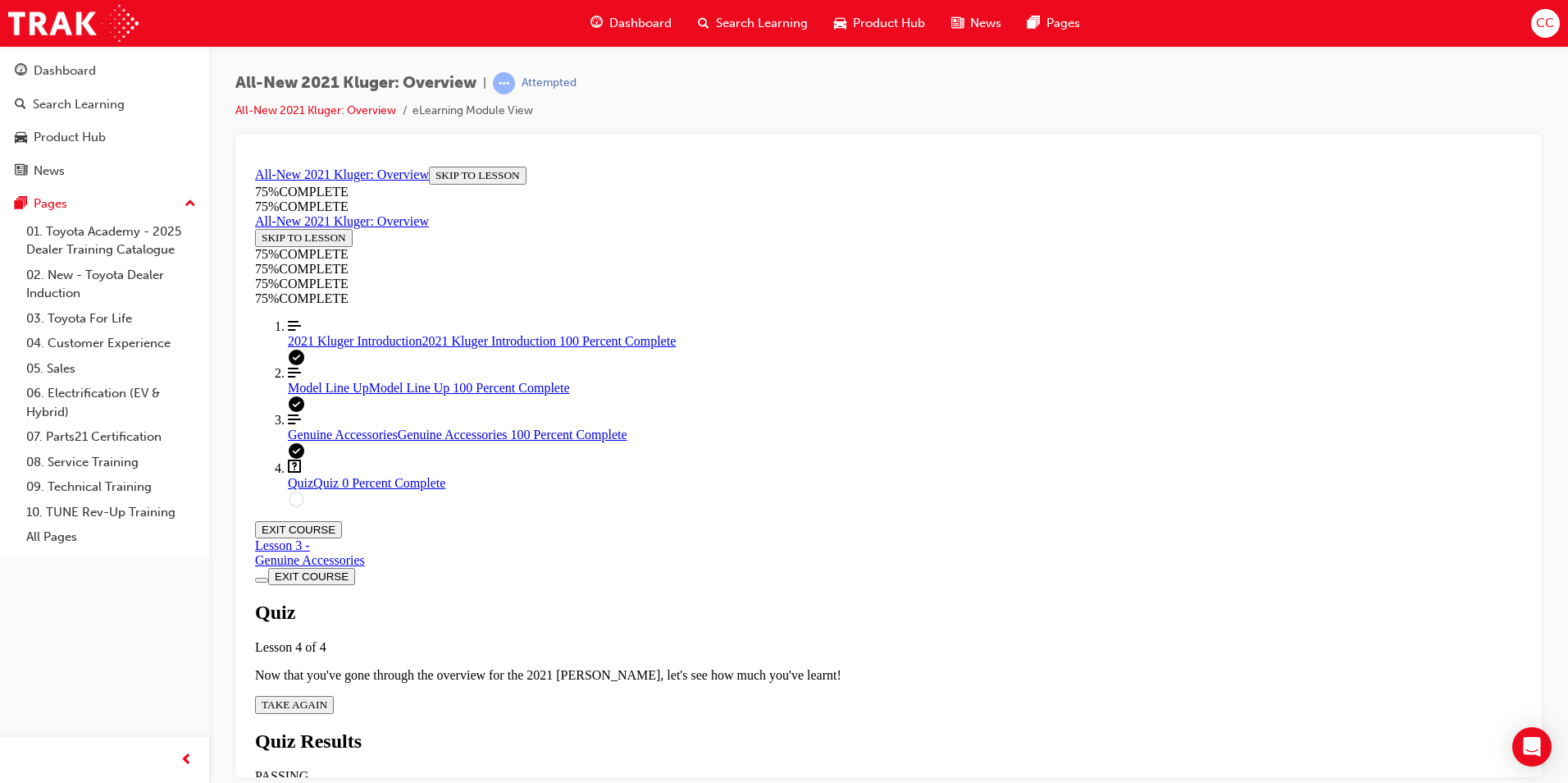
click at [327, 698] on span "TAKE AGAIN" at bounding box center [294, 704] width 65 height 13
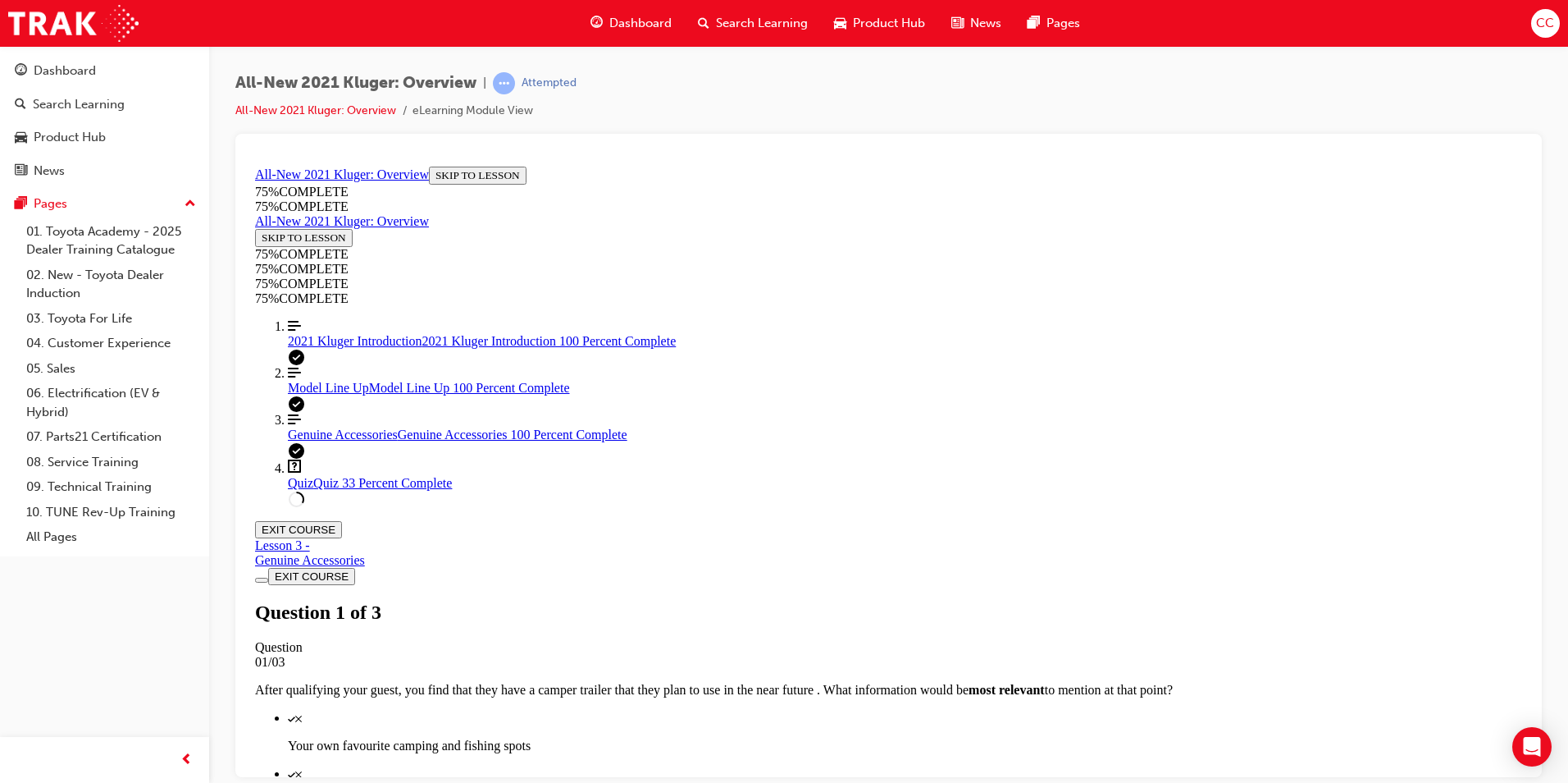
scroll to position [207, 0]
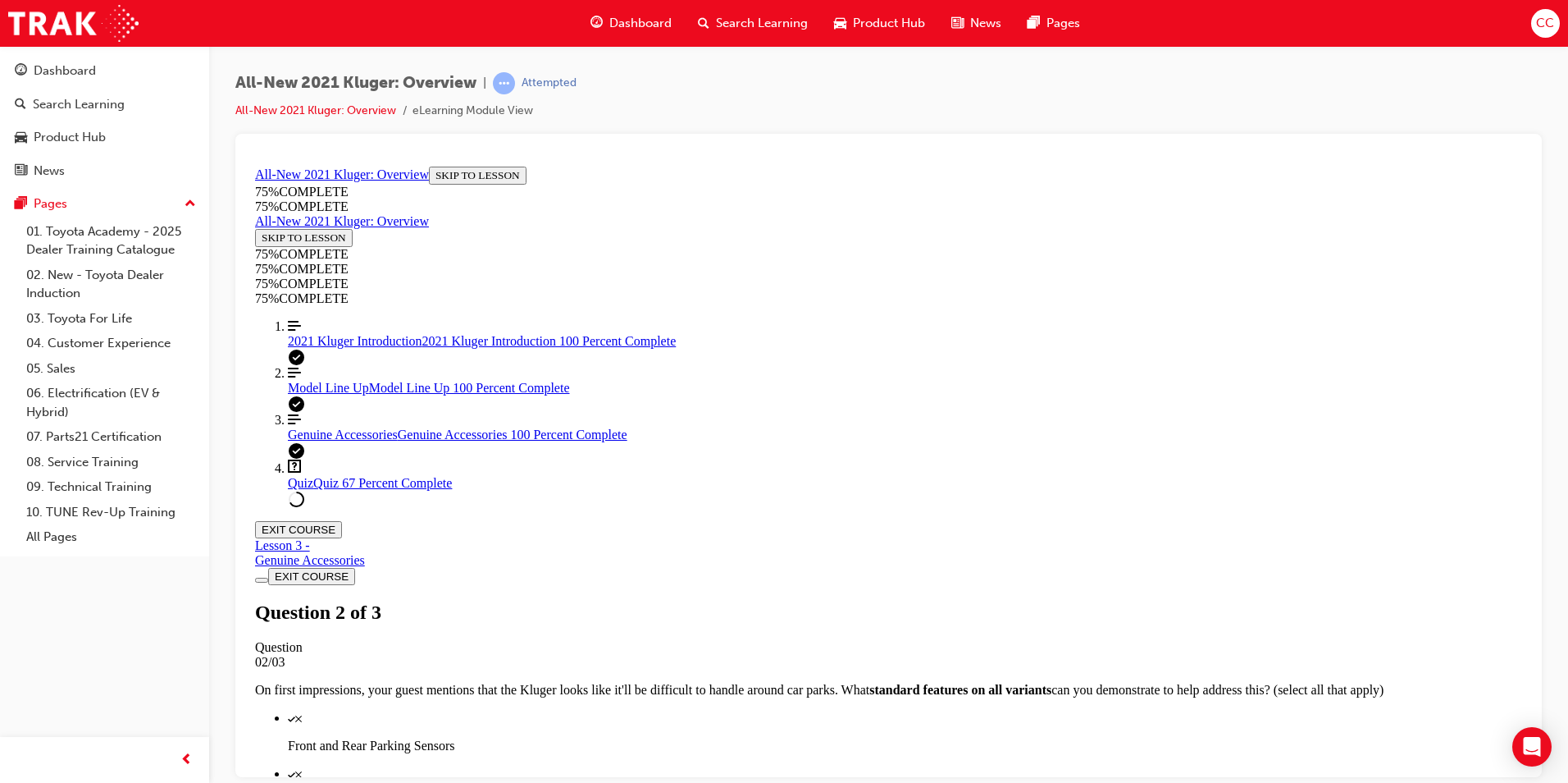
scroll to position [289, 0]
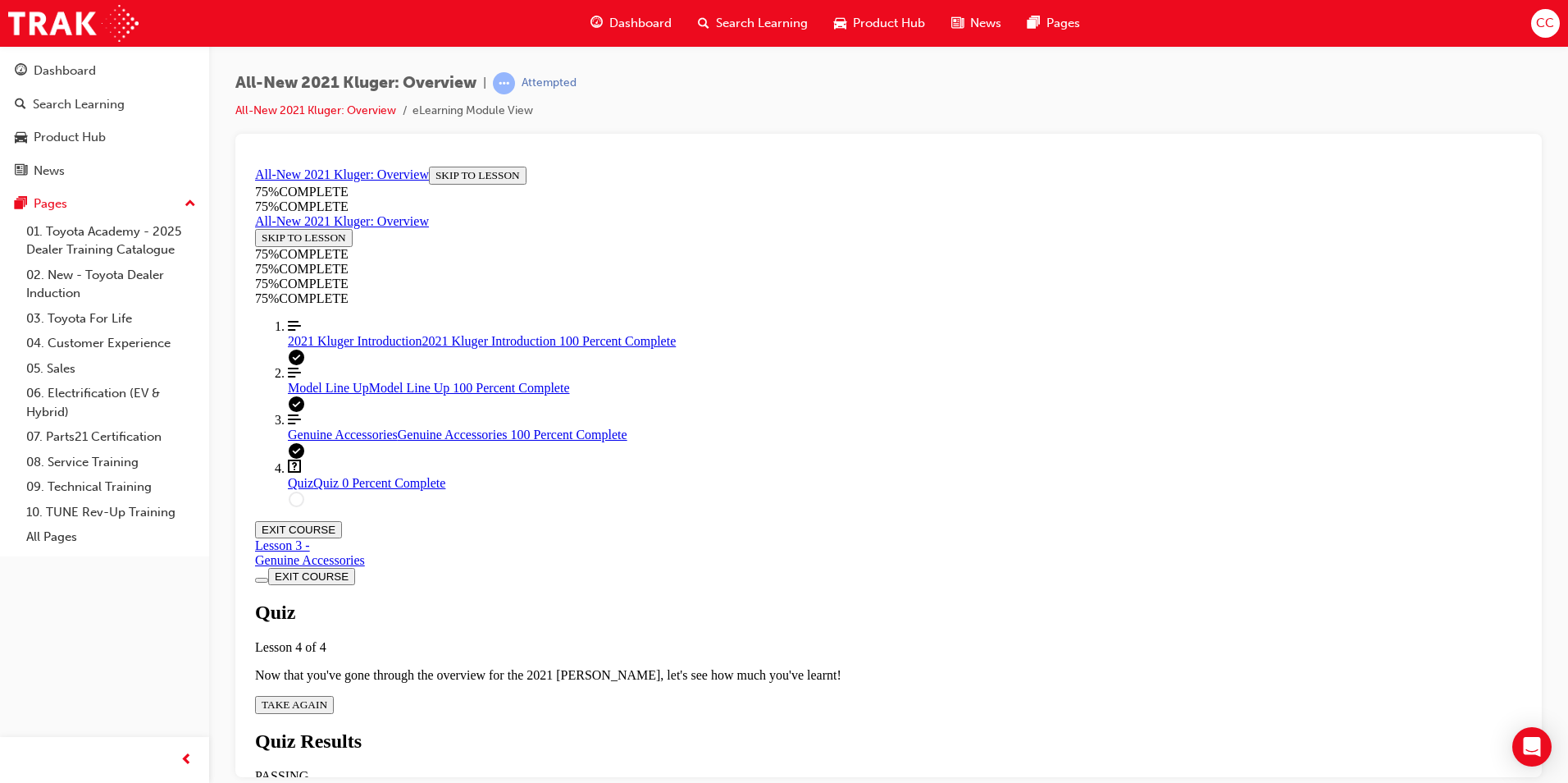
click at [327, 698] on span "TAKE AGAIN" at bounding box center [294, 704] width 65 height 13
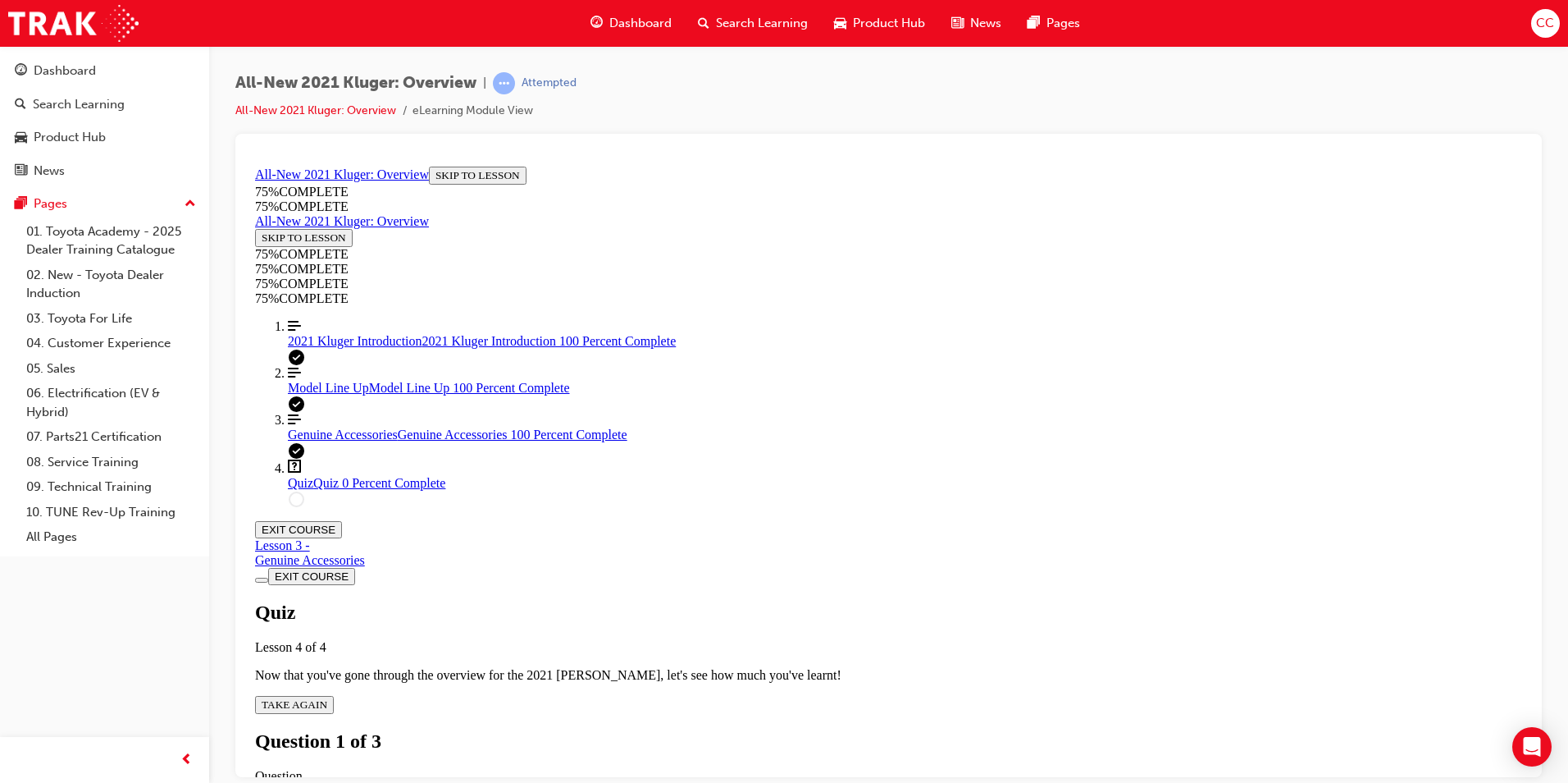
scroll to position [289, 0]
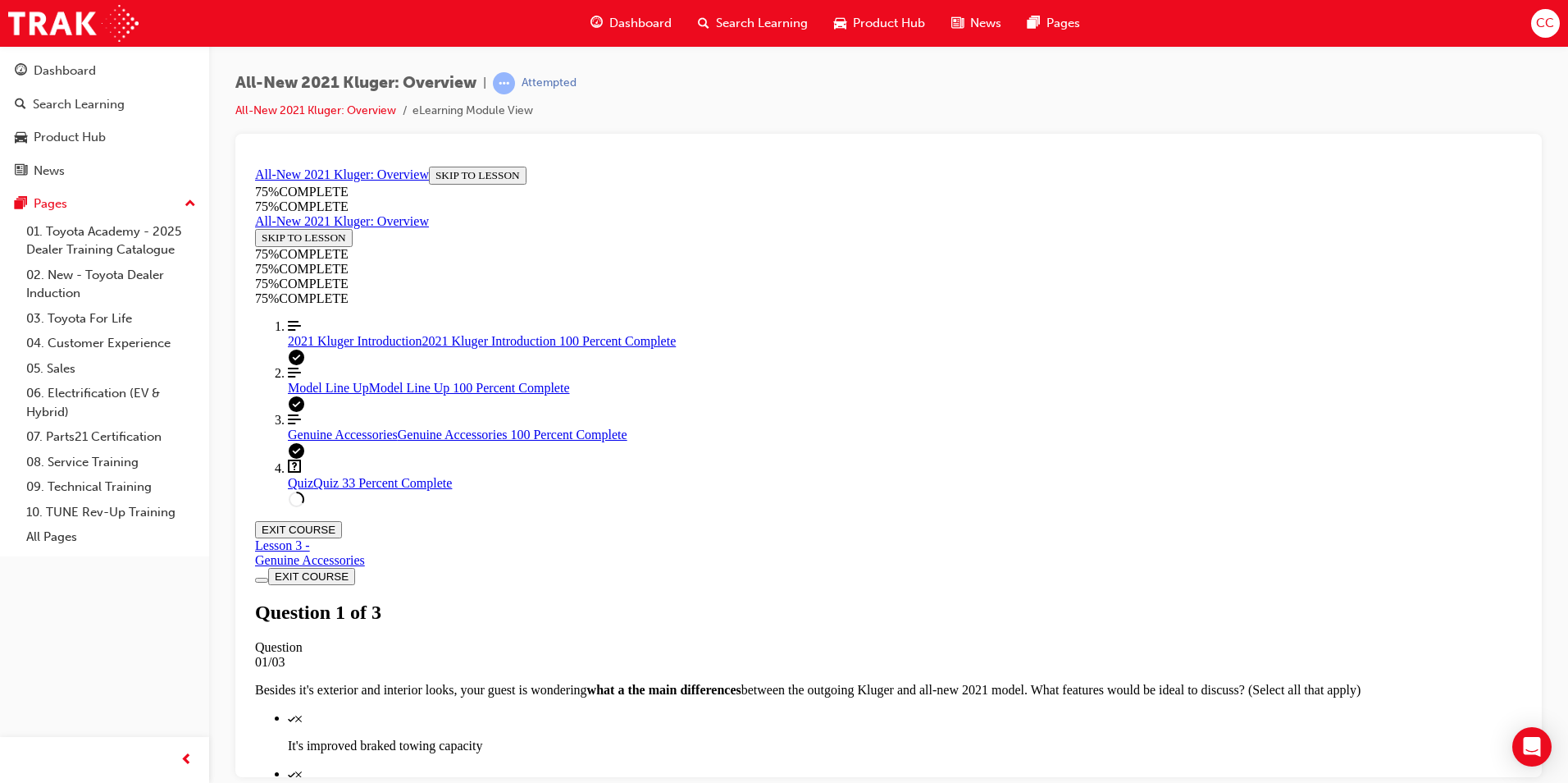
scroll to position [207, 0]
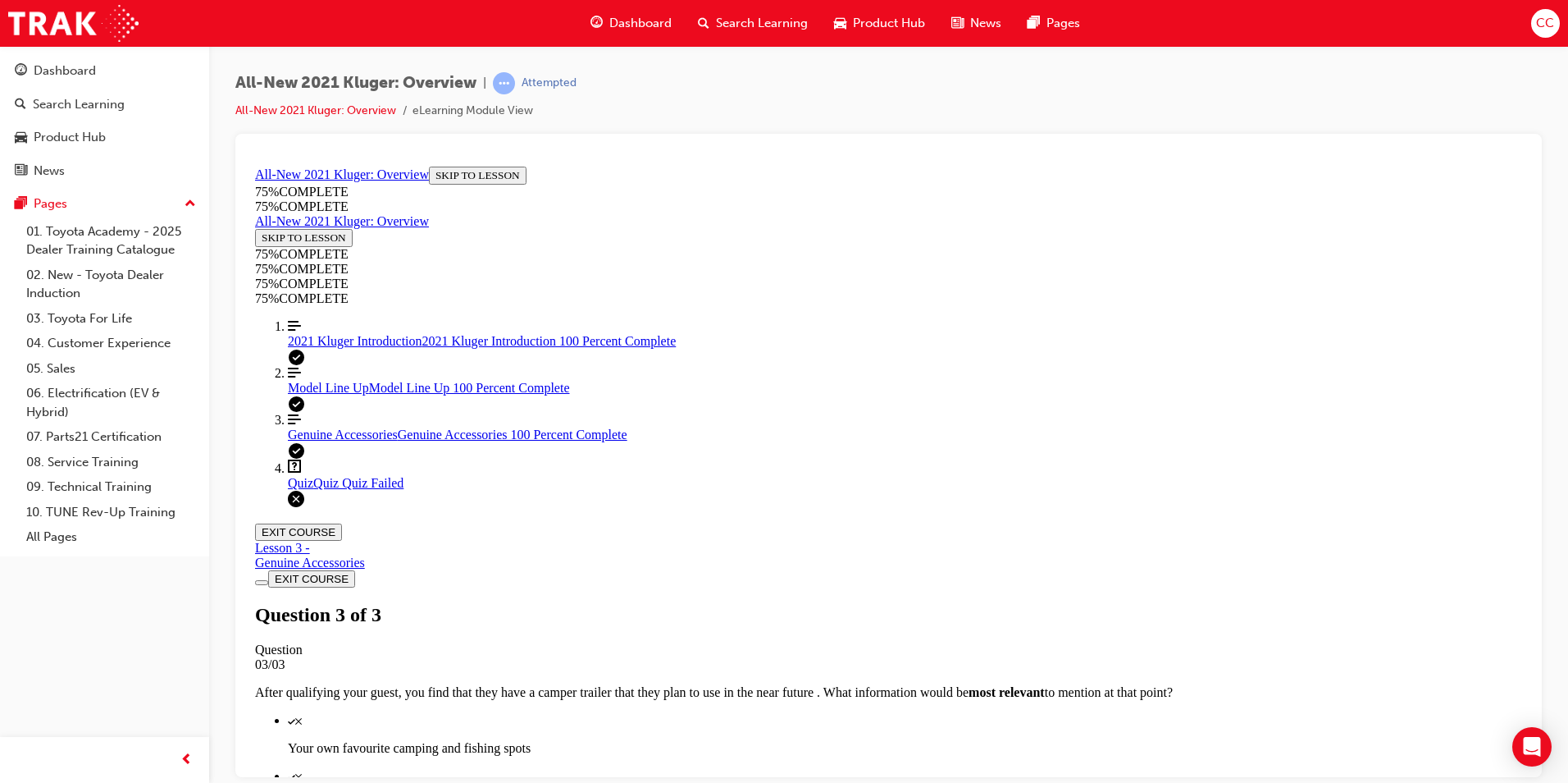
scroll to position [231, 0]
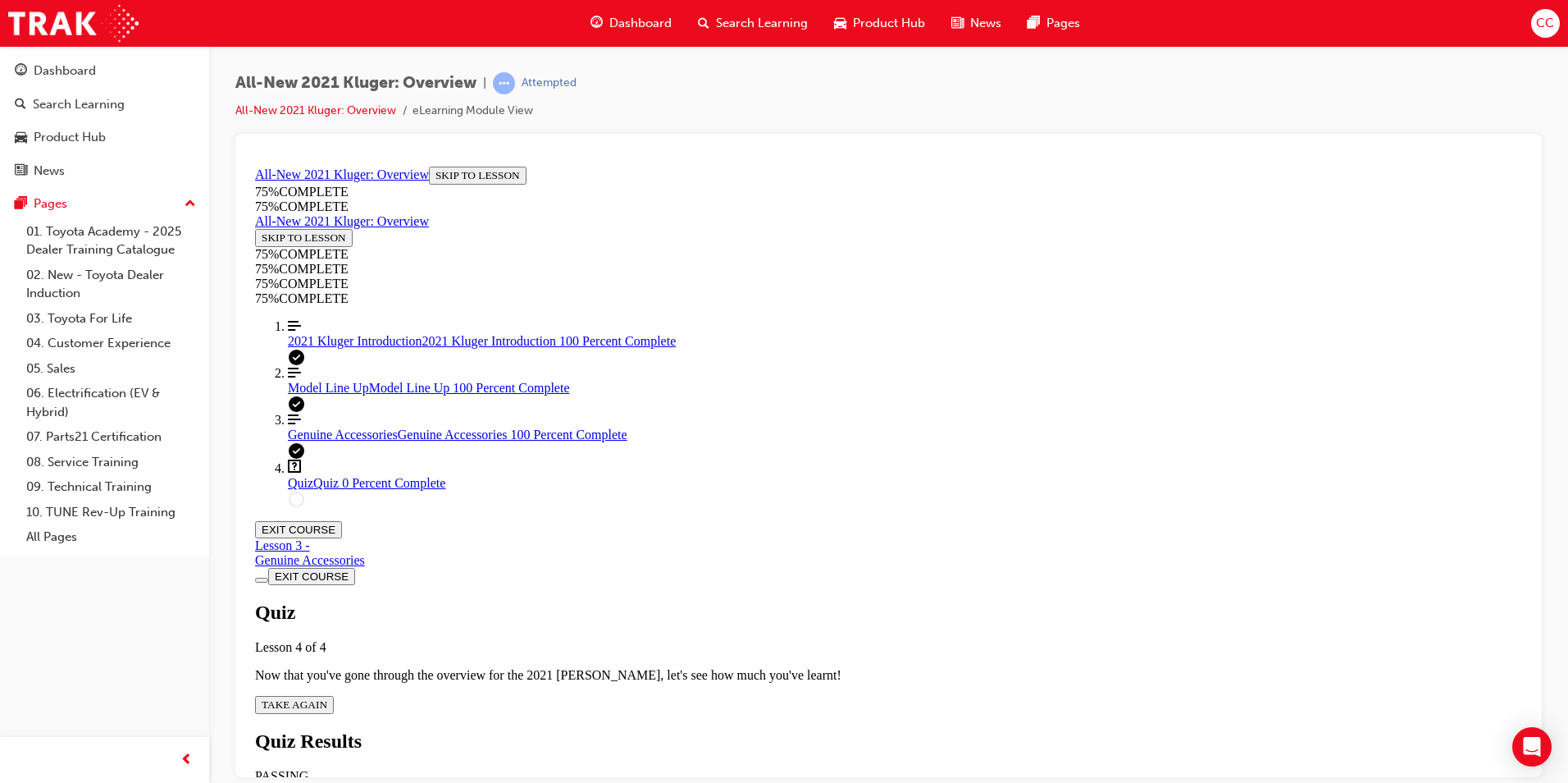
scroll to position [60, 0]
click at [327, 698] on span "TAKE AGAIN" at bounding box center [294, 704] width 65 height 13
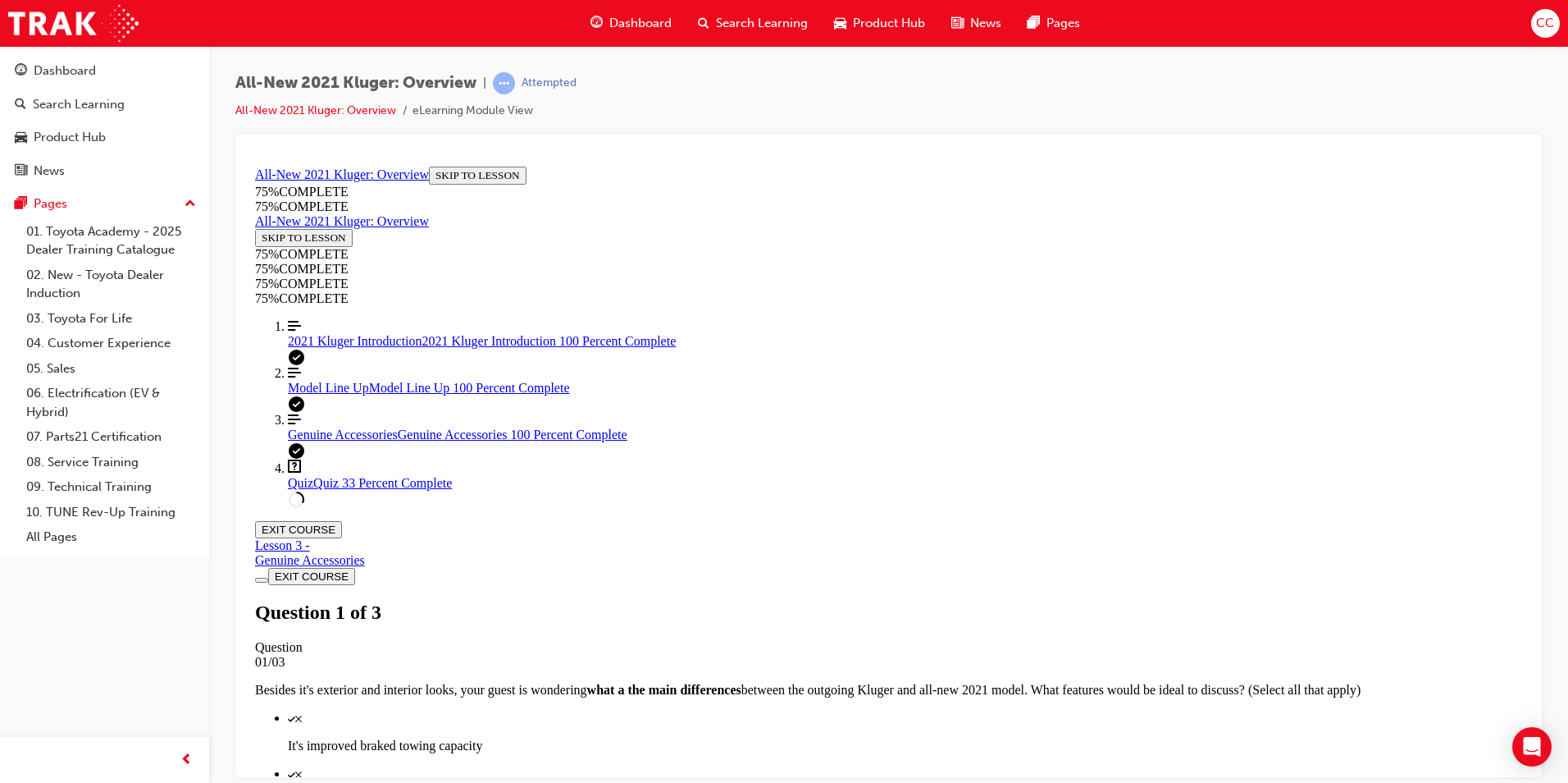
scroll to position [239, 0]
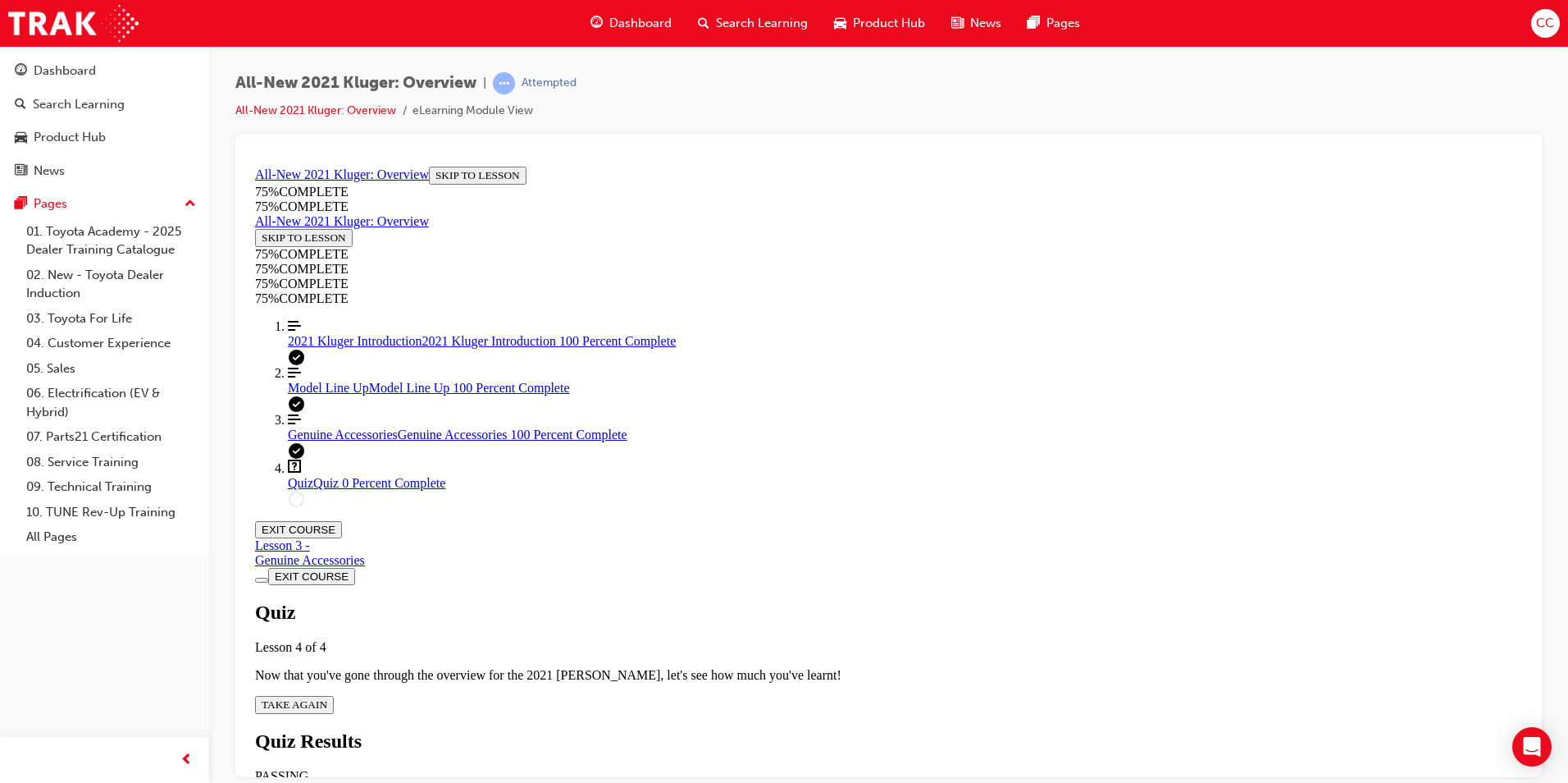
scroll to position [60, 0]
click at [327, 698] on span "TAKE AGAIN" at bounding box center [294, 704] width 65 height 13
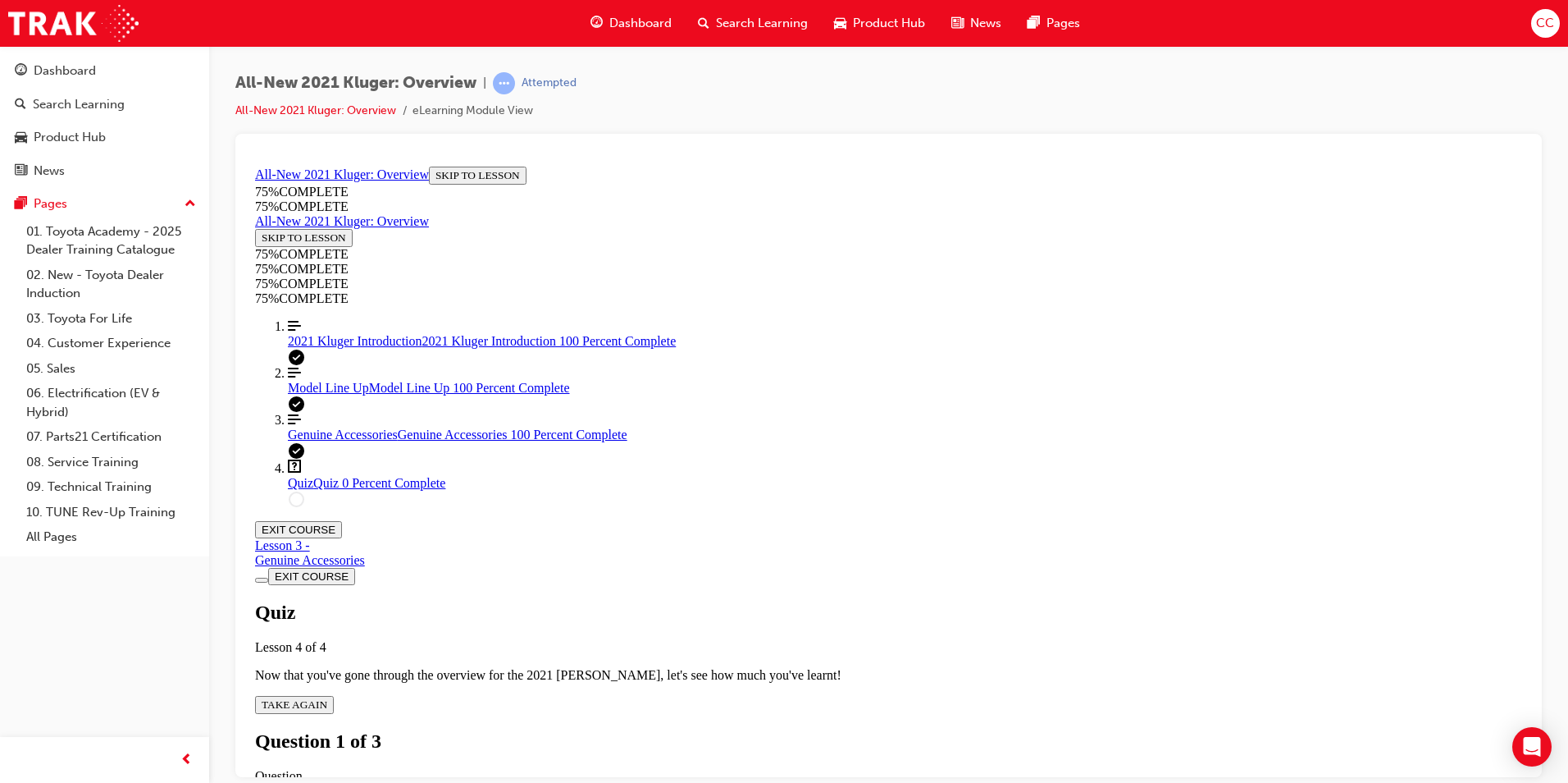
scroll to position [289, 0]
drag, startPoint x: 744, startPoint y: 583, endPoint x: 743, endPoint y: 548, distance: 35.0
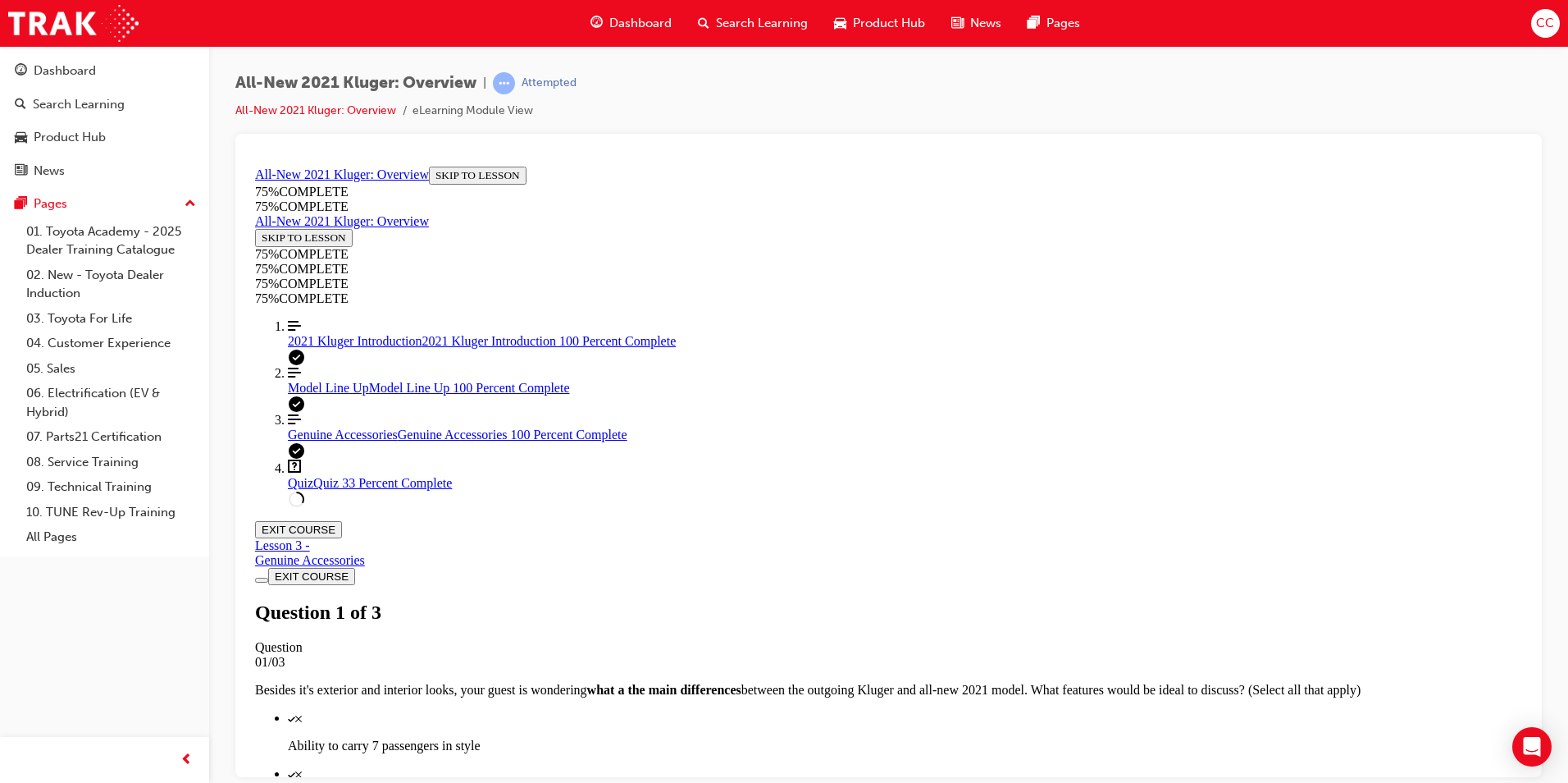
scroll to position [60, 0]
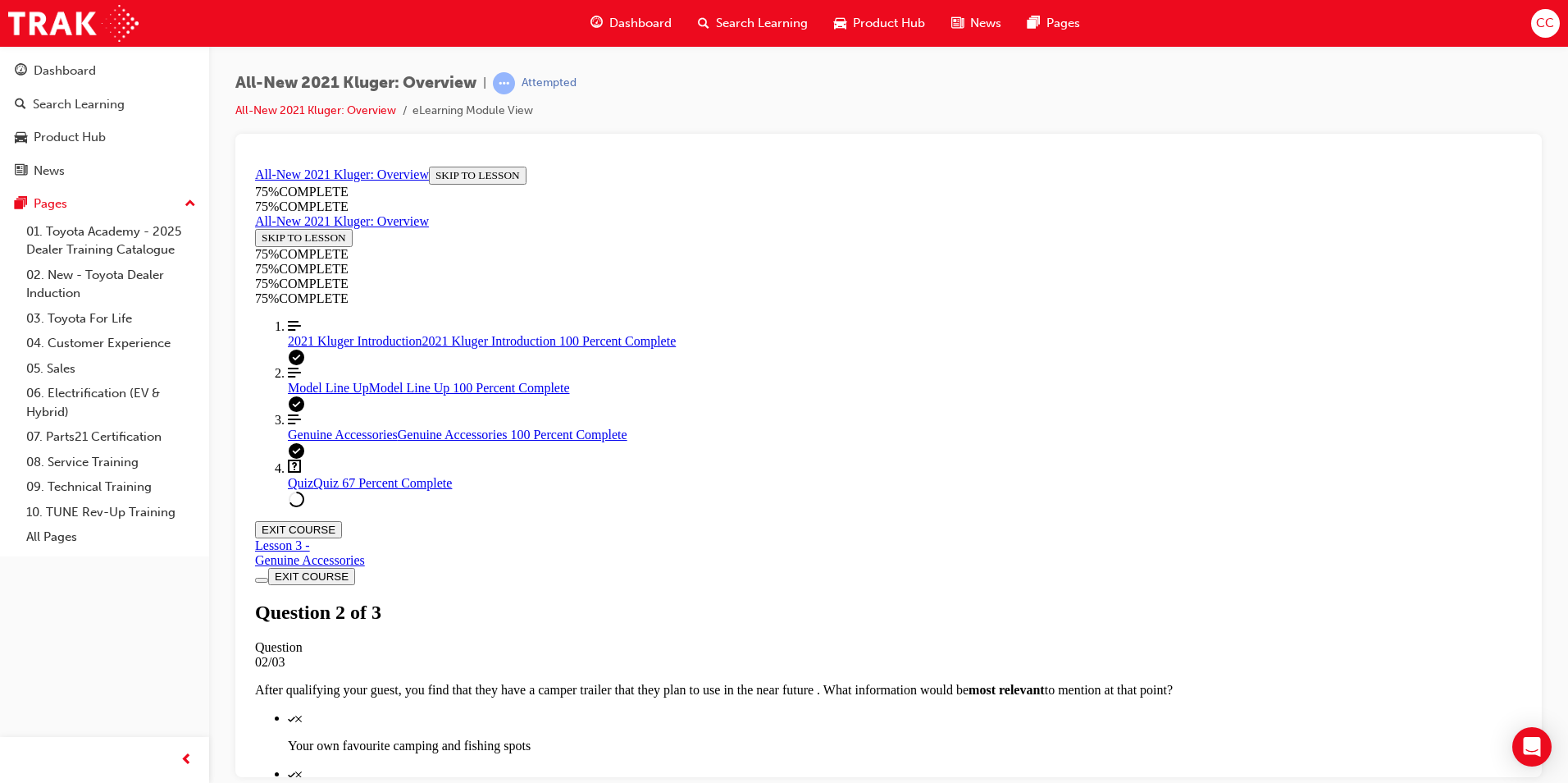
click at [342, 522] on button "EXIT COURSE" at bounding box center [298, 531] width 87 height 18
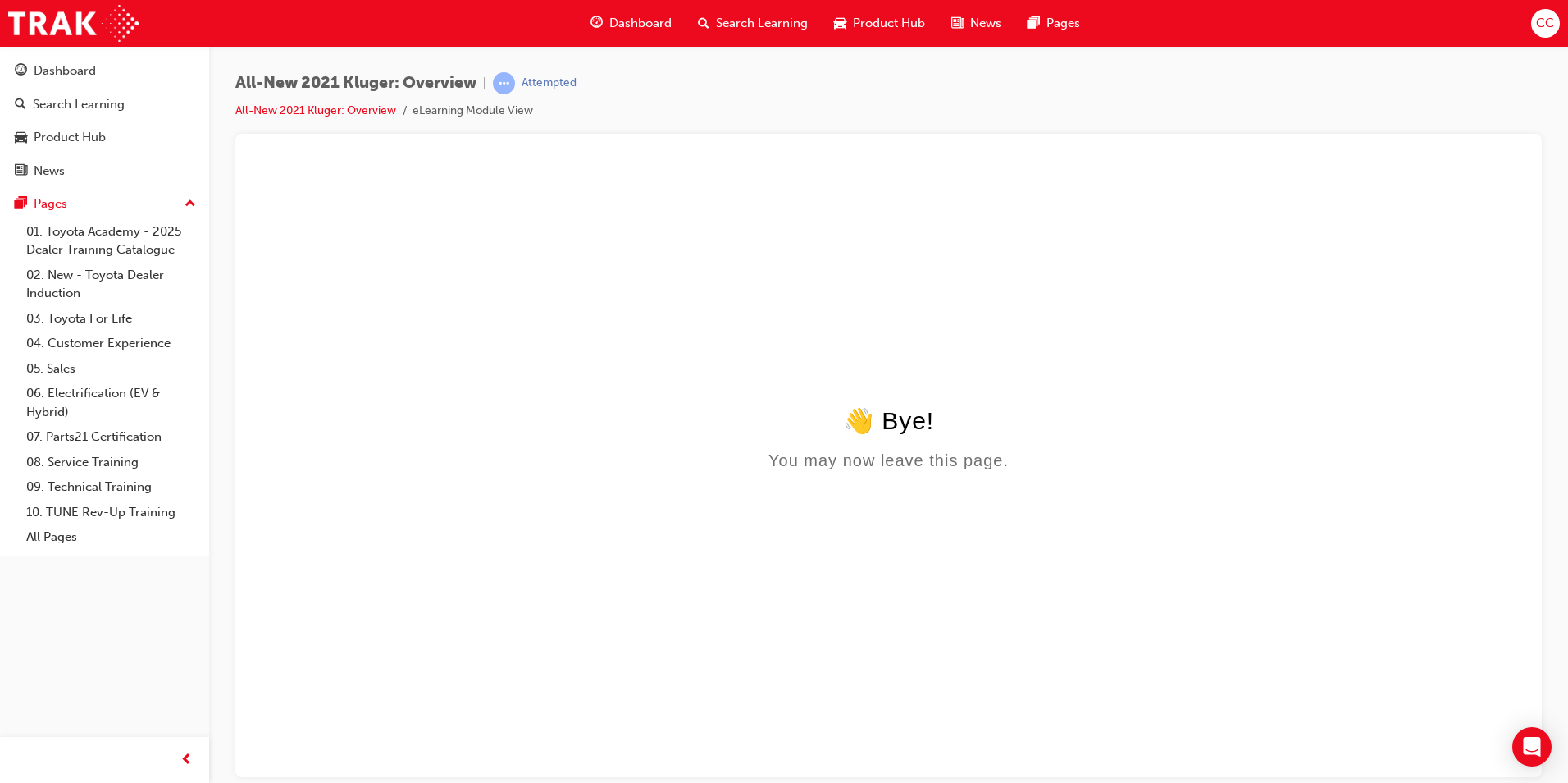
scroll to position [0, 0]
click at [757, 357] on html "👋 Bye! You may now leave this page." at bounding box center [889, 468] width 1280 height 617
